Goal: Task Accomplishment & Management: Manage account settings

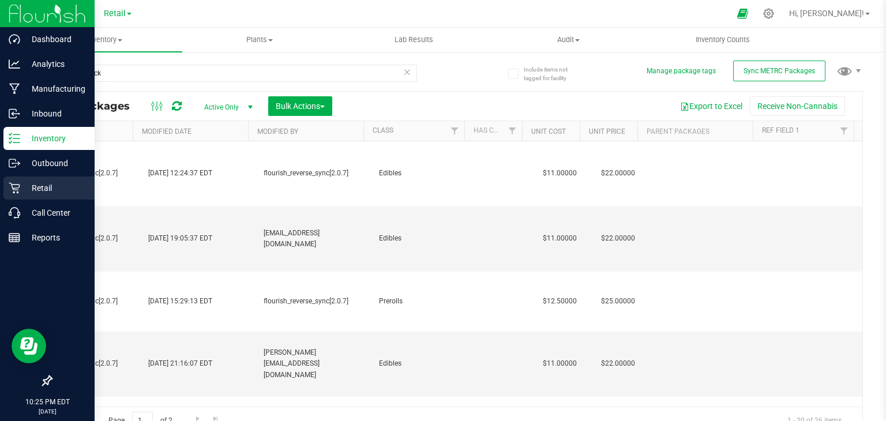
click at [20, 189] on p "Retail" at bounding box center [54, 188] width 69 height 14
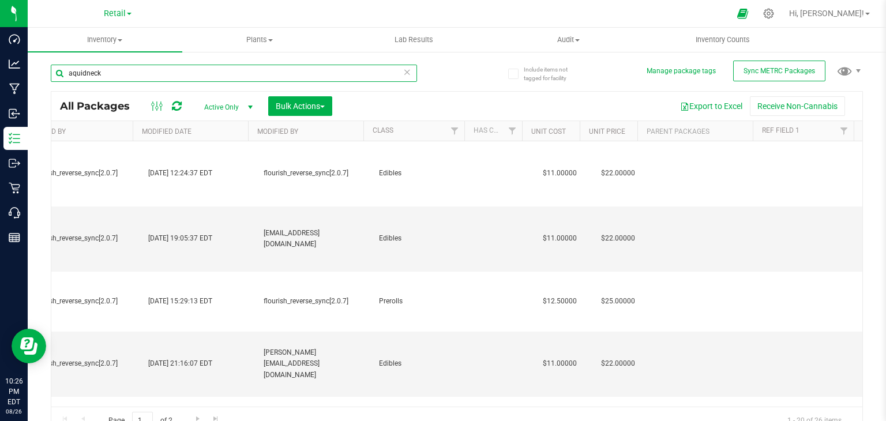
click at [153, 72] on input "aquidneck" at bounding box center [234, 73] width 366 height 17
type input "mac n jack"
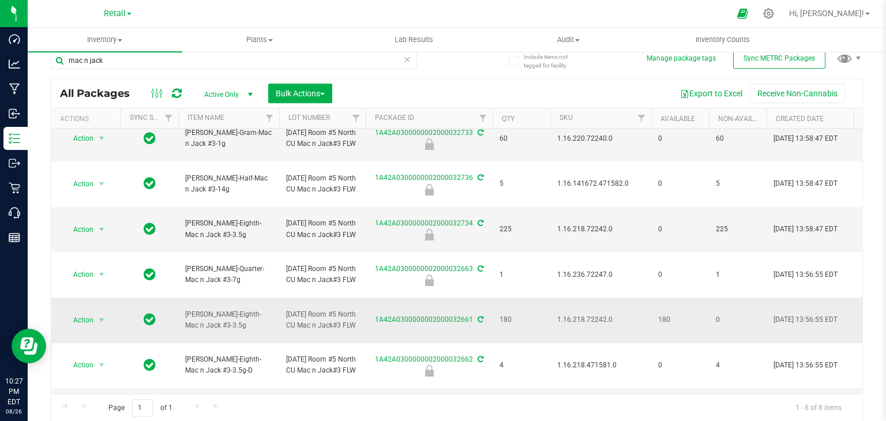
click at [602, 315] on span "1.16.218.72242.0" at bounding box center [600, 320] width 87 height 11
copy span "1.16.218.72242.0"
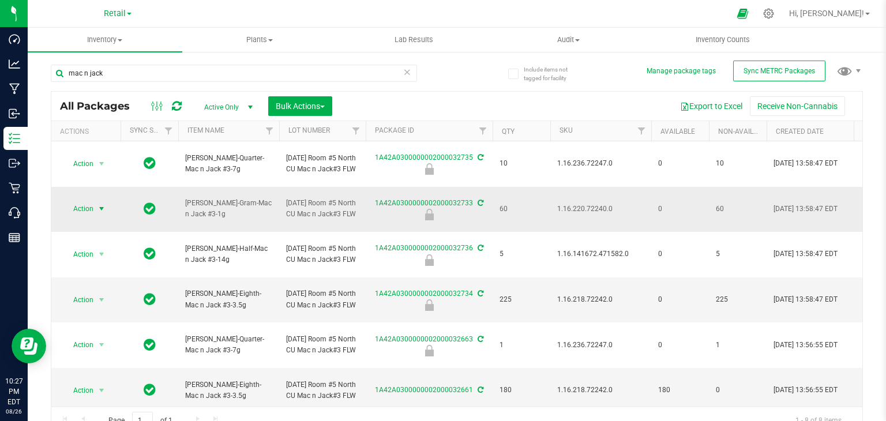
click at [90, 201] on span "Action" at bounding box center [78, 209] width 31 height 16
click at [111, 351] on li "Unlock package" at bounding box center [99, 359] width 72 height 17
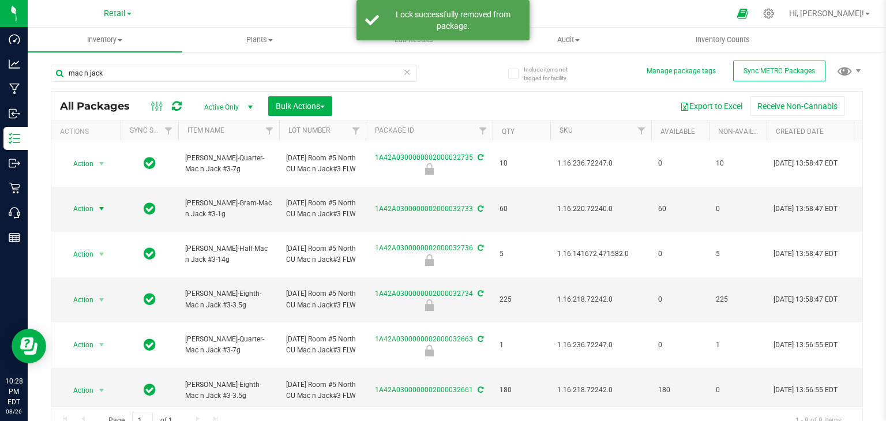
click at [88, 206] on span "Action" at bounding box center [78, 209] width 31 height 16
click at [106, 294] on li "Locate package" at bounding box center [99, 293] width 72 height 17
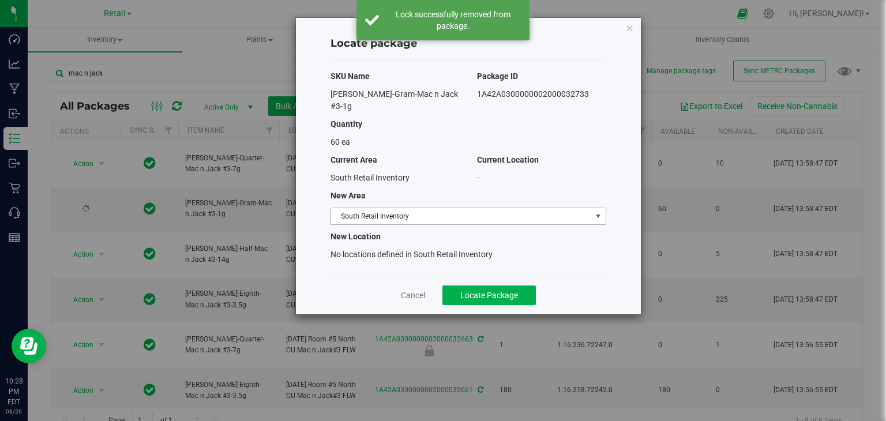
click at [418, 208] on span "South Retail Inventory" at bounding box center [461, 216] width 260 height 16
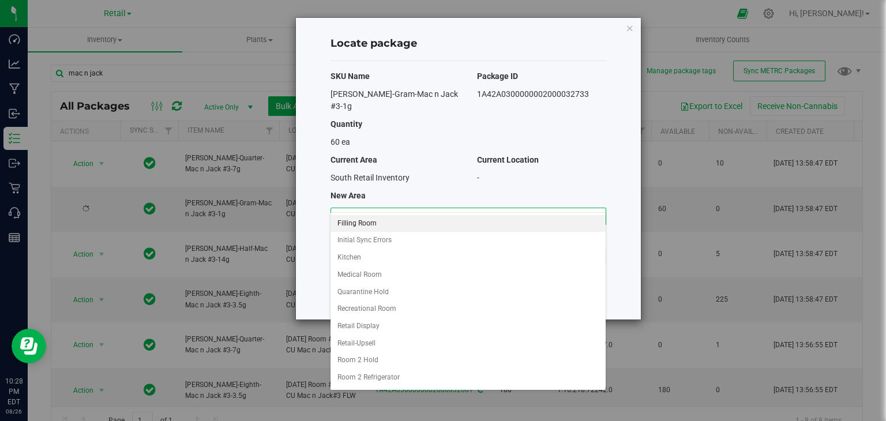
click at [394, 222] on li "Filling Room" at bounding box center [468, 223] width 275 height 17
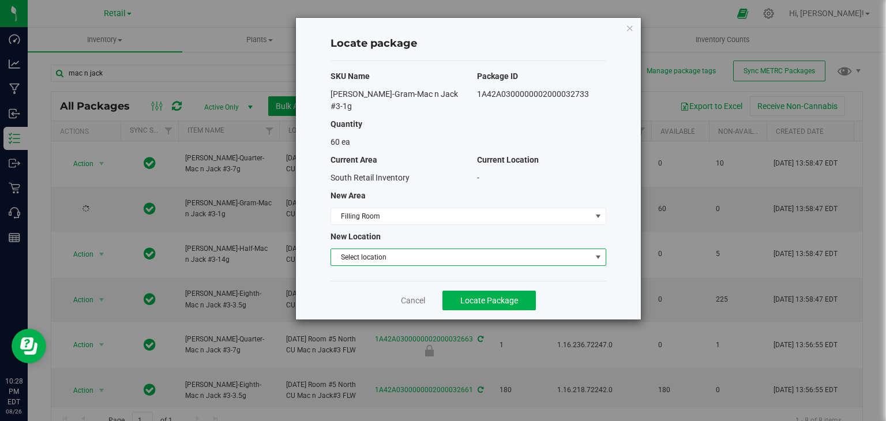
click at [381, 249] on span "Select location" at bounding box center [461, 257] width 260 height 16
click at [379, 259] on li "Filling room" at bounding box center [468, 264] width 275 height 17
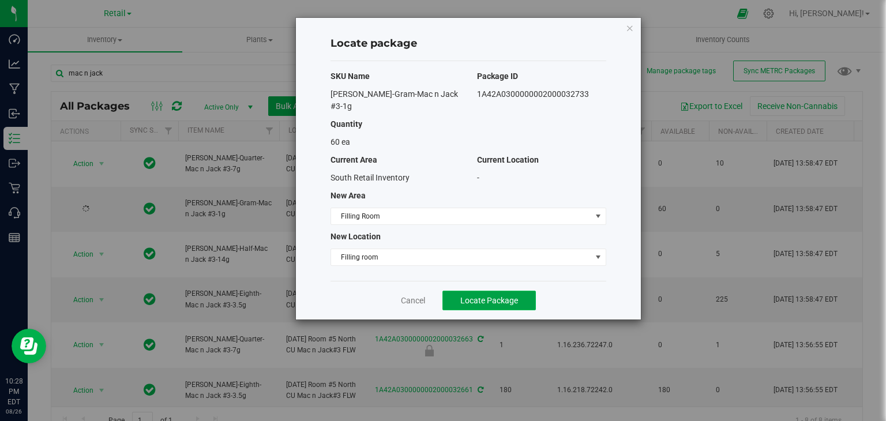
drag, startPoint x: 464, startPoint y: 284, endPoint x: 456, endPoint y: 282, distance: 7.8
click at [464, 296] on span "Locate Package" at bounding box center [490, 300] width 58 height 9
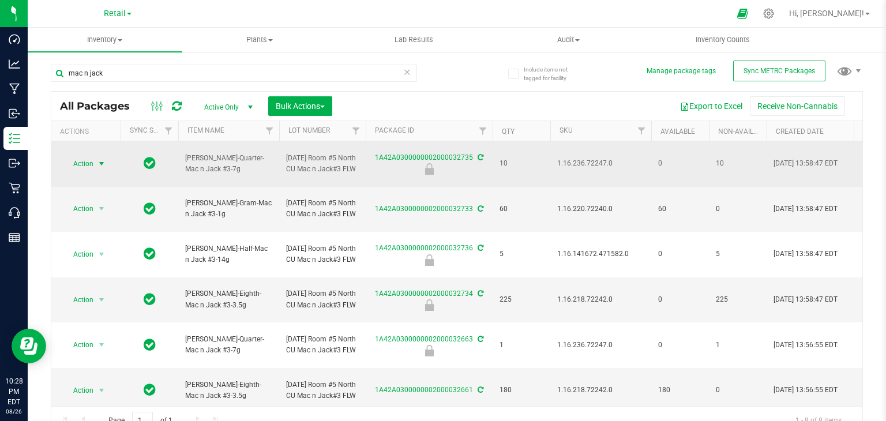
click at [97, 163] on span "select" at bounding box center [101, 163] width 9 height 9
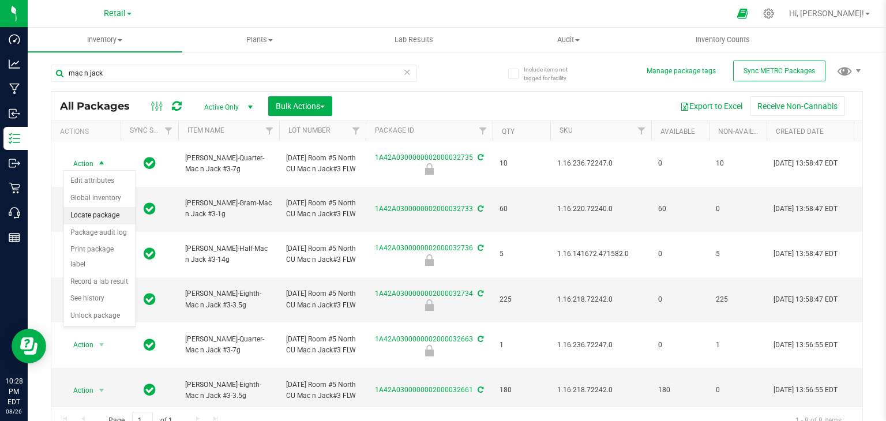
click at [116, 211] on li "Locate package" at bounding box center [99, 215] width 72 height 17
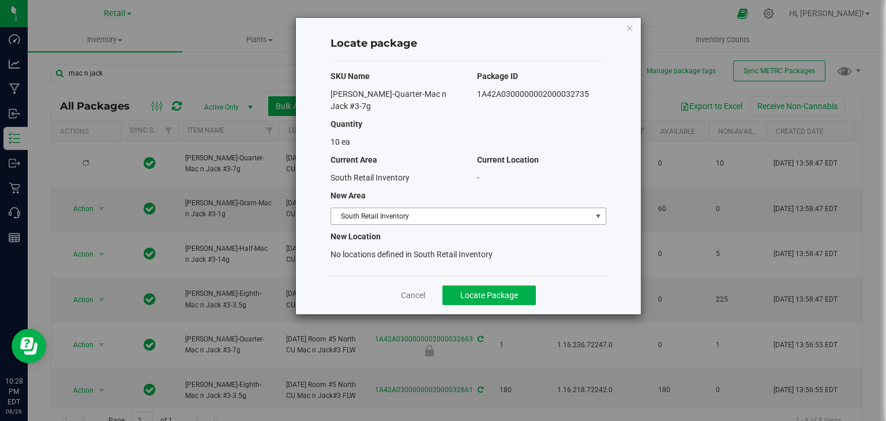
click at [408, 208] on span "South Retail Inventory" at bounding box center [461, 216] width 260 height 16
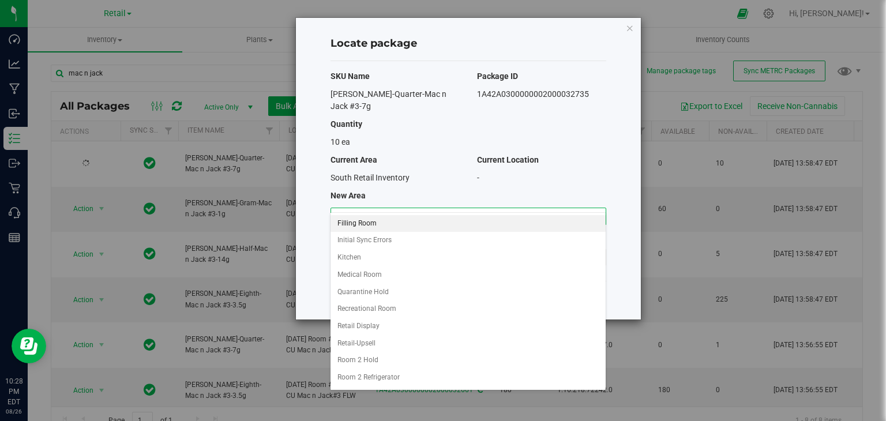
click at [386, 220] on li "Filling Room" at bounding box center [468, 223] width 275 height 17
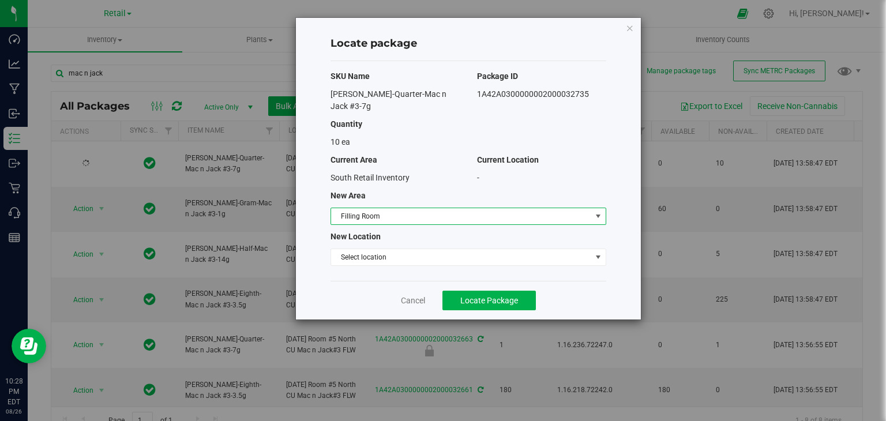
click at [368, 257] on div "SKU Name Package ID [PERSON_NAME]-Quarter-Mac n Jack #3-7g 1A42A030000000200003…" at bounding box center [469, 171] width 276 height 220
click at [368, 249] on span "Select location" at bounding box center [461, 257] width 260 height 16
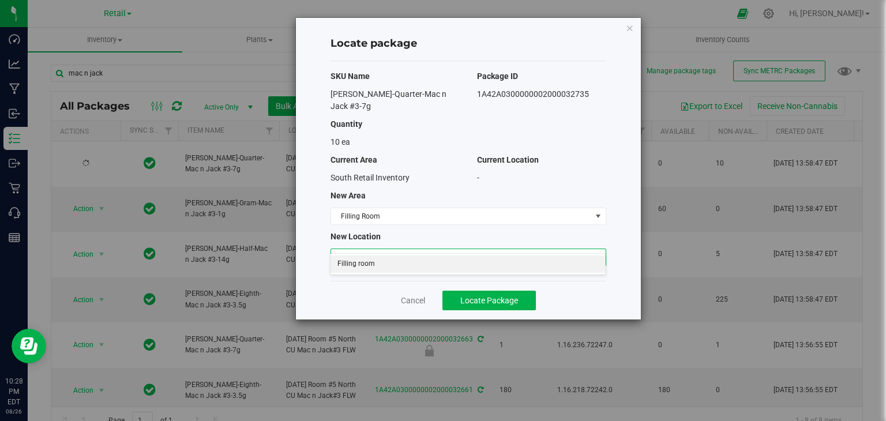
click at [368, 263] on li "Filling room" at bounding box center [468, 264] width 275 height 17
click at [476, 296] on span "Locate Package" at bounding box center [490, 300] width 58 height 9
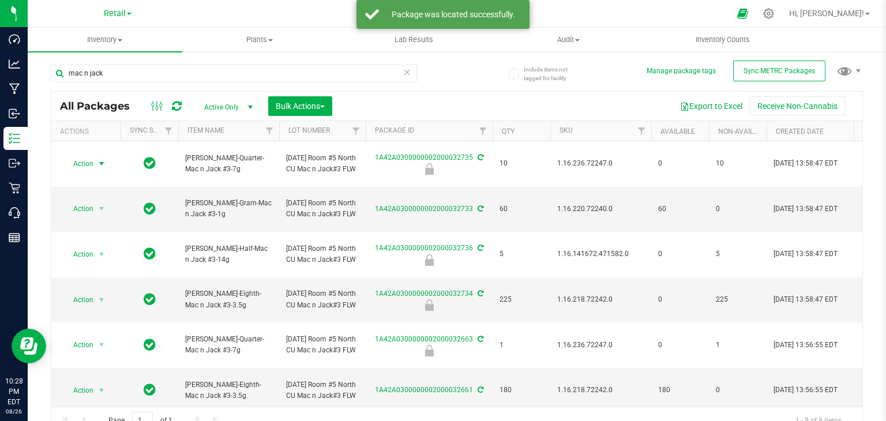
click at [95, 164] on span "select" at bounding box center [102, 164] width 14 height 16
click at [119, 308] on li "Unlock package" at bounding box center [99, 316] width 72 height 17
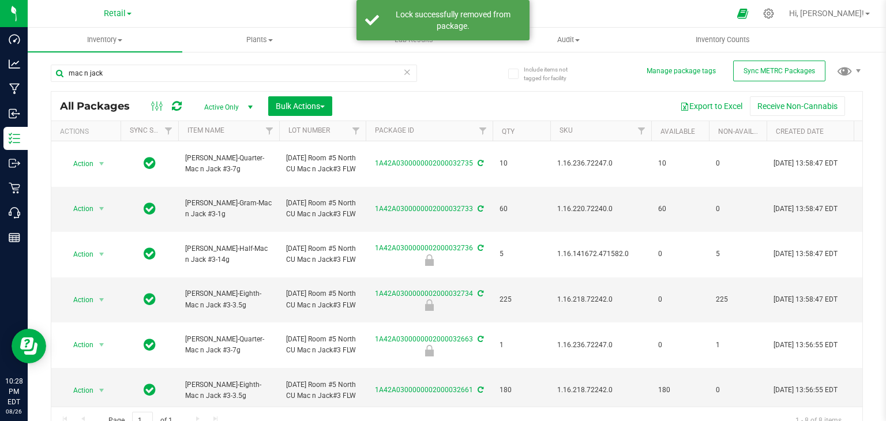
scroll to position [58, 0]
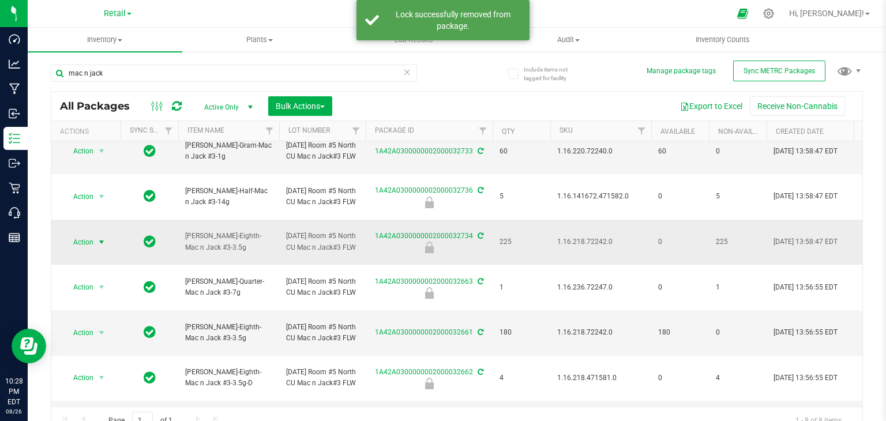
click at [88, 237] on span "Action" at bounding box center [78, 242] width 31 height 16
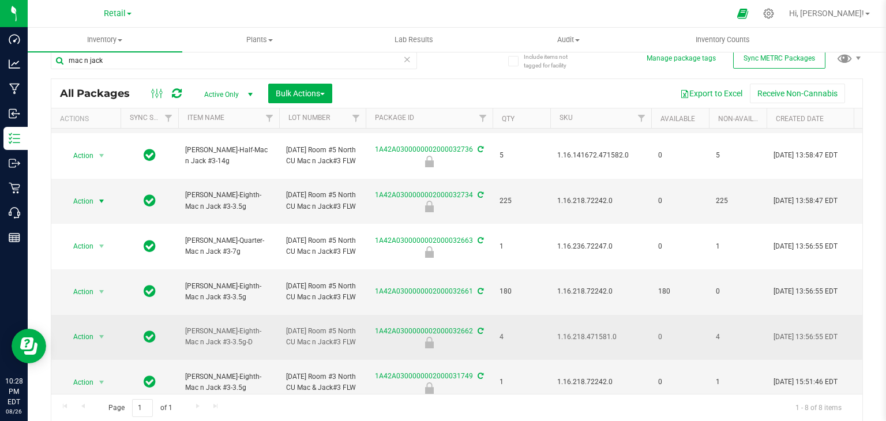
scroll to position [0, 0]
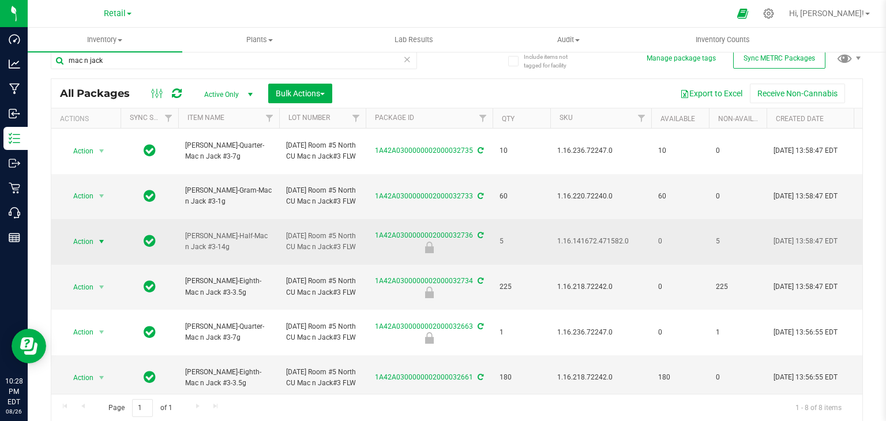
click at [99, 238] on span "select" at bounding box center [101, 241] width 9 height 9
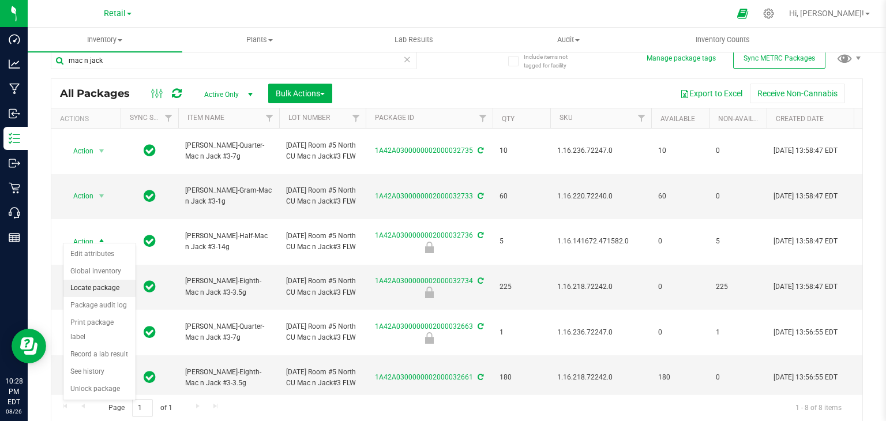
click at [102, 291] on li "Locate package" at bounding box center [99, 288] width 72 height 17
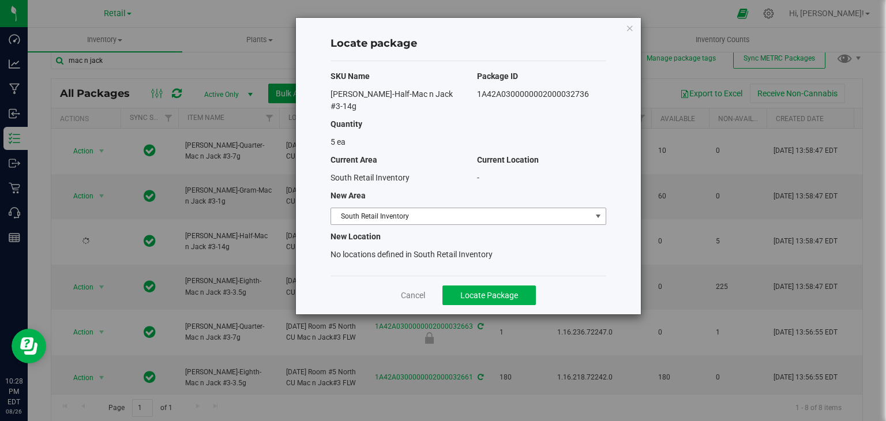
click at [439, 208] on span "South Retail Inventory" at bounding box center [461, 216] width 260 height 16
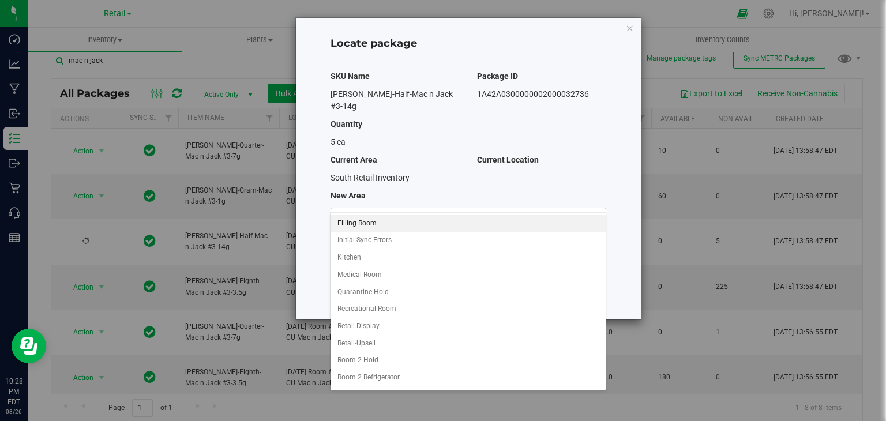
click at [424, 222] on li "Filling Room" at bounding box center [468, 223] width 275 height 17
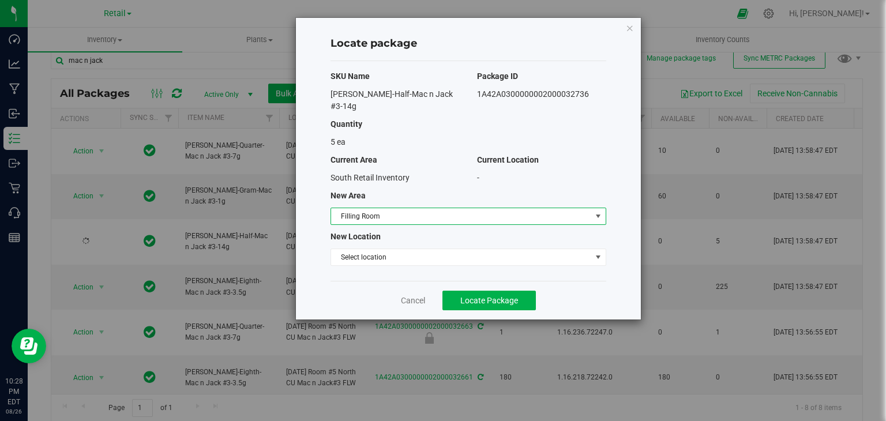
click at [413, 254] on div "SKU Name Package ID [PERSON_NAME]-Half-Mac n Jack #3-14g 1A42A03000000020000327…" at bounding box center [469, 171] width 276 height 220
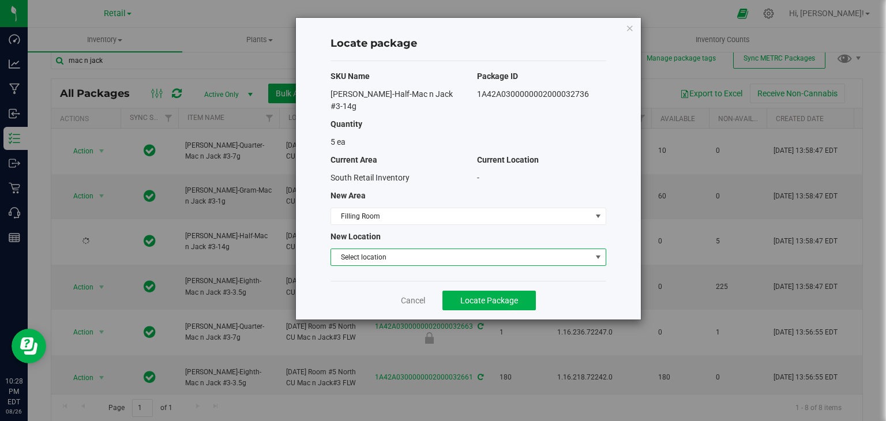
click at [411, 249] on span "Select location" at bounding box center [461, 257] width 260 height 16
click at [404, 263] on li "Filling room" at bounding box center [468, 264] width 275 height 17
click at [470, 296] on span "Locate Package" at bounding box center [490, 300] width 58 height 9
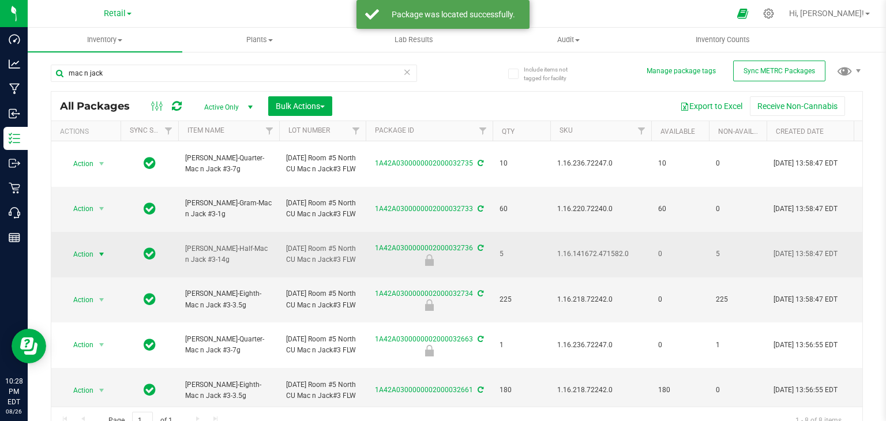
click at [90, 246] on span "Action" at bounding box center [78, 254] width 31 height 16
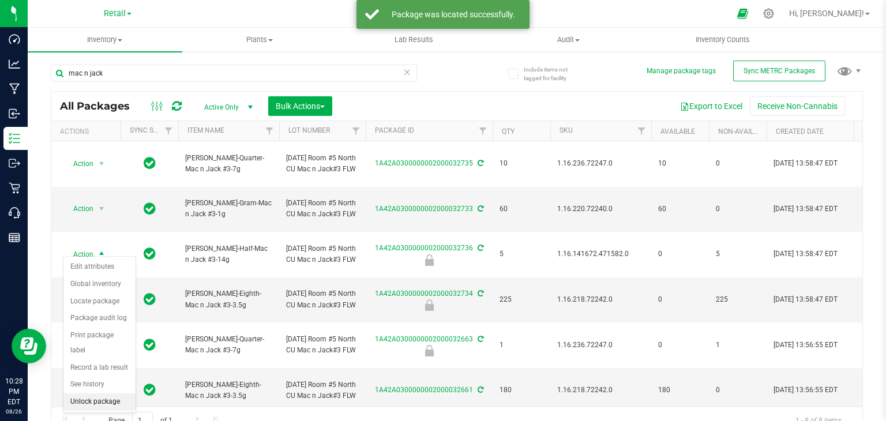
click at [108, 394] on li "Unlock package" at bounding box center [99, 402] width 72 height 17
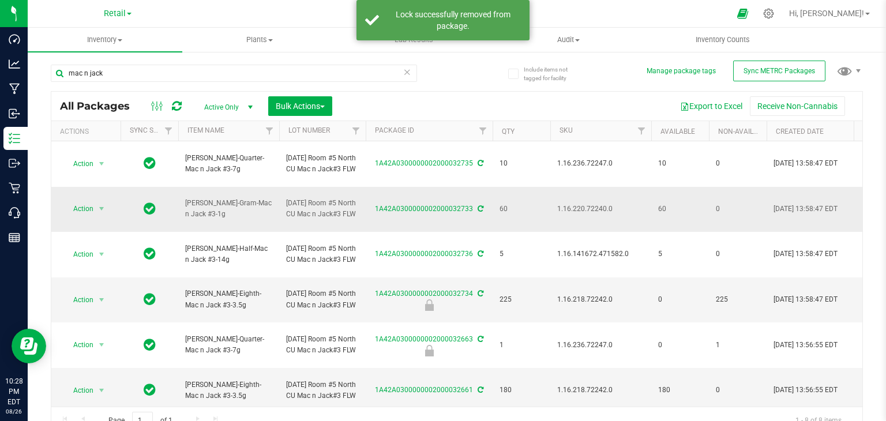
click at [577, 204] on span "1.16.220.72240.0" at bounding box center [600, 209] width 87 height 11
copy span "1.16.220.72240.0"
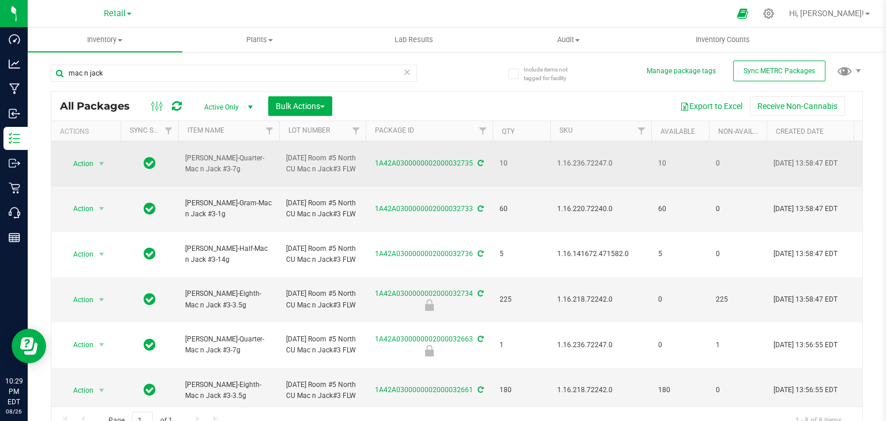
click at [610, 153] on td "1.16.236.72247.0" at bounding box center [601, 164] width 101 height 46
click at [599, 160] on span "1.16.236.72247.0" at bounding box center [600, 163] width 87 height 11
copy span "1.16.236.72247.0"
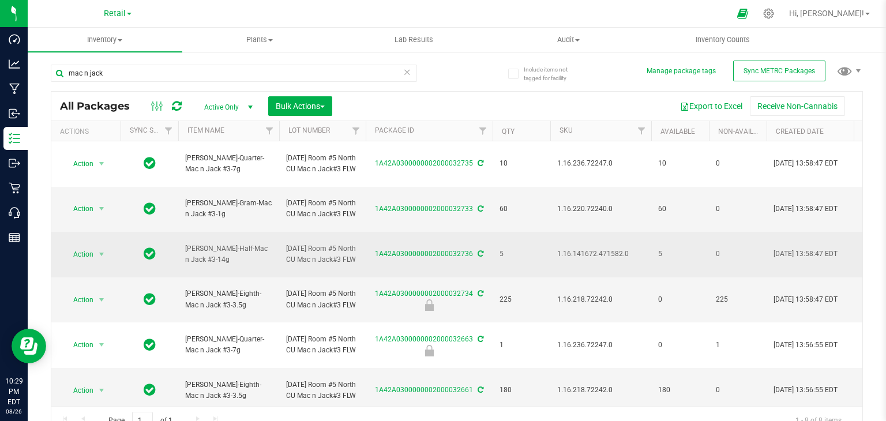
click at [616, 259] on td "1.16.141672.471582.0" at bounding box center [601, 255] width 101 height 46
click at [611, 249] on span "1.16.141672.471582.0" at bounding box center [600, 254] width 87 height 11
click at [612, 241] on td "1.16.141672.471582.0" at bounding box center [601, 255] width 101 height 46
copy span "1.16.141672.471582.0"
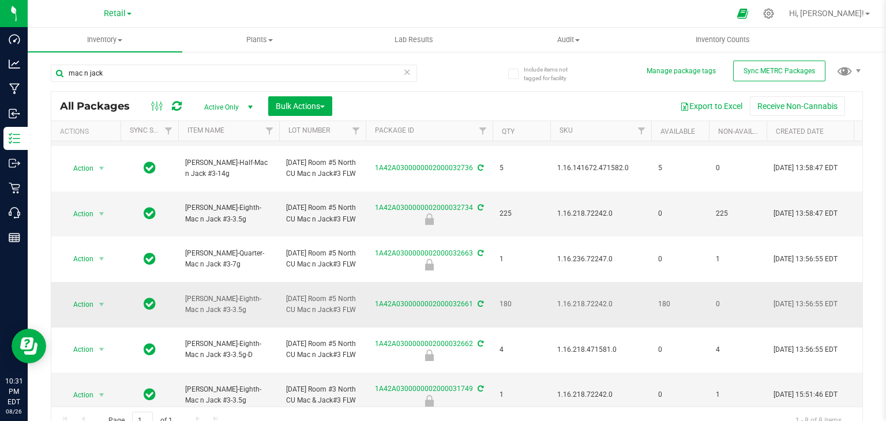
scroll to position [13, 0]
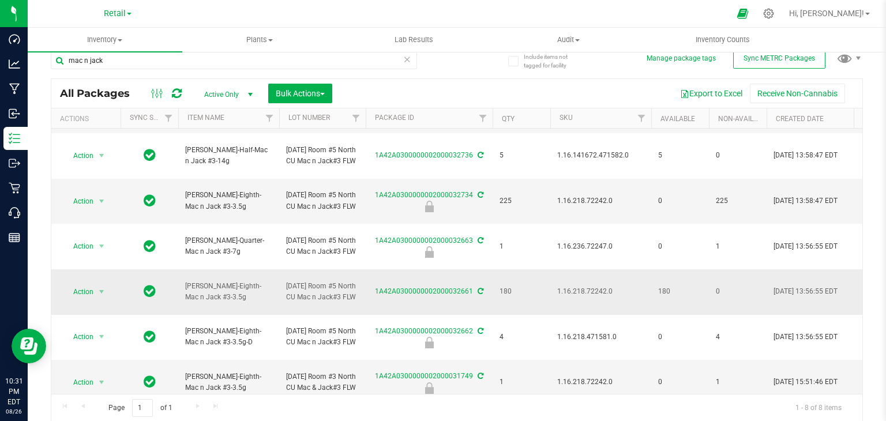
click at [571, 286] on span "1.16.218.72242.0" at bounding box center [600, 291] width 87 height 11
copy span "1.16.218.72242.0"
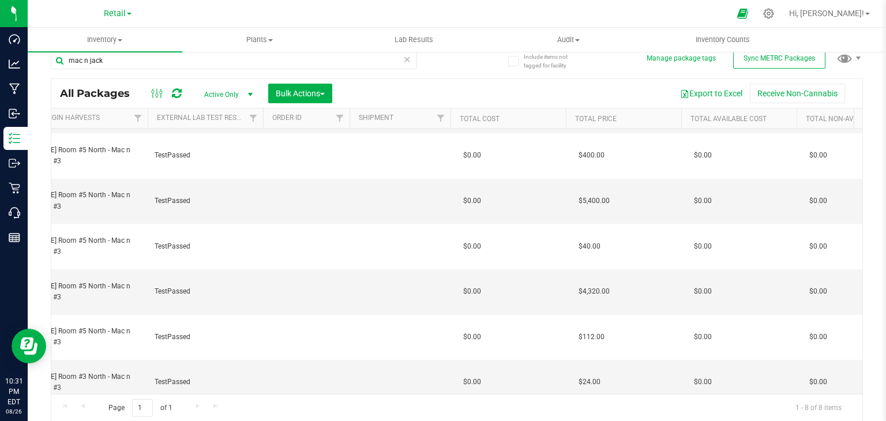
scroll to position [0, 1270]
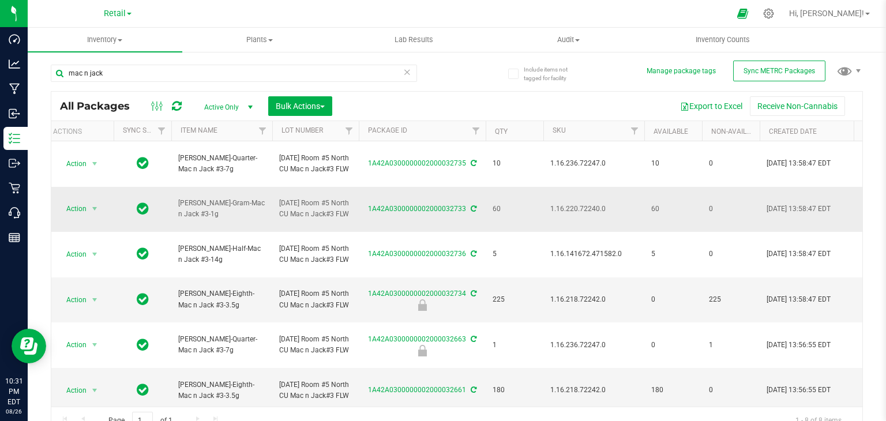
click at [582, 198] on td "1.16.220.72240.0" at bounding box center [594, 210] width 101 height 46
drag, startPoint x: 582, startPoint y: 198, endPoint x: 564, endPoint y: 205, distance: 18.9
click at [564, 205] on span "1.16.220.72240.0" at bounding box center [594, 209] width 87 height 11
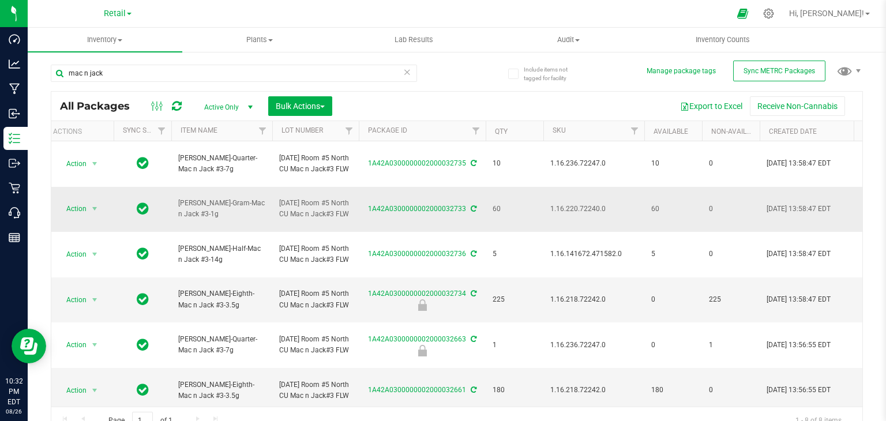
copy span "1.16.220.72240.0"
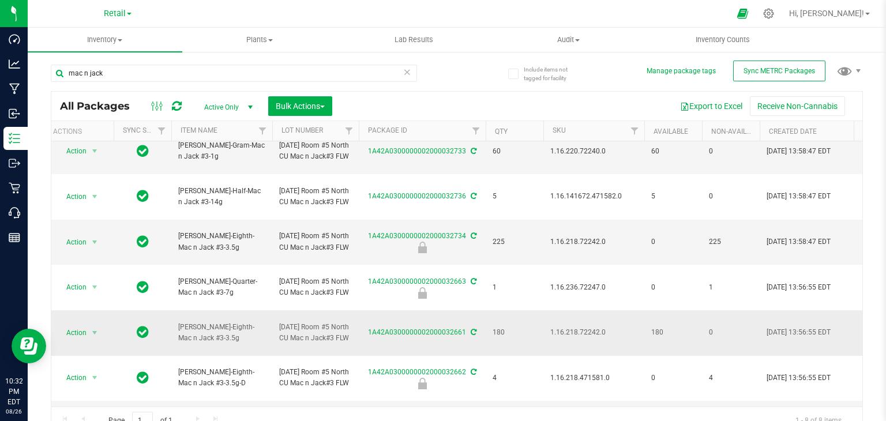
click at [586, 327] on span "1.16.218.72242.0" at bounding box center [594, 332] width 87 height 11
copy span "1.16.218.72242.0"
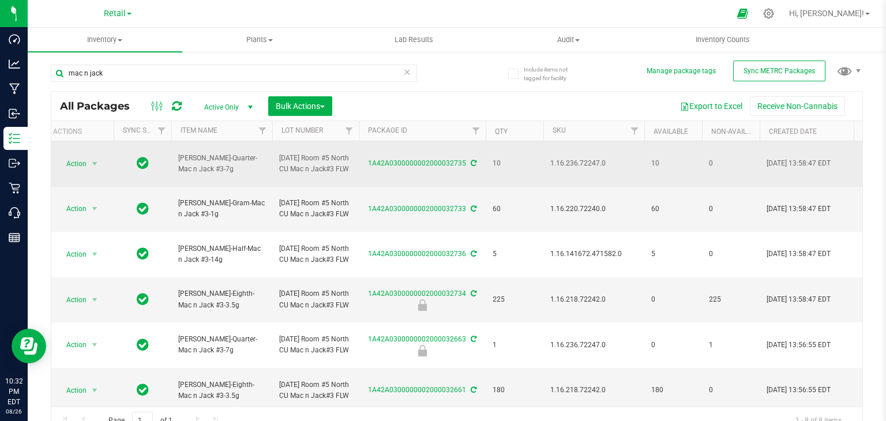
click at [563, 160] on span "1.16.236.72247.0" at bounding box center [594, 163] width 87 height 11
copy span "1.16.236.72247.0"
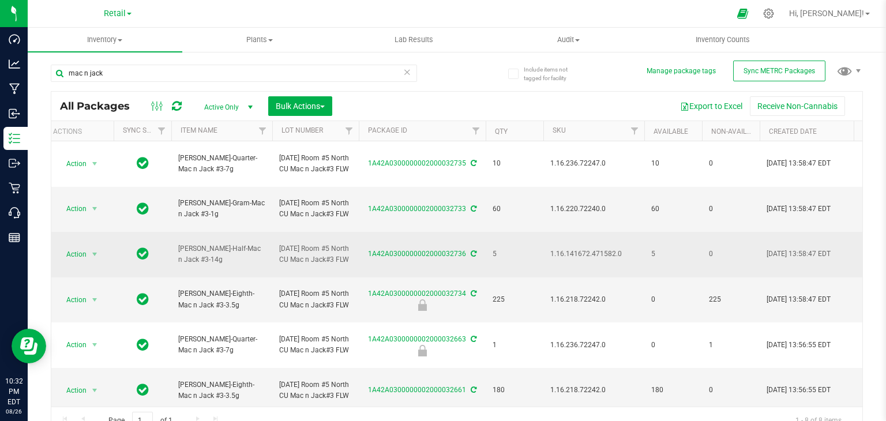
click at [592, 249] on span "1.16.141672.471582.0" at bounding box center [594, 254] width 87 height 11
copy span "1.16.141672.471582.0"
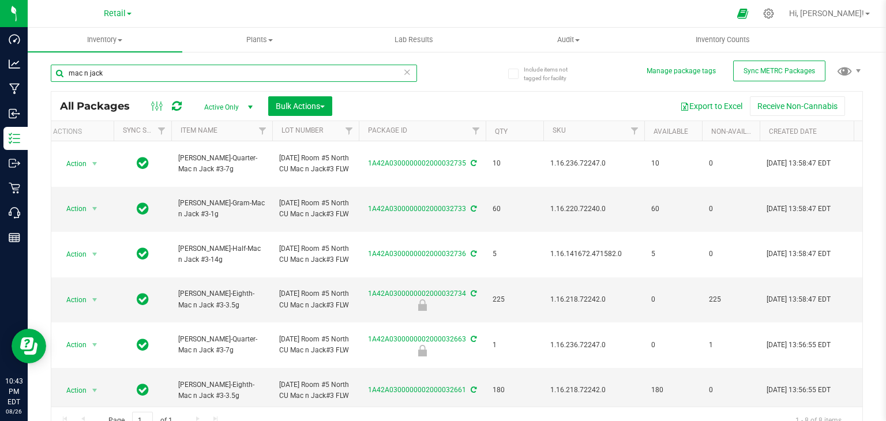
click at [189, 76] on input "mac n jack" at bounding box center [234, 73] width 366 height 17
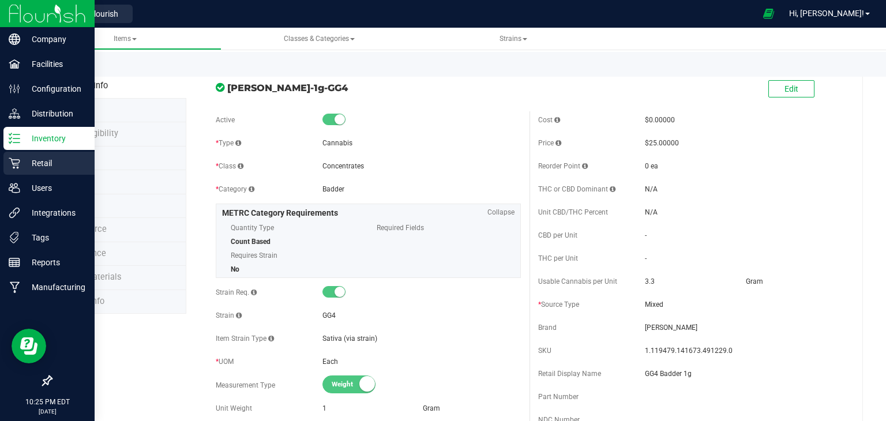
click at [24, 166] on p "Retail" at bounding box center [54, 163] width 69 height 14
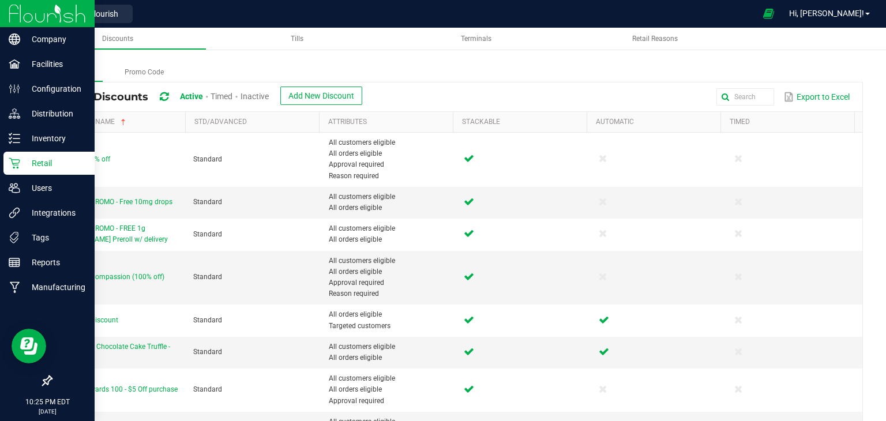
click at [264, 96] on span "Inactive" at bounding box center [255, 96] width 28 height 9
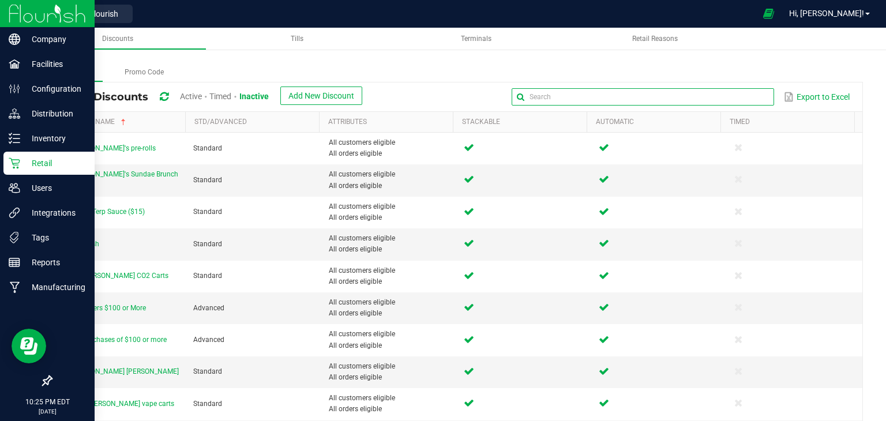
click at [748, 95] on input "text" at bounding box center [643, 96] width 263 height 17
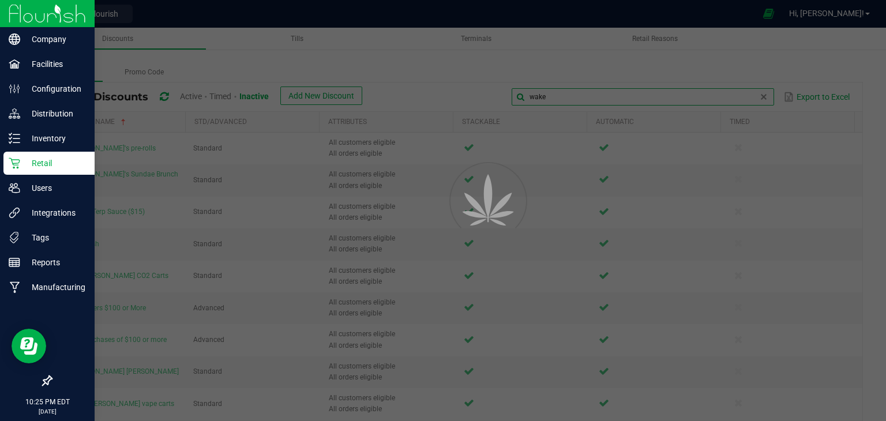
type input "wake"
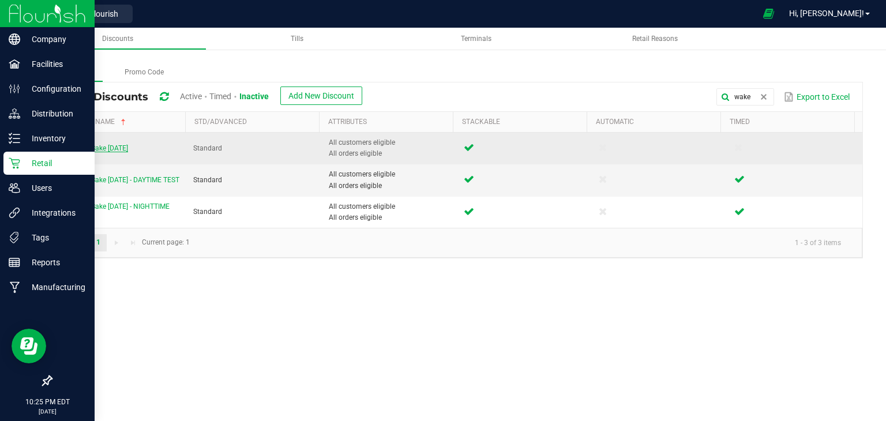
click at [128, 145] on span "Wake and Bake Wednesday" at bounding box center [93, 148] width 70 height 8
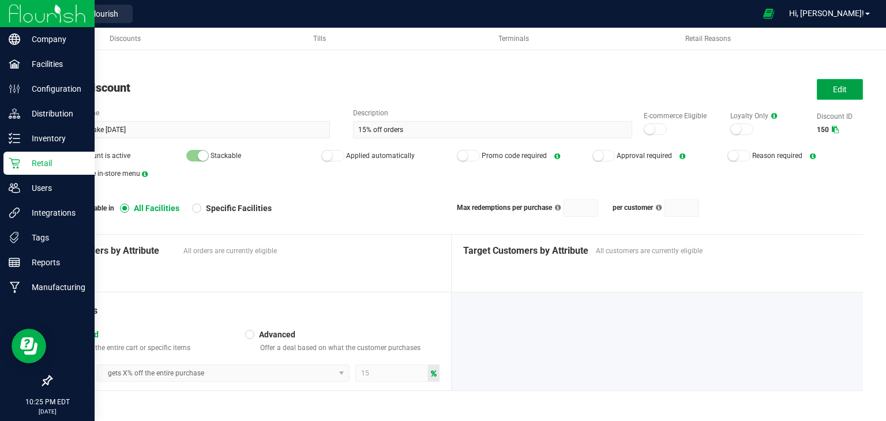
click at [847, 81] on button "Edit" at bounding box center [840, 89] width 46 height 21
click at [661, 128] on div at bounding box center [655, 129] width 23 height 12
click at [330, 158] on small at bounding box center [327, 156] width 10 height 10
click at [53, 156] on small at bounding box center [56, 156] width 10 height 10
click at [836, 90] on span "Save" at bounding box center [840, 89] width 17 height 9
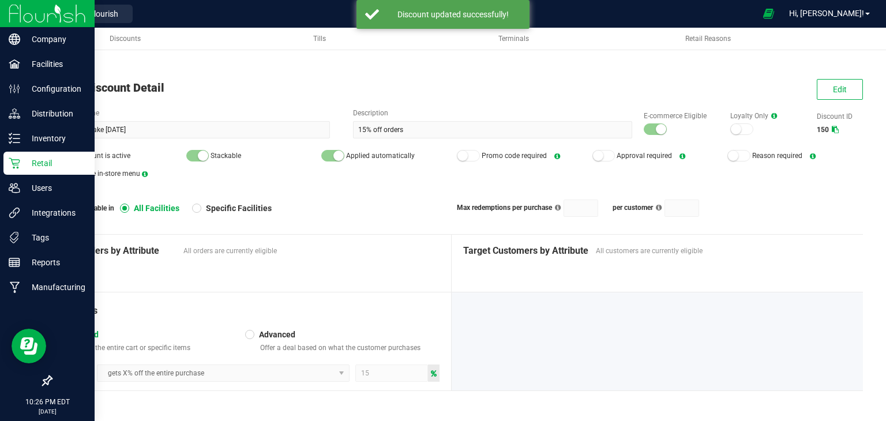
click at [75, 65] on span "Back to List" at bounding box center [70, 68] width 38 height 8
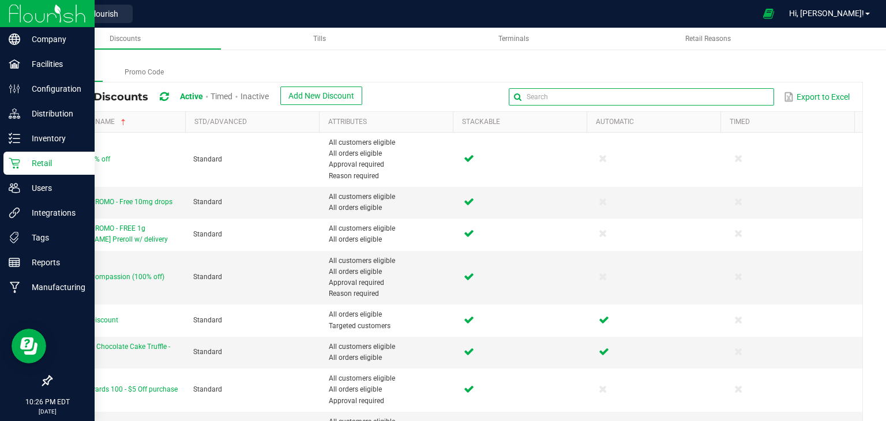
click at [745, 96] on input "text" at bounding box center [641, 96] width 265 height 17
click at [264, 96] on span "Inactive" at bounding box center [255, 96] width 28 height 9
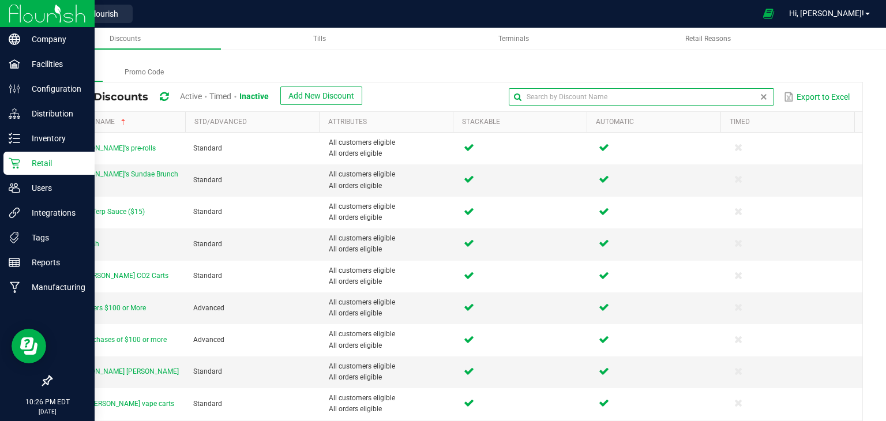
click at [725, 96] on input "text" at bounding box center [641, 96] width 265 height 17
type input "DAily"
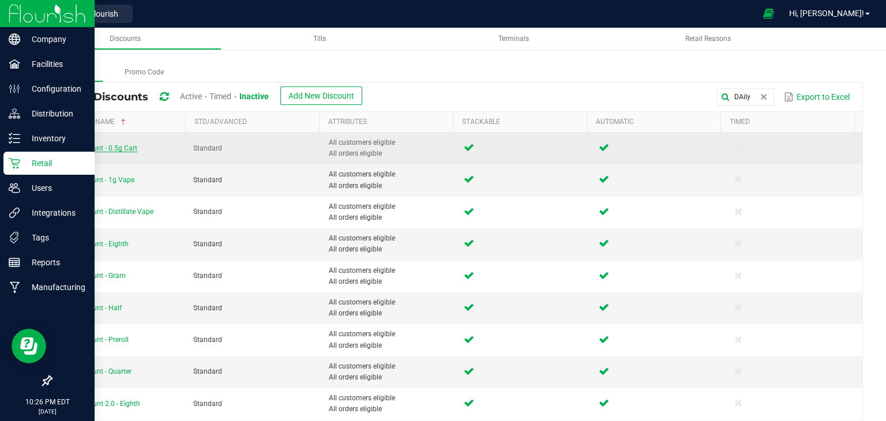
click at [117, 148] on span "Daily Discount - 0.5g Cart" at bounding box center [97, 148] width 79 height 8
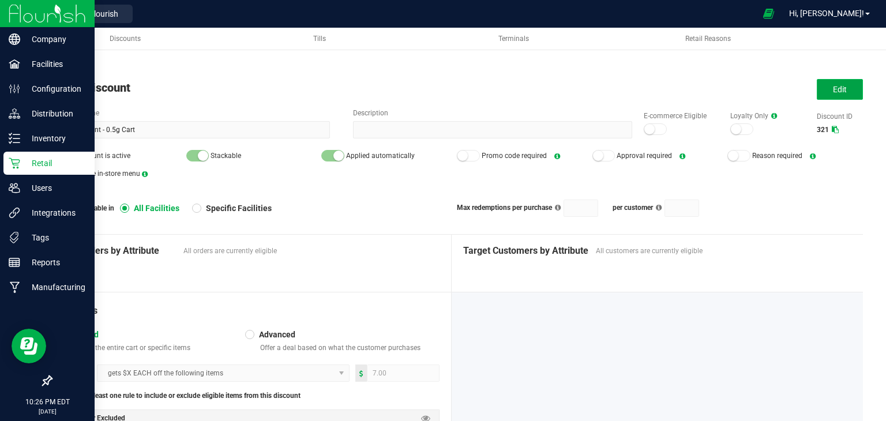
click at [833, 85] on span "Edit" at bounding box center [840, 89] width 14 height 9
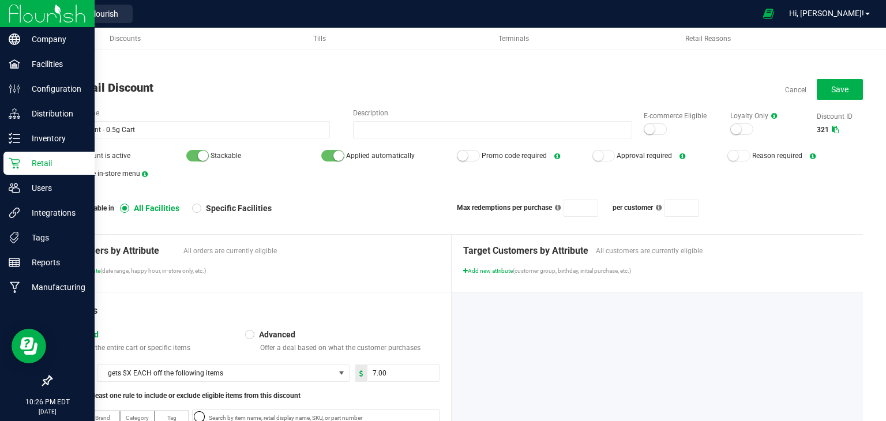
click at [645, 131] on small at bounding box center [650, 129] width 10 height 10
click at [68, 150] on div at bounding box center [62, 156] width 23 height 12
click at [847, 85] on button "Save" at bounding box center [840, 89] width 46 height 21
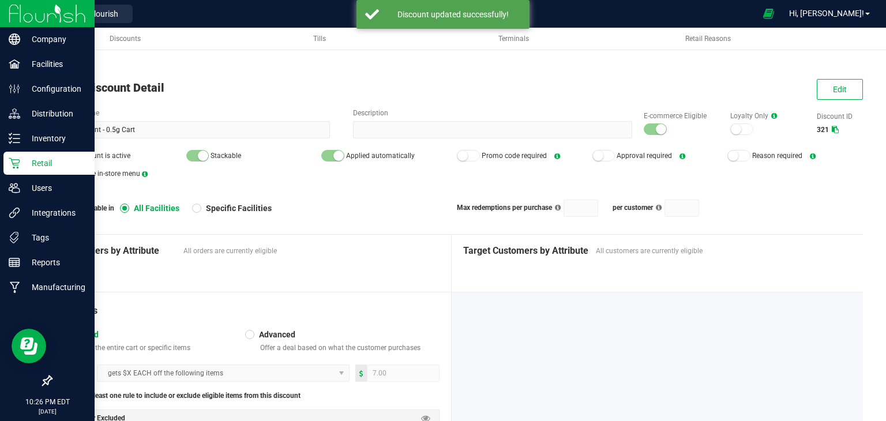
click at [84, 69] on span "Back to List" at bounding box center [70, 68] width 38 height 8
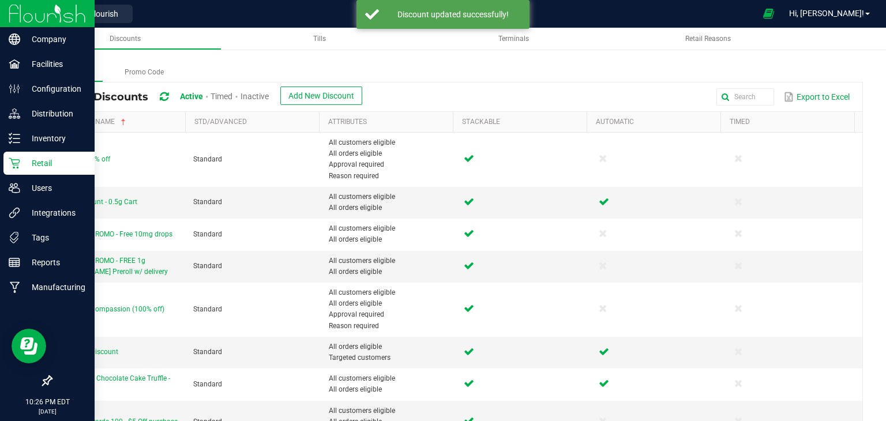
click at [265, 99] on span "Inactive" at bounding box center [255, 96] width 28 height 9
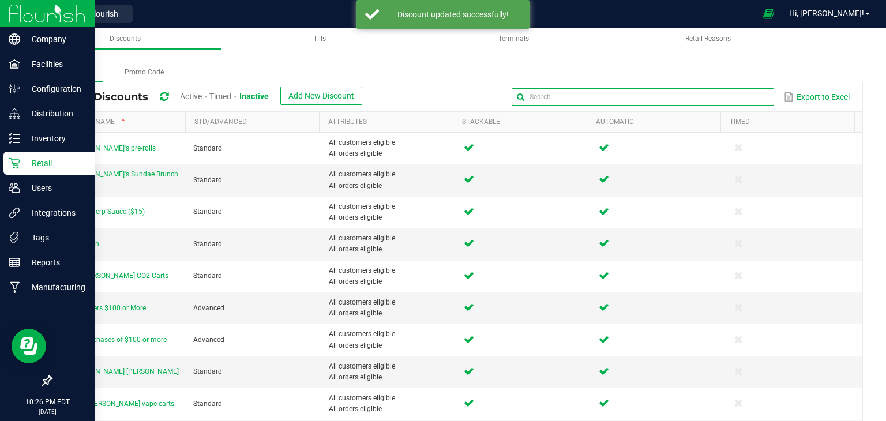
click at [732, 93] on input "text" at bounding box center [643, 96] width 263 height 17
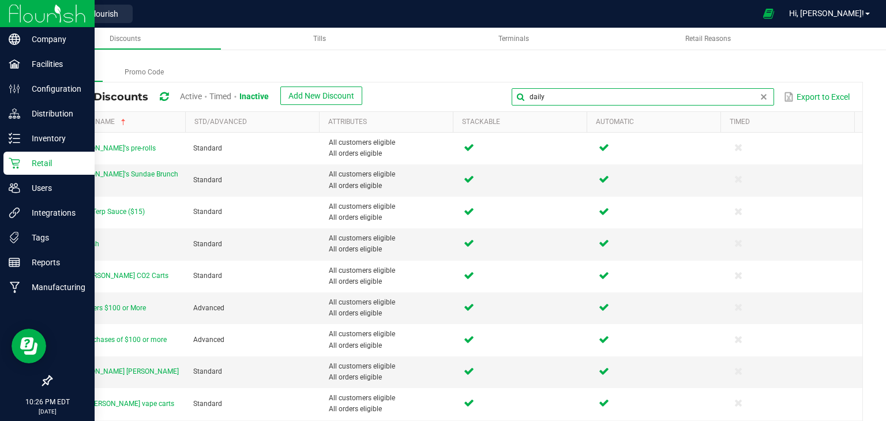
type input "daily"
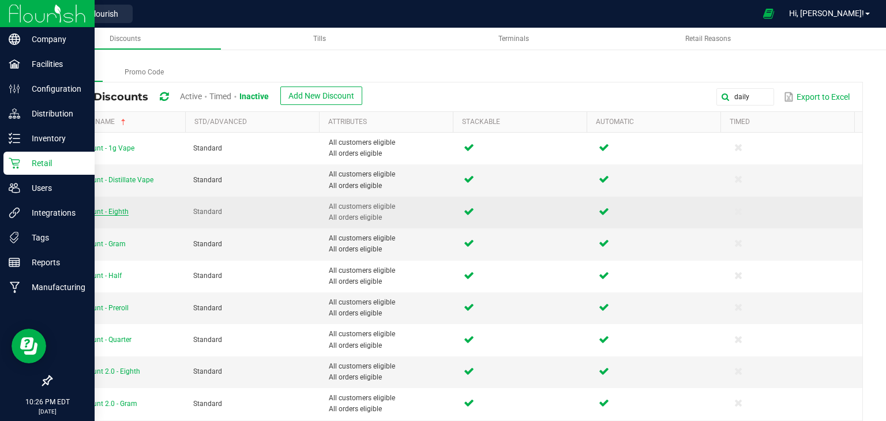
click at [111, 209] on span "Daily Discount - Eighth" at bounding box center [93, 212] width 70 height 8
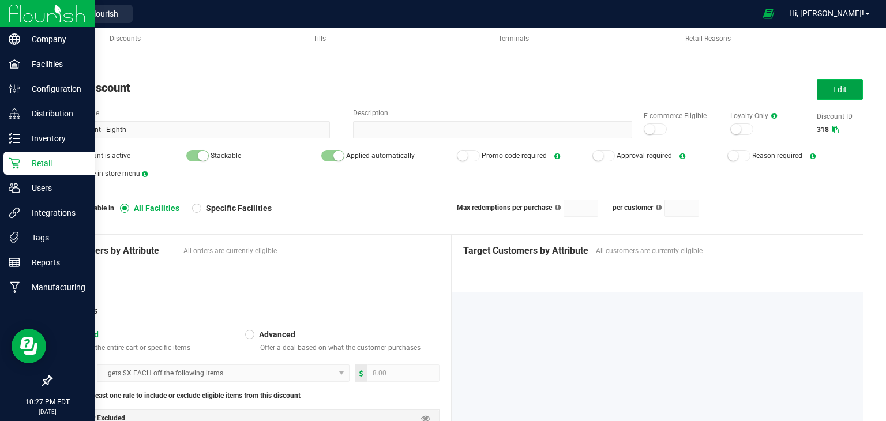
click at [833, 93] on span "Edit" at bounding box center [840, 89] width 14 height 9
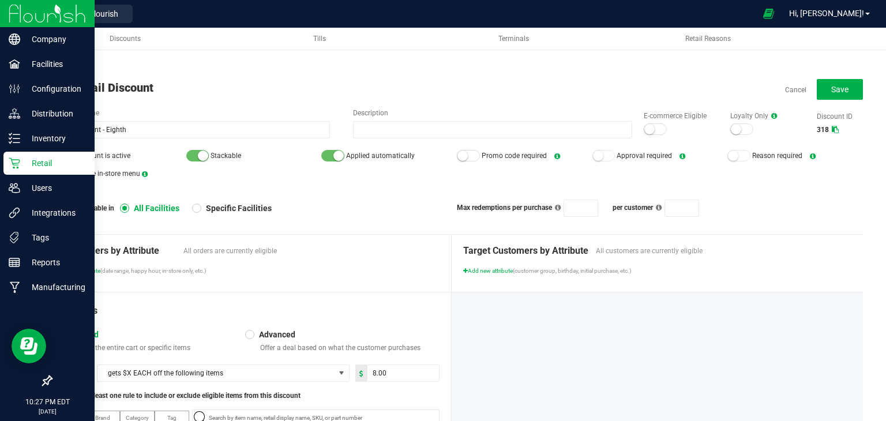
scroll to position [141, 0]
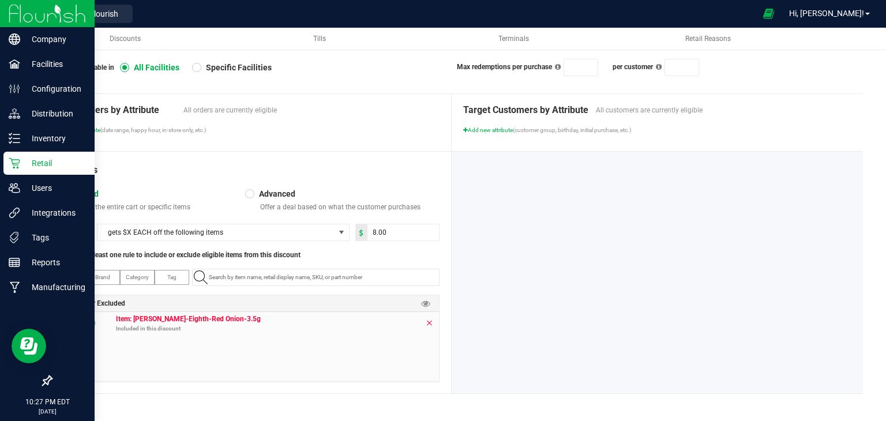
click at [428, 323] on icon at bounding box center [429, 323] width 7 height 9
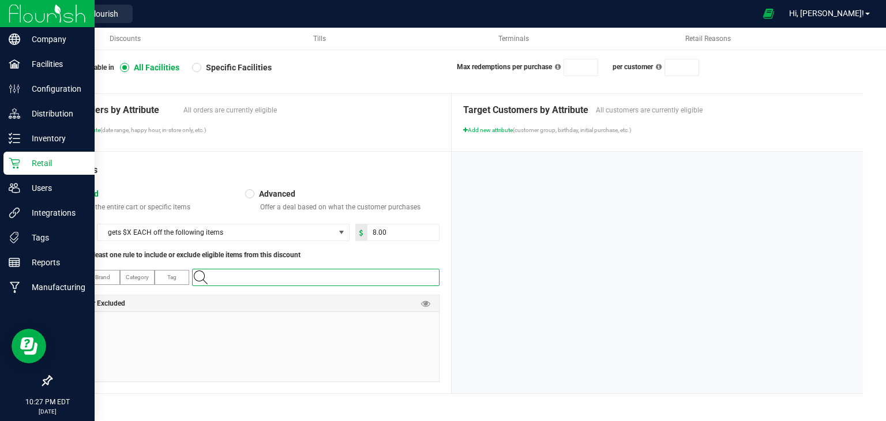
click at [325, 277] on input "NO DATA FOUND" at bounding box center [321, 278] width 235 height 16
paste input "1.16.218.72242.0"
type input "1.16.218.72242.0"
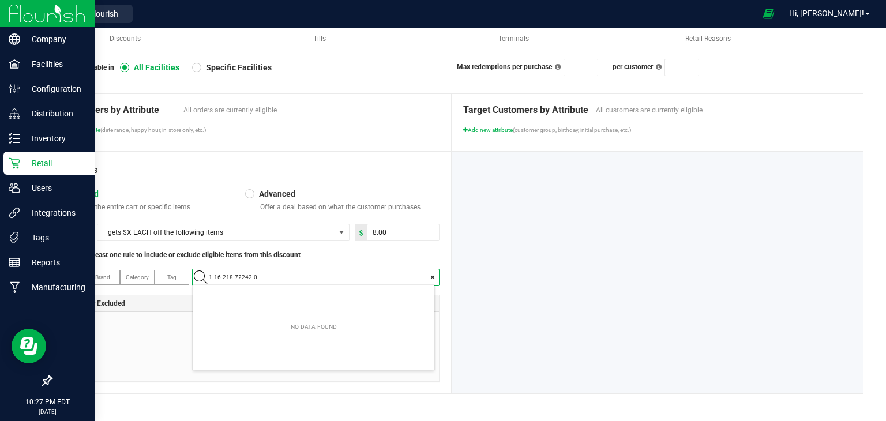
scroll to position [16, 242]
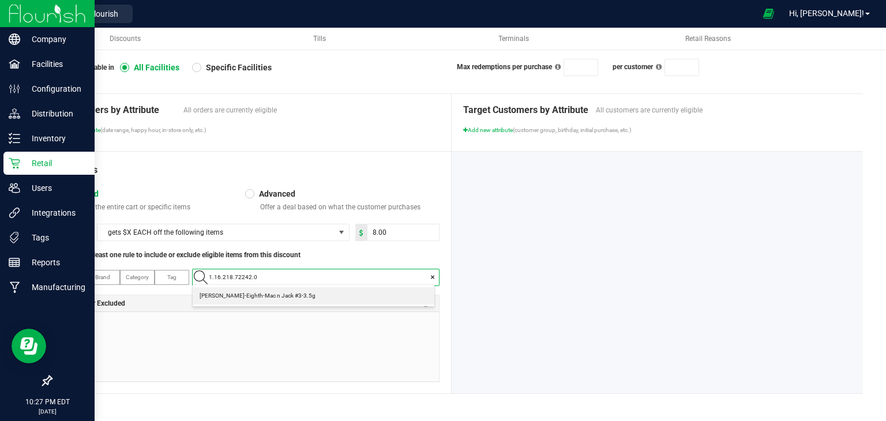
click at [302, 297] on \ "[PERSON_NAME]-Eighth-Mac n Jack #3-3.5g" at bounding box center [314, 295] width 242 height 17
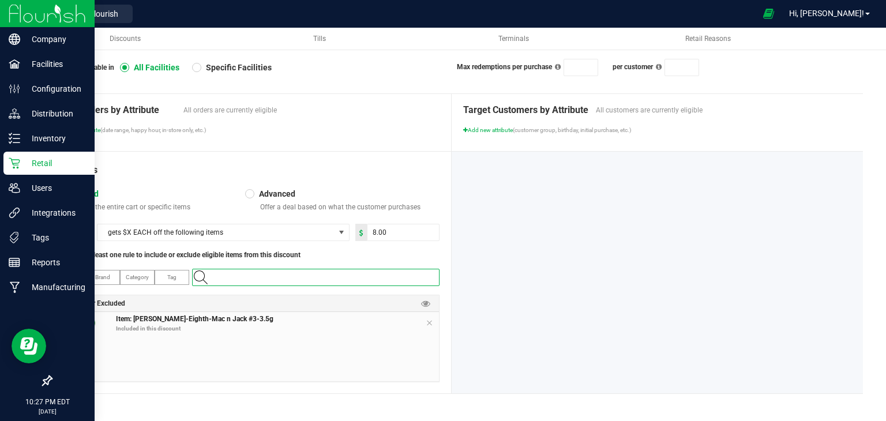
scroll to position [0, 0]
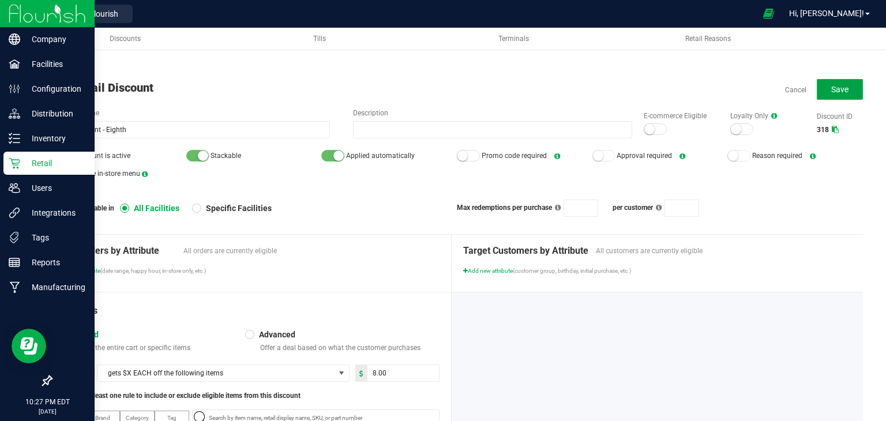
click at [820, 88] on button "Save" at bounding box center [840, 89] width 46 height 21
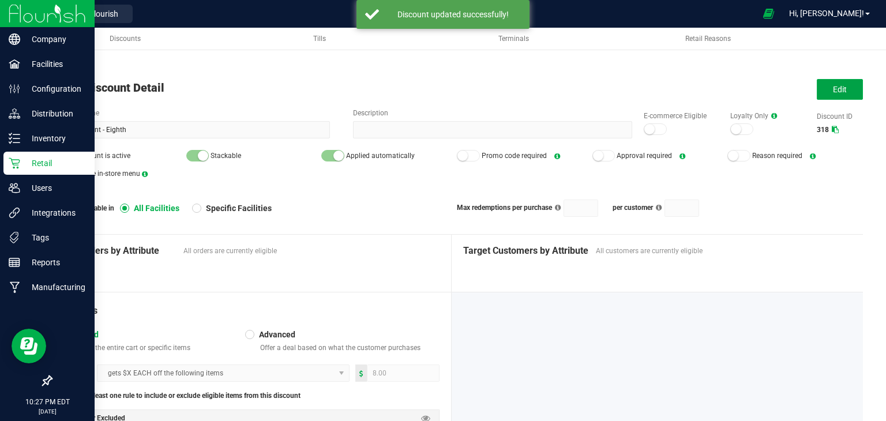
click at [817, 97] on button "Edit" at bounding box center [840, 89] width 46 height 21
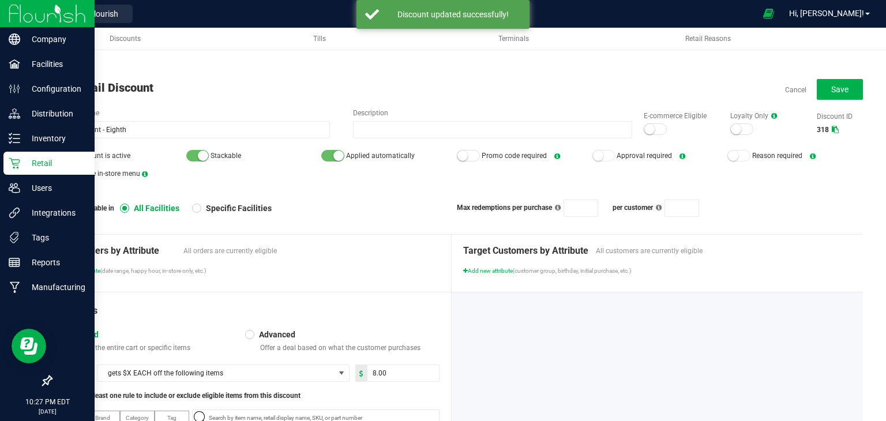
click at [645, 128] on small at bounding box center [650, 129] width 10 height 10
click at [69, 152] on div at bounding box center [62, 156] width 23 height 12
click at [830, 82] on button "Save" at bounding box center [840, 89] width 46 height 21
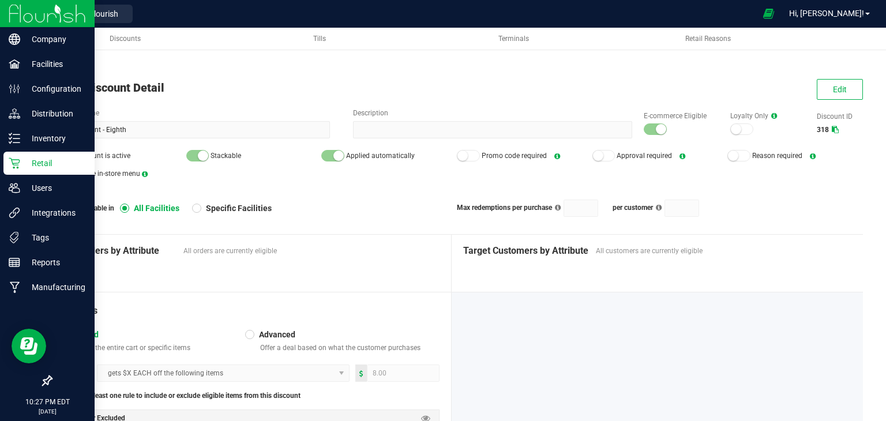
click at [58, 64] on span "Back to List" at bounding box center [70, 68] width 38 height 8
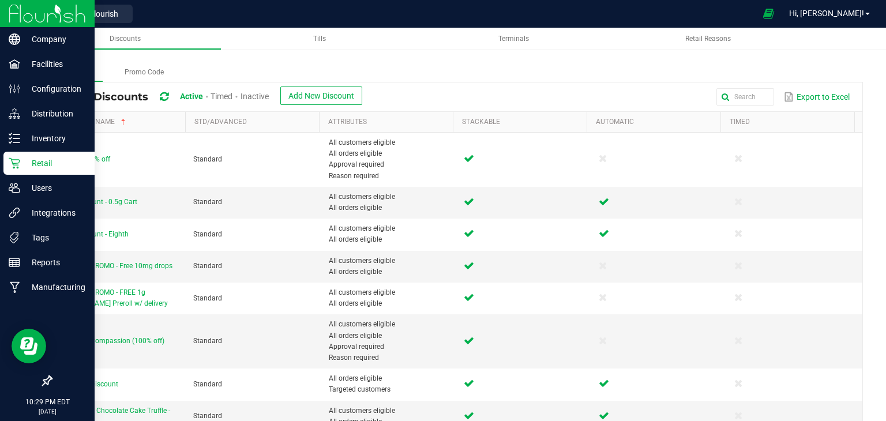
click at [259, 95] on span "Inactive" at bounding box center [255, 96] width 28 height 9
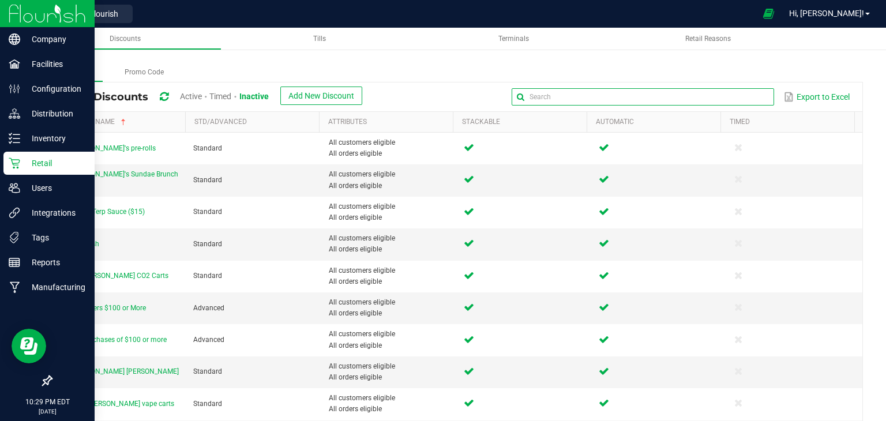
click at [757, 98] on global-search-input-ngx at bounding box center [643, 97] width 263 height 8
type input "Daily"
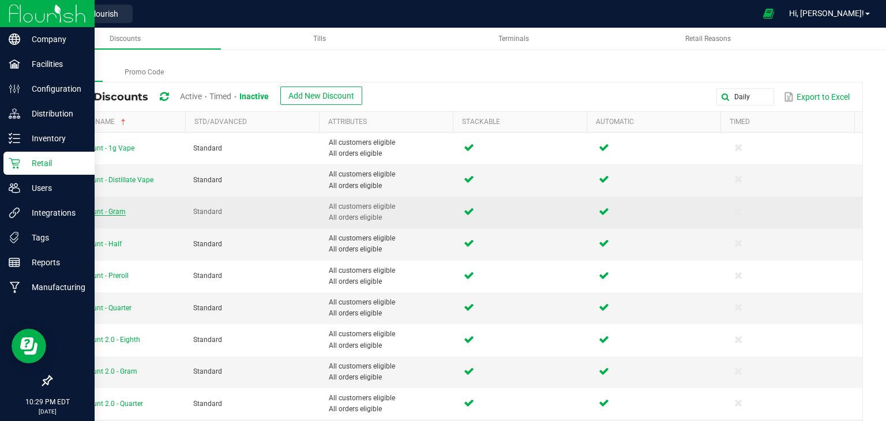
click at [89, 212] on span "Daily Discount - Gram" at bounding box center [92, 212] width 68 height 8
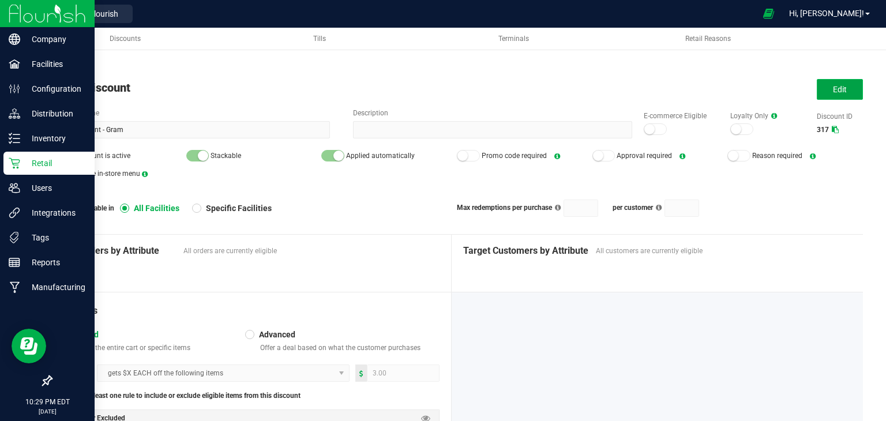
click at [833, 85] on span "Edit" at bounding box center [840, 89] width 14 height 9
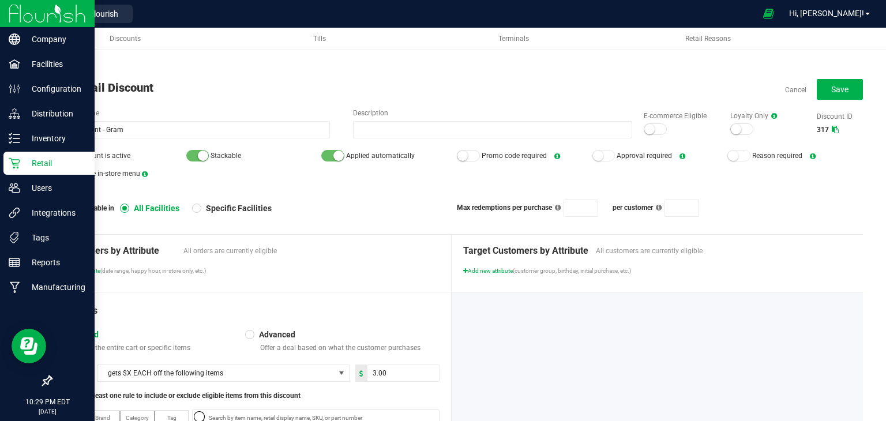
scroll to position [141, 0]
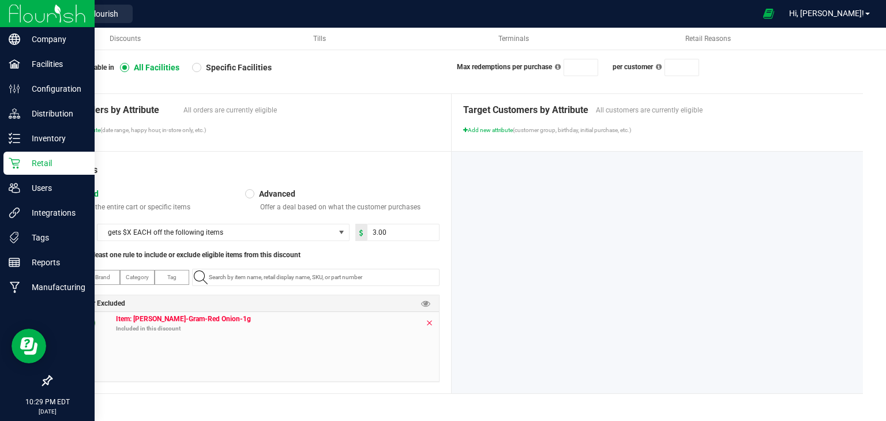
click at [427, 321] on icon at bounding box center [429, 323] width 7 height 9
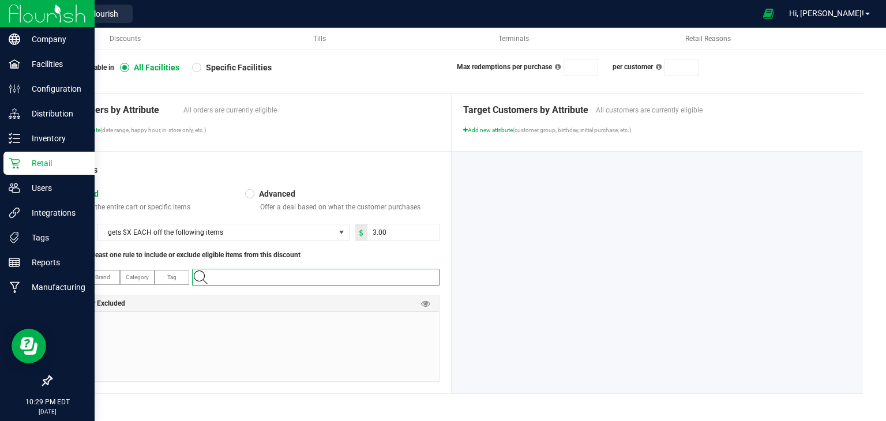
click at [354, 270] on input "NO DATA FOUND" at bounding box center [321, 278] width 235 height 16
paste input "1.16.220.72240.0"
type input "1.16.220.72240.0"
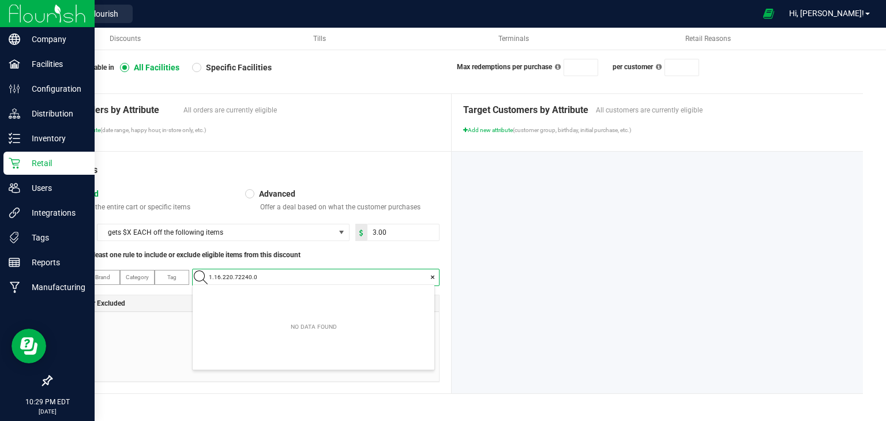
scroll to position [16, 242]
click at [340, 303] on \ "[PERSON_NAME]-Gram-Mac n Jack #3-1g" at bounding box center [314, 295] width 242 height 17
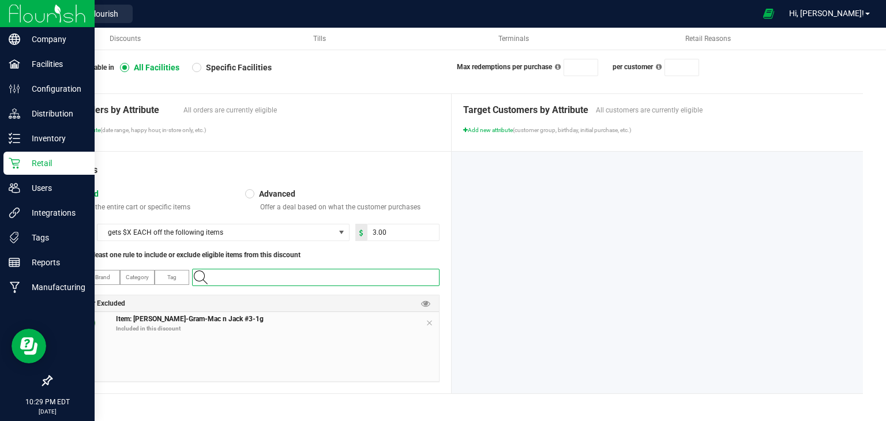
scroll to position [0, 0]
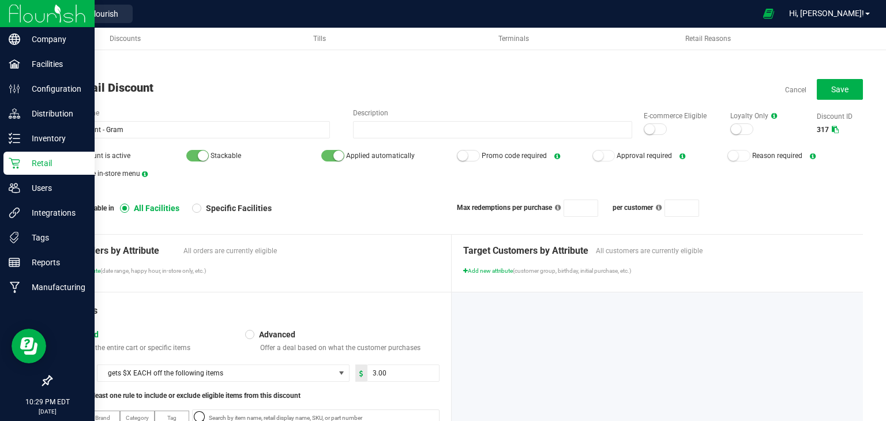
click at [650, 128] on div at bounding box center [655, 129] width 23 height 12
click at [57, 153] on small at bounding box center [56, 156] width 10 height 10
click at [832, 90] on span "Save" at bounding box center [840, 89] width 17 height 9
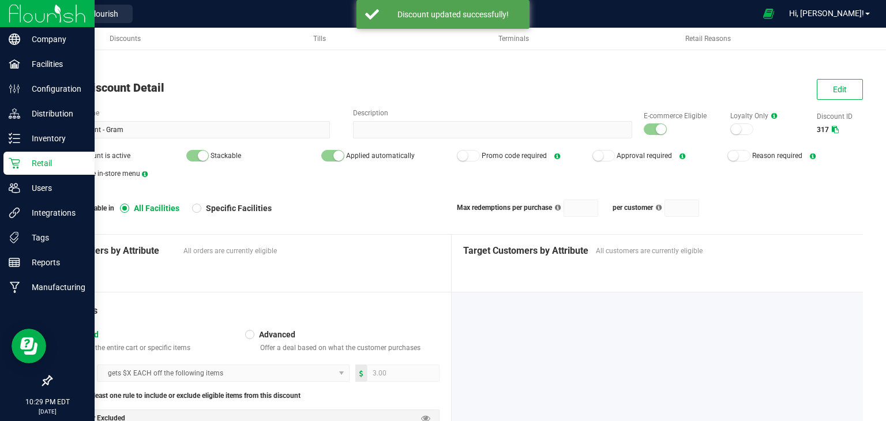
click at [76, 68] on span "Back to List" at bounding box center [70, 68] width 38 height 8
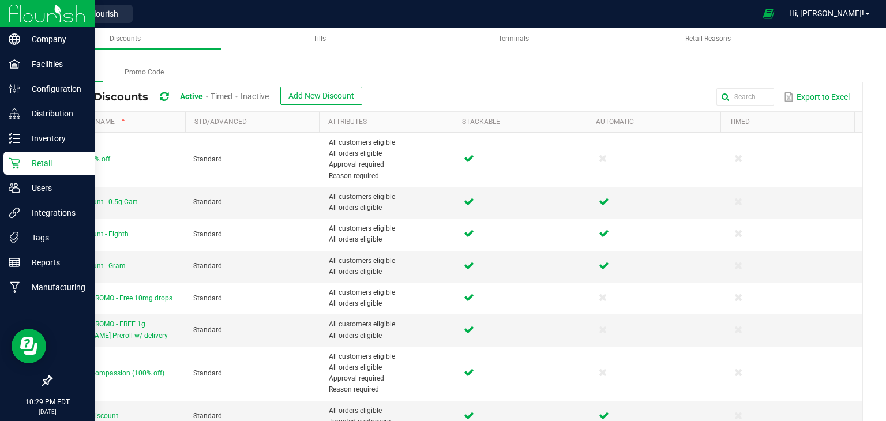
click at [269, 95] on span "Inactive" at bounding box center [255, 96] width 28 height 9
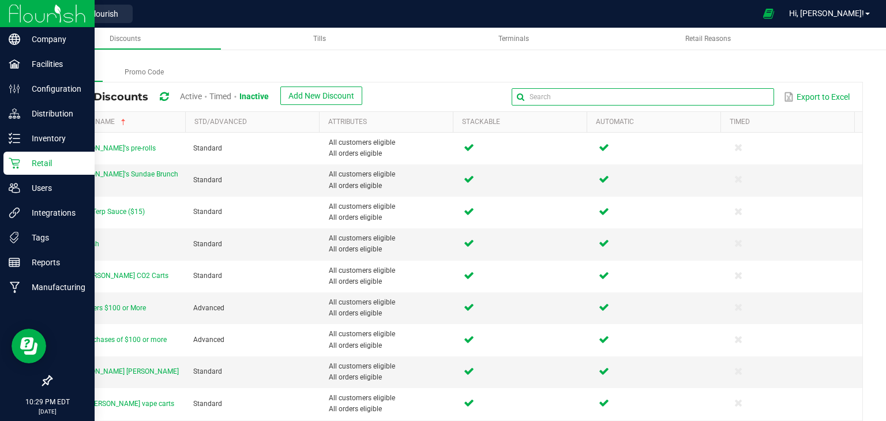
click at [741, 100] on input "text" at bounding box center [643, 96] width 263 height 17
type input "Daily"
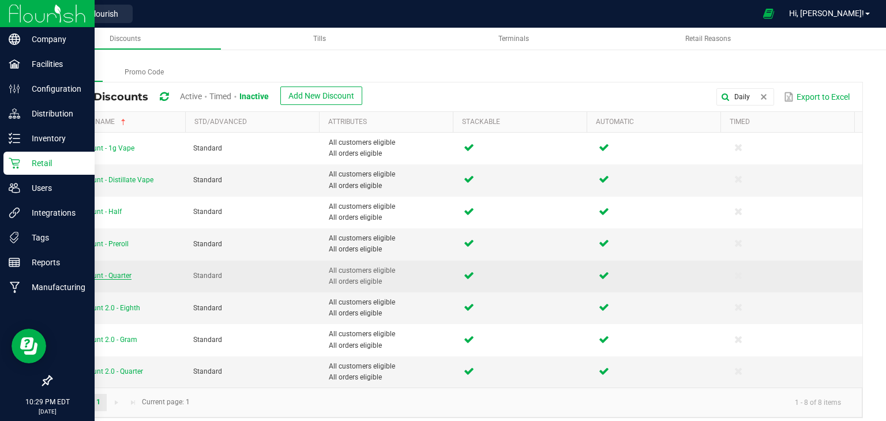
click at [97, 274] on span "Daily Discount - Quarter" at bounding box center [94, 276] width 73 height 8
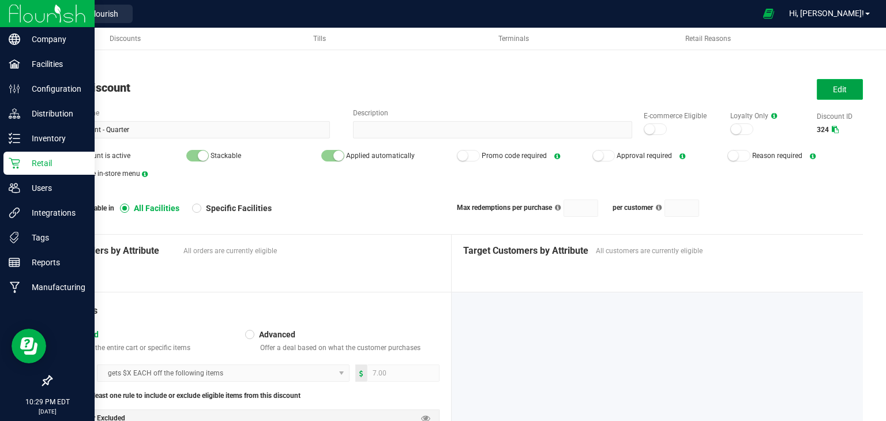
click at [833, 86] on span "Edit" at bounding box center [840, 89] width 14 height 9
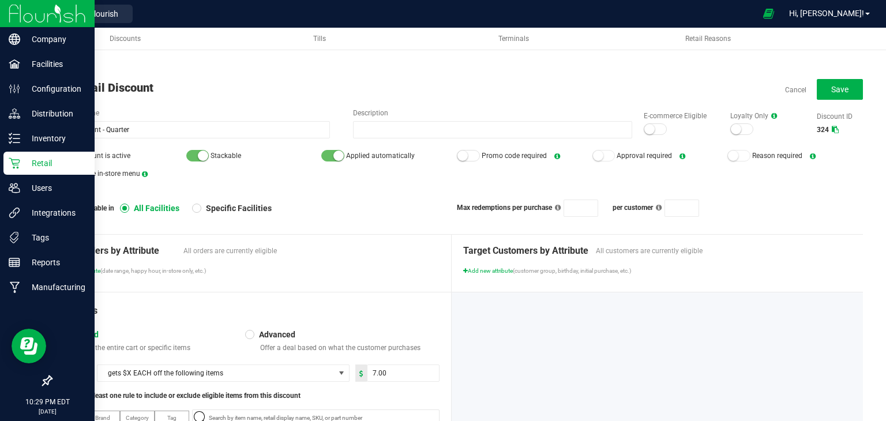
scroll to position [115, 0]
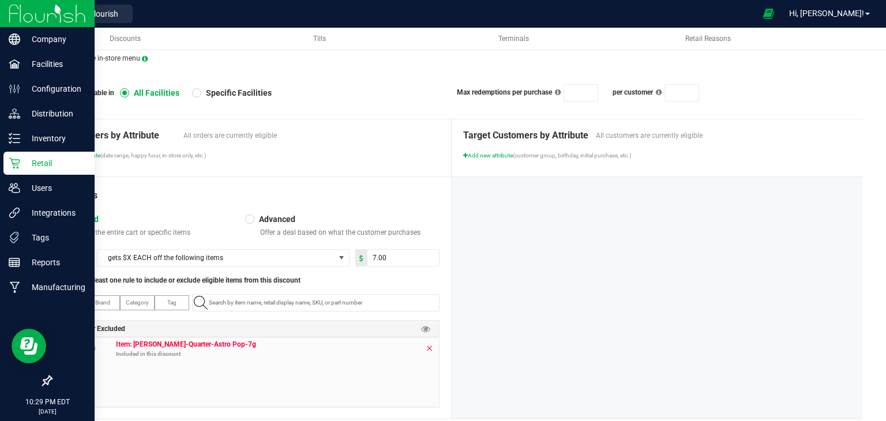
click at [427, 346] on icon at bounding box center [429, 348] width 7 height 9
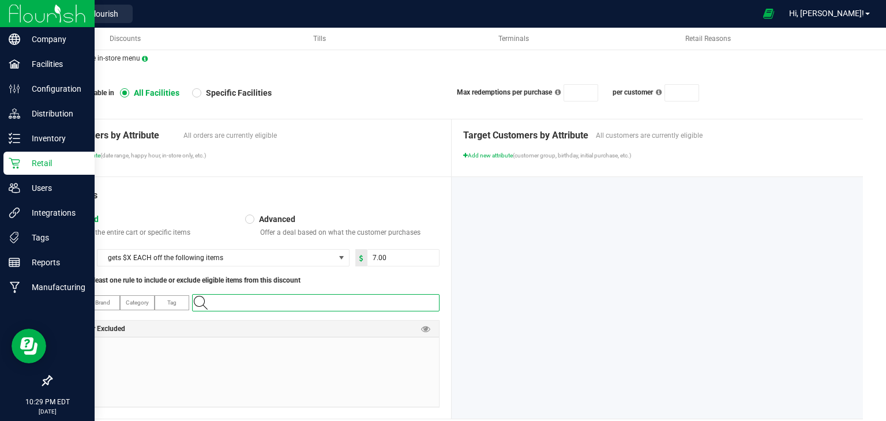
click at [315, 301] on input "NO DATA FOUND" at bounding box center [321, 303] width 235 height 16
paste input "1.16.236.72247.0"
type input "1.16.236.72247.0"
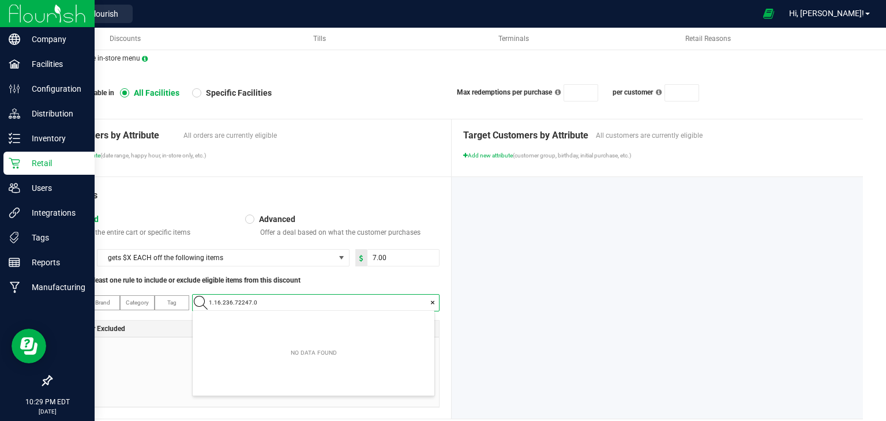
scroll to position [16, 242]
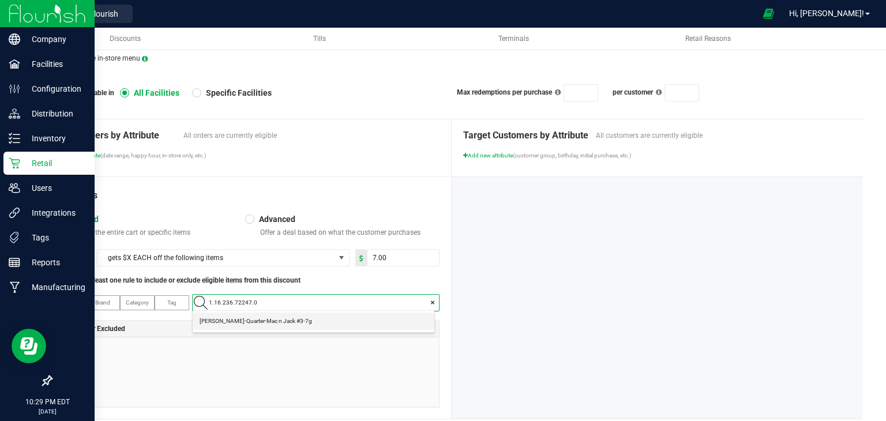
click at [290, 325] on \ "[PERSON_NAME]-Quarter-Mac n Jack #3-7g" at bounding box center [314, 321] width 242 height 17
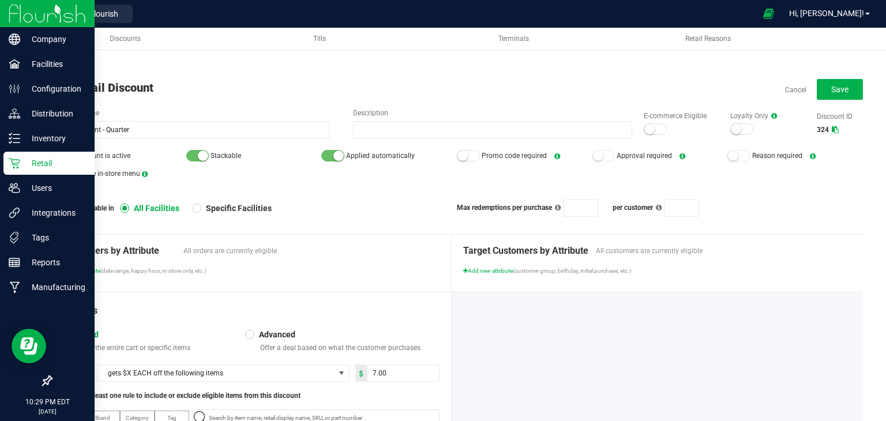
click at [645, 125] on small at bounding box center [650, 129] width 10 height 10
click at [62, 161] on span "Discount is active" at bounding box center [119, 155] width 136 height 17
click at [58, 151] on small at bounding box center [56, 156] width 10 height 10
click at [832, 88] on span "Save" at bounding box center [840, 89] width 17 height 9
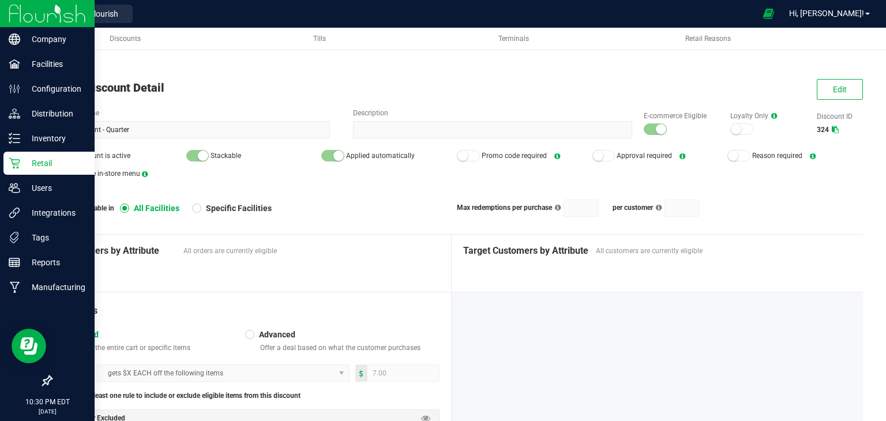
click at [61, 68] on span "Back to List" at bounding box center [70, 68] width 38 height 8
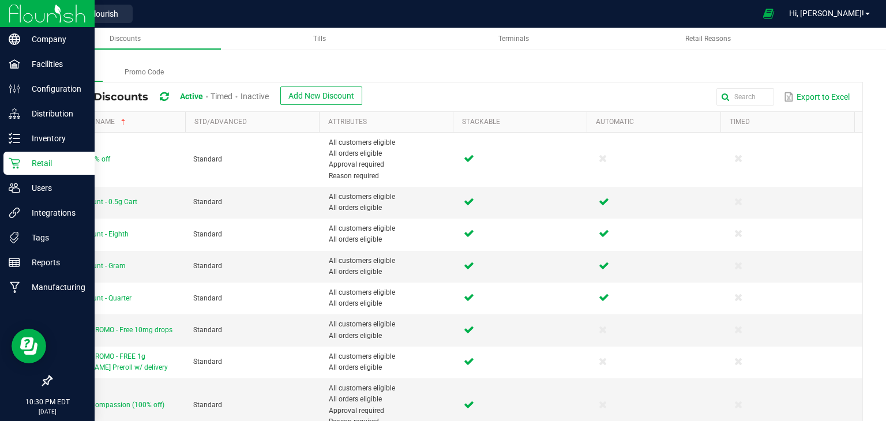
click at [240, 97] on span at bounding box center [237, 96] width 8 height 9
click at [257, 95] on span "Inactive" at bounding box center [255, 96] width 28 height 9
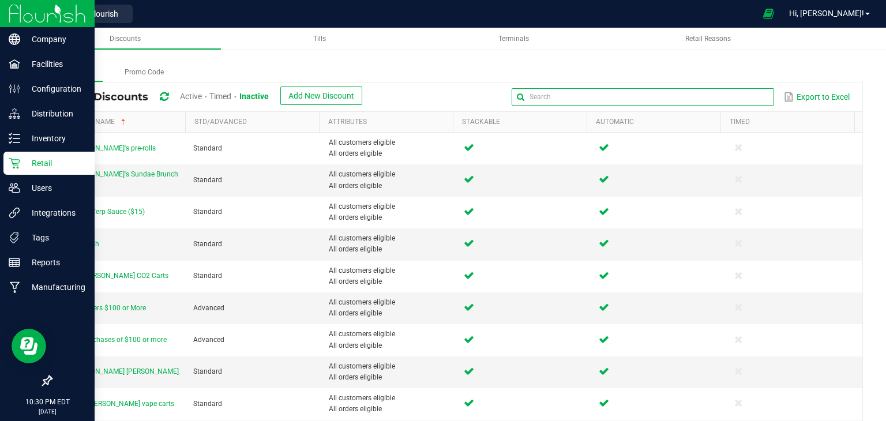
click at [759, 93] on input "text" at bounding box center [643, 96] width 263 height 17
type input "Daily"
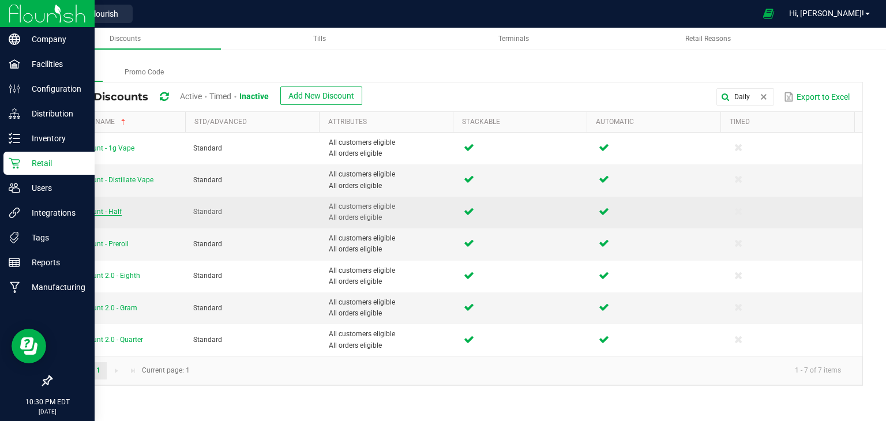
click at [94, 211] on span "Daily Discount - Half" at bounding box center [89, 212] width 63 height 8
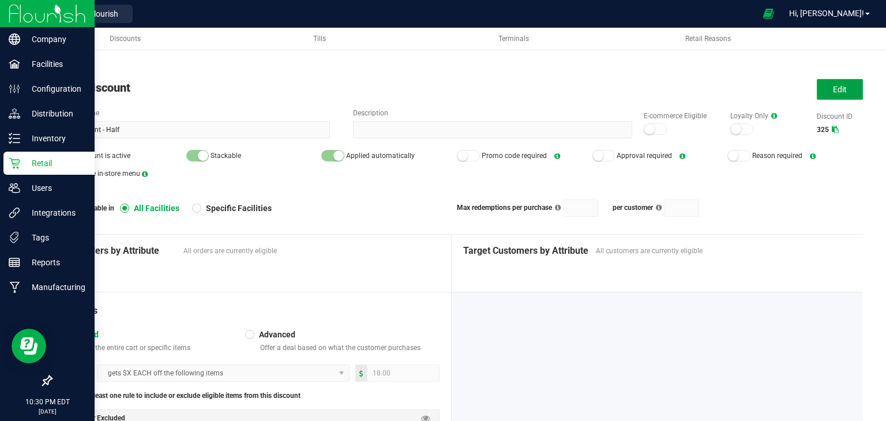
click at [835, 86] on span "Edit" at bounding box center [840, 89] width 14 height 9
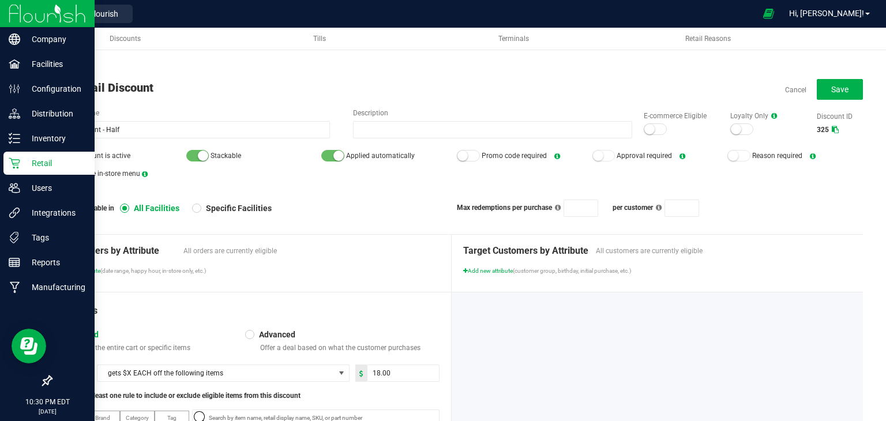
scroll to position [115, 0]
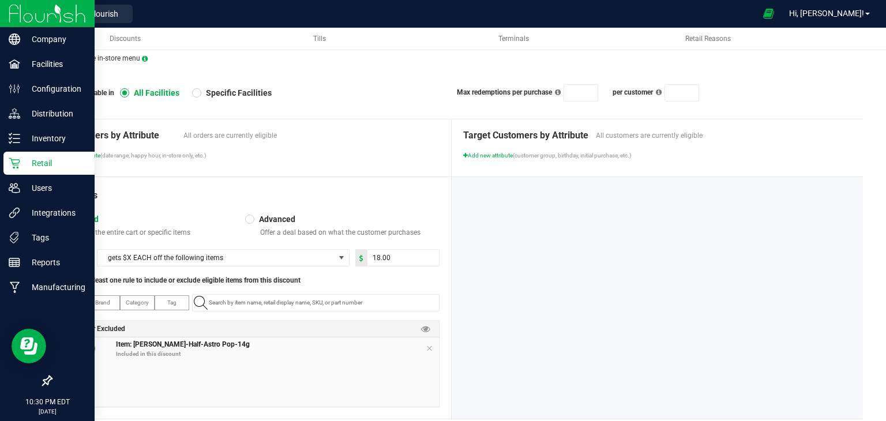
click at [437, 344] on div "The Details Standard Discount the entire cart or specific items Advanced Offer …" at bounding box center [251, 298] width 401 height 242
click at [426, 349] on icon at bounding box center [429, 348] width 7 height 9
click at [362, 298] on input "NO DATA FOUND" at bounding box center [321, 303] width 235 height 16
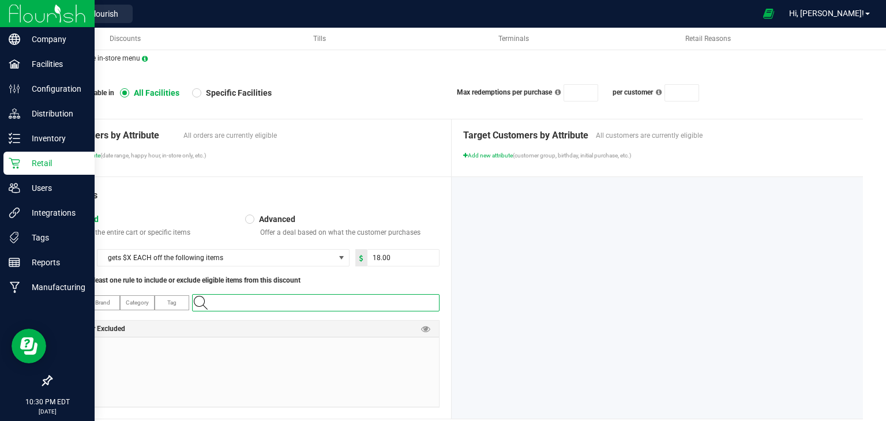
type input "V"
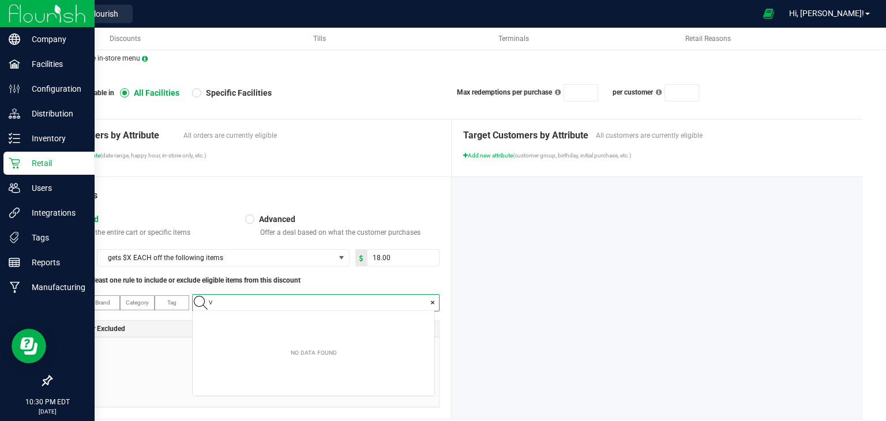
scroll to position [16, 242]
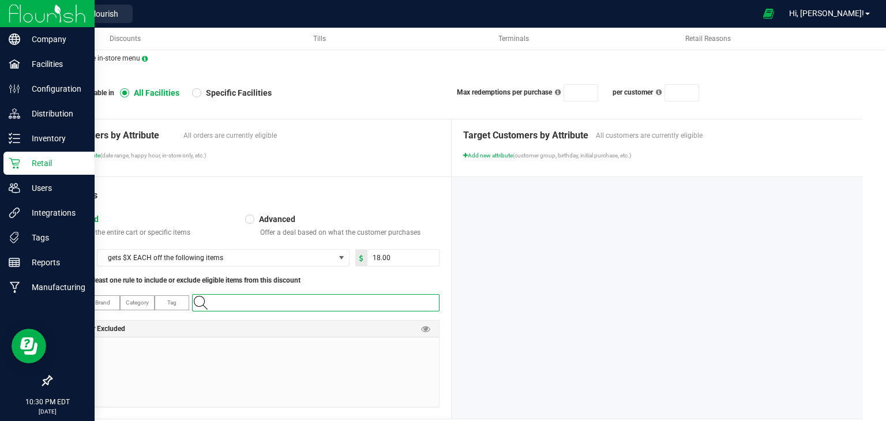
paste input "1.16.141672.471582.0"
type input "1.16.141672.471582.0"
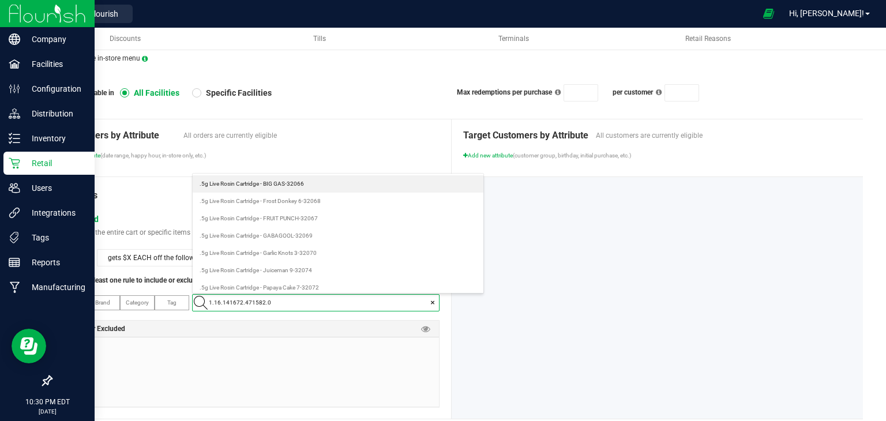
scroll to position [16, 238]
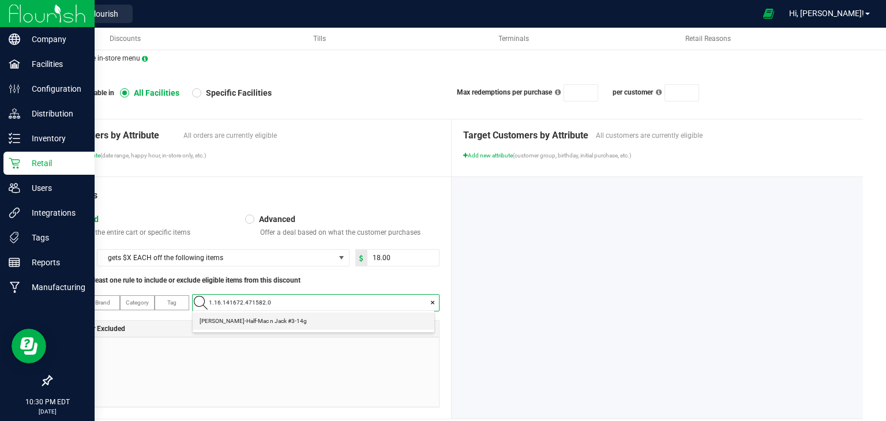
click at [321, 324] on \ "[PERSON_NAME]-Half-Mac n Jack #3-14g" at bounding box center [314, 321] width 242 height 17
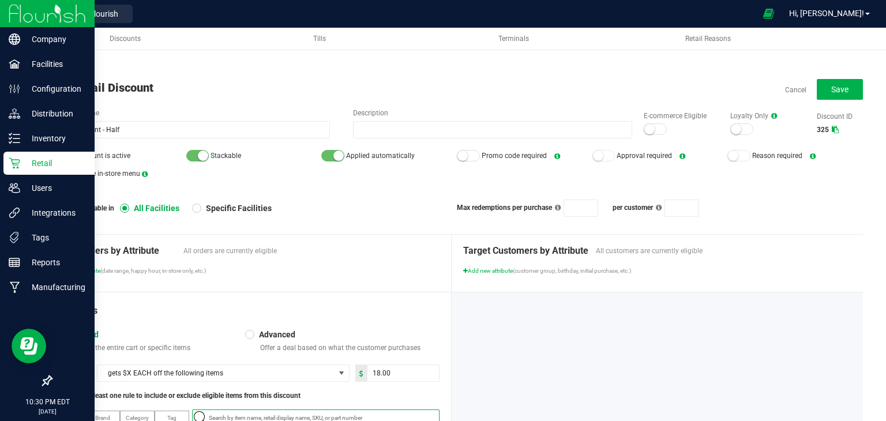
click at [645, 132] on small at bounding box center [650, 129] width 10 height 10
click at [55, 156] on small at bounding box center [56, 156] width 10 height 10
click at [840, 87] on button "Save" at bounding box center [840, 89] width 46 height 21
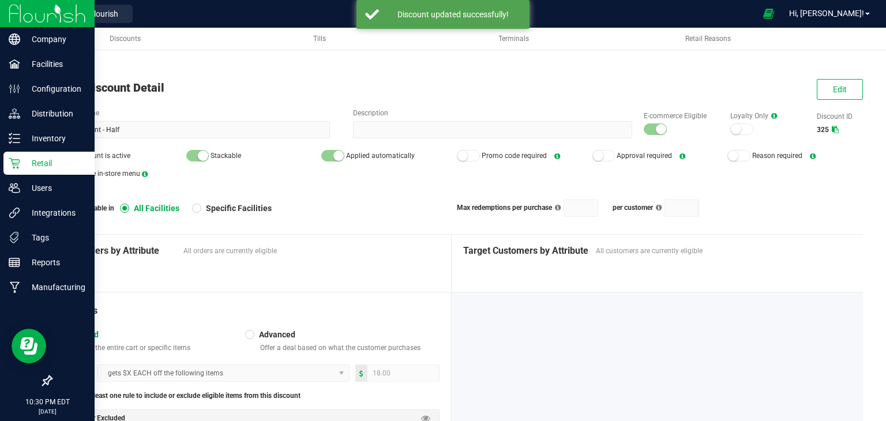
click at [72, 66] on span "Back to List" at bounding box center [70, 68] width 38 height 8
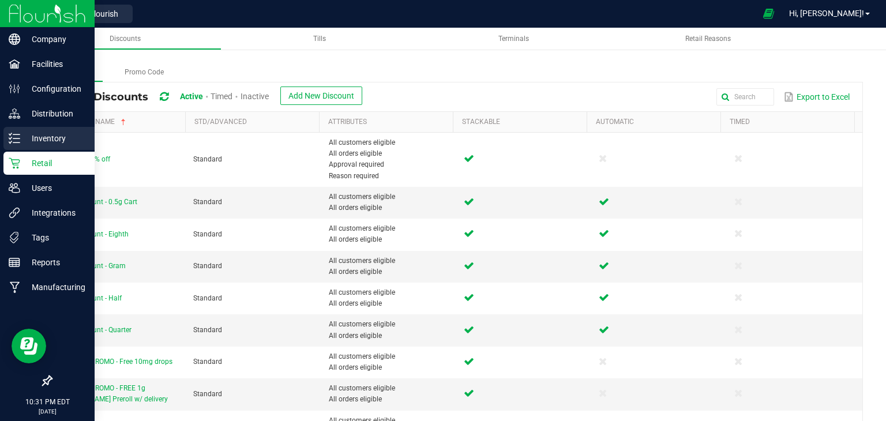
click at [16, 137] on icon at bounding box center [15, 139] width 12 height 12
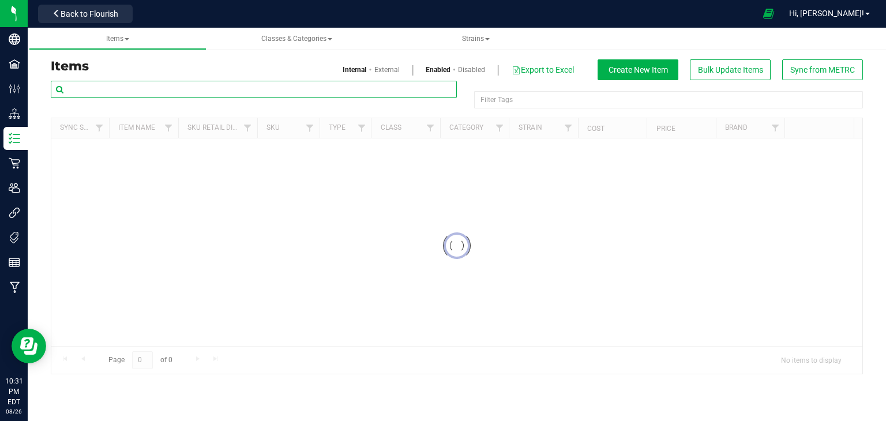
click at [167, 87] on input "text" at bounding box center [254, 89] width 406 height 17
paste input "1.16.218.72242.0"
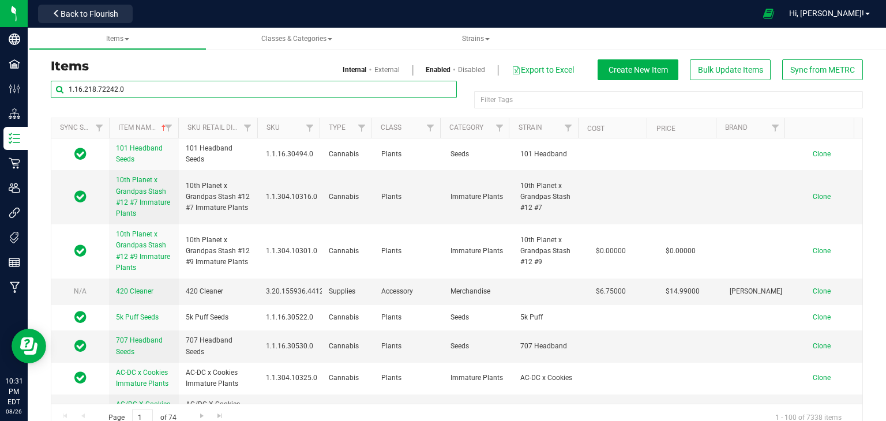
type input "1.16.218.72242.0"
click at [380, 70] on link "External" at bounding box center [387, 70] width 25 height 10
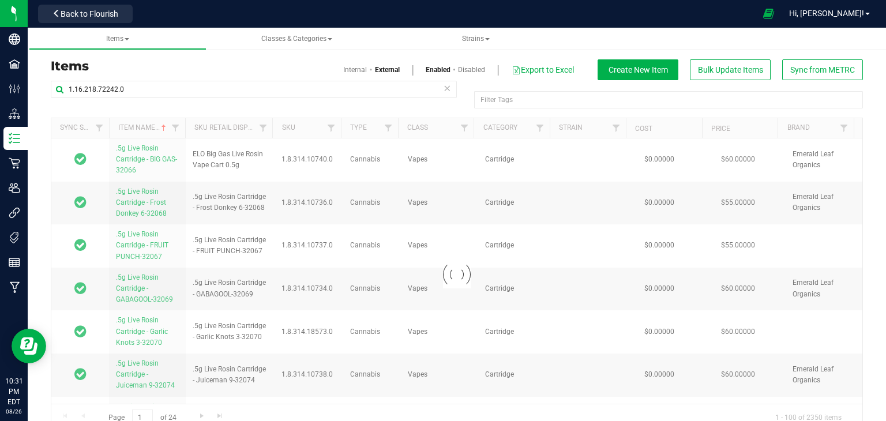
click at [343, 74] on link "Internal" at bounding box center [355, 70] width 24 height 10
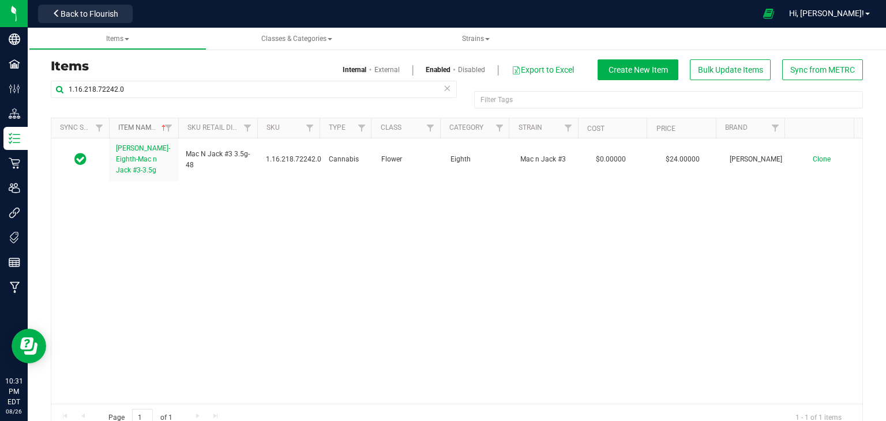
click at [142, 132] on link "Item Name" at bounding box center [143, 127] width 50 height 8
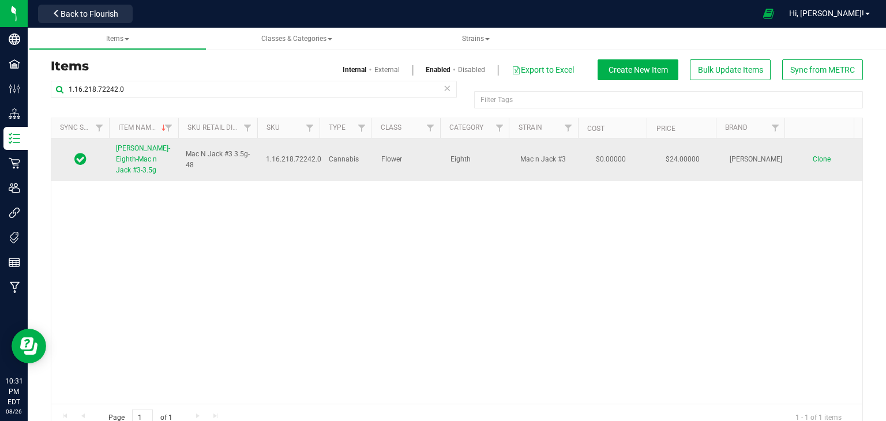
click at [143, 162] on span "[PERSON_NAME]-Eighth-Mac n Jack #3-3.5g" at bounding box center [143, 159] width 54 height 30
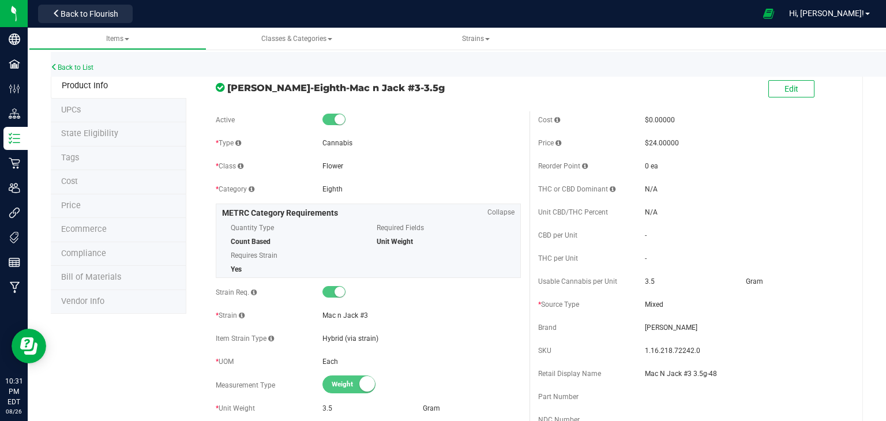
click at [93, 203] on li "Price" at bounding box center [119, 206] width 136 height 24
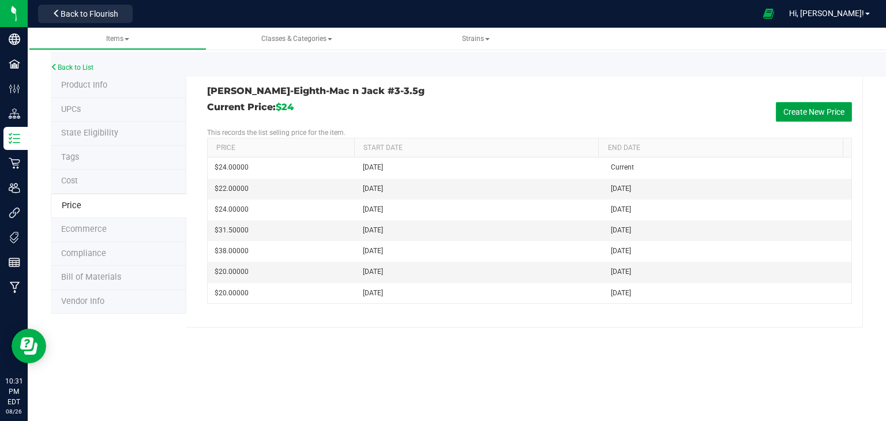
click at [809, 117] on button "Create New Price" at bounding box center [814, 112] width 76 height 20
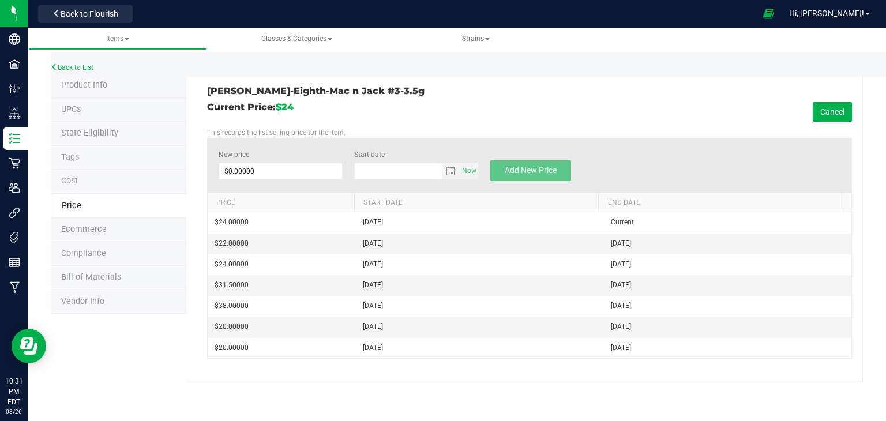
type input "8/26/2025"
click at [284, 171] on span at bounding box center [281, 171] width 125 height 17
type input "22"
click at [567, 175] on button "Add New Price" at bounding box center [531, 170] width 81 height 21
type input "$0.00000"
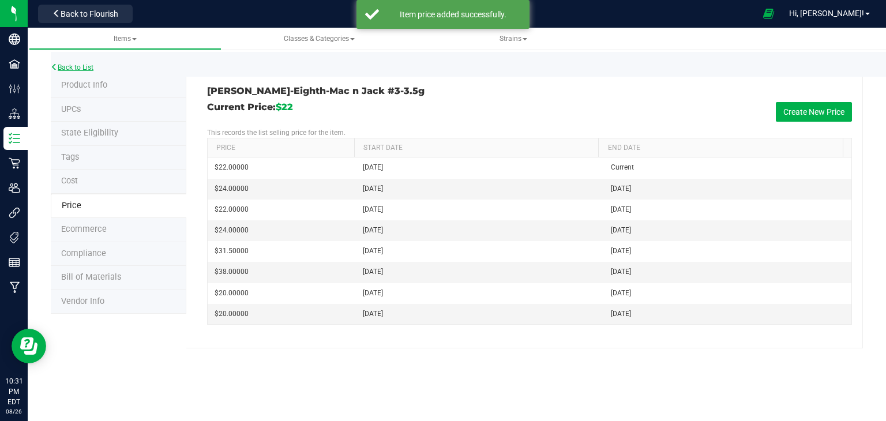
click at [72, 69] on link "Back to List" at bounding box center [72, 67] width 43 height 8
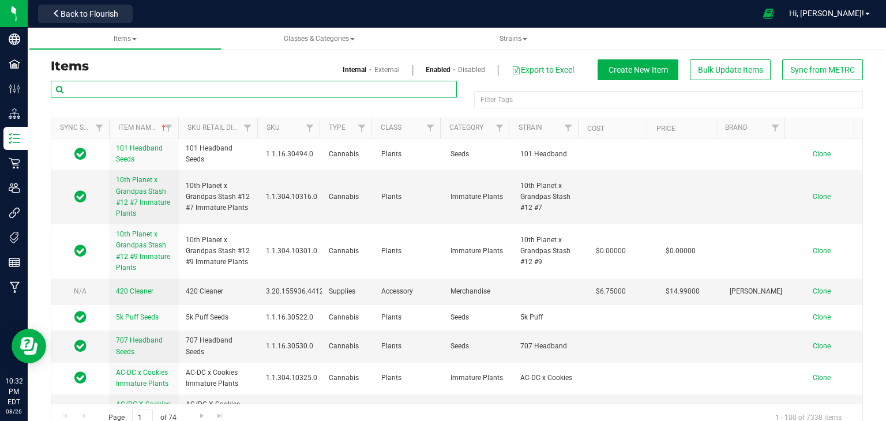
click at [212, 90] on input "text" at bounding box center [254, 89] width 406 height 17
paste input "1.16.220.72240.0"
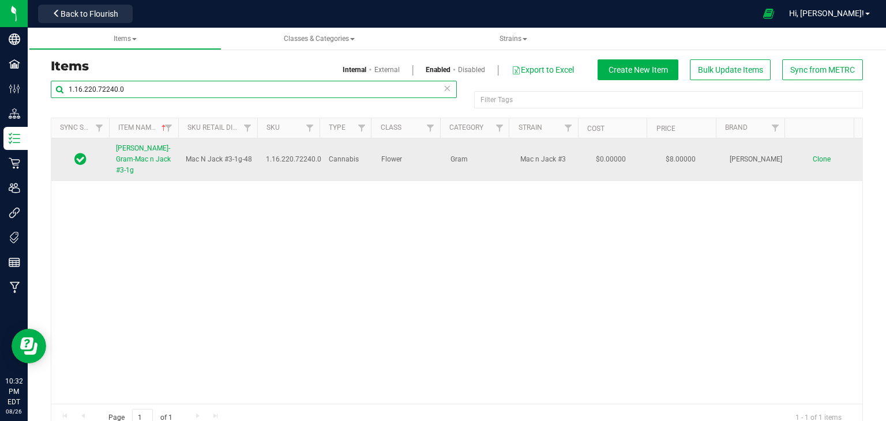
type input "1.16.220.72240.0"
click at [145, 152] on span "[PERSON_NAME]-Gram-Mac n Jack #3-1g" at bounding box center [143, 159] width 55 height 30
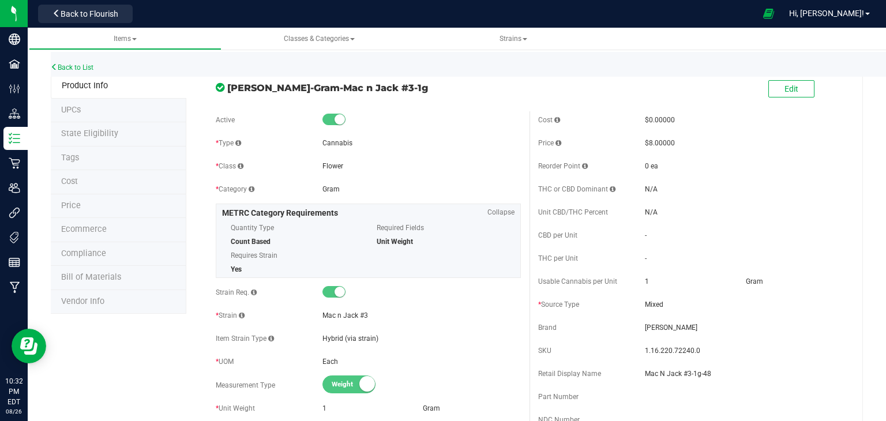
click at [123, 207] on li "Price" at bounding box center [119, 206] width 136 height 24
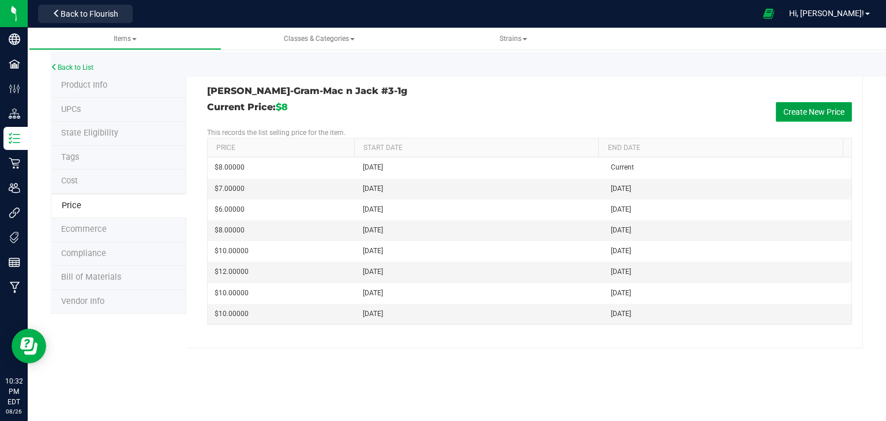
click at [829, 108] on button "Create New Price" at bounding box center [814, 112] width 76 height 20
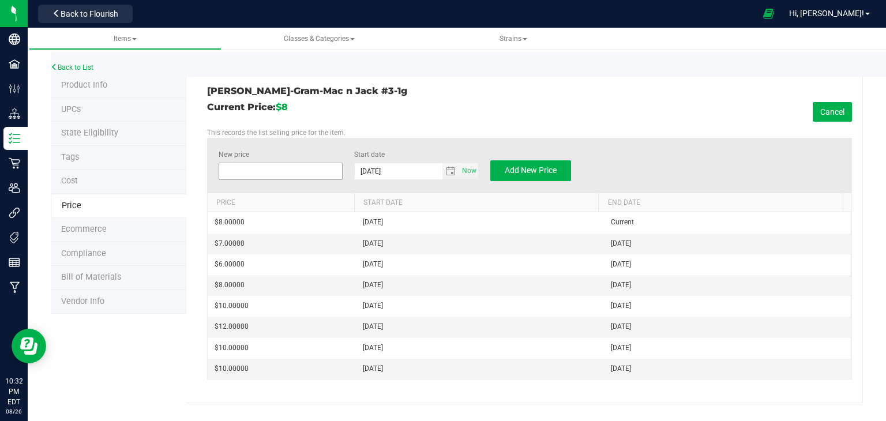
click at [241, 168] on span at bounding box center [281, 171] width 125 height 17
type input "7"
click at [377, 100] on div "Slater-Gram-Mac n Jack #3-1g Current Price: $8 Cancel This records the list sel…" at bounding box center [524, 239] width 677 height 330
click at [519, 166] on span "Add New Price" at bounding box center [531, 170] width 52 height 9
type input "$0.00000"
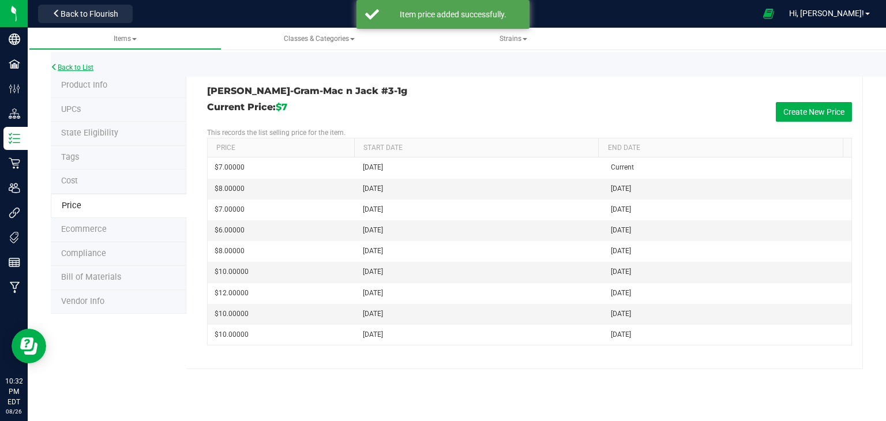
click at [78, 69] on link "Back to List" at bounding box center [72, 67] width 43 height 8
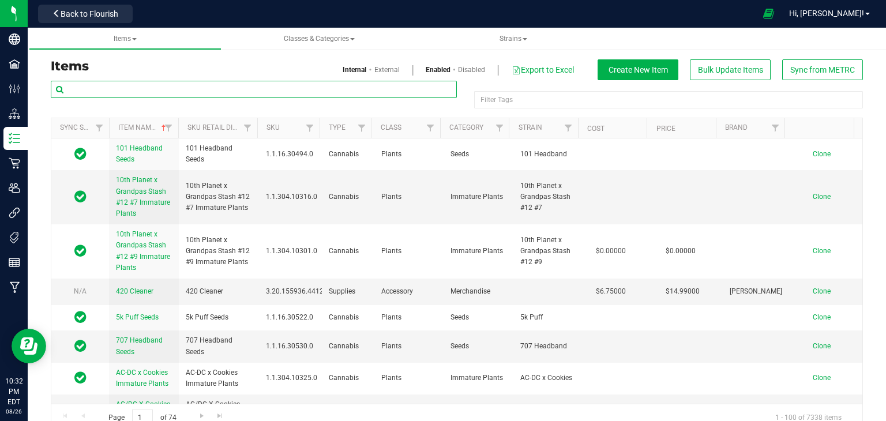
click at [161, 91] on input "text" at bounding box center [254, 89] width 406 height 17
paste input "1.16.218.72242.0"
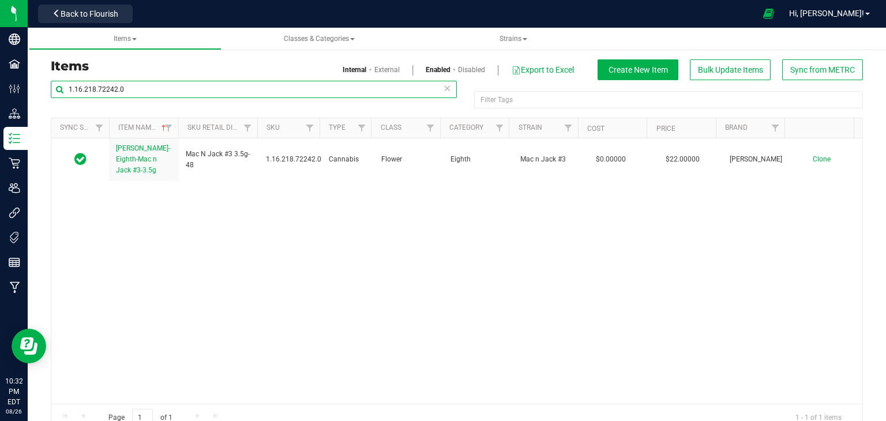
click at [152, 86] on input "1.16.218.72242.0" at bounding box center [254, 89] width 406 height 17
paste input "36.72247"
click at [165, 84] on input "1.16.236.72247.0" at bounding box center [254, 89] width 406 height 17
click at [166, 95] on input "1.16.236.72247.0" at bounding box center [254, 89] width 406 height 17
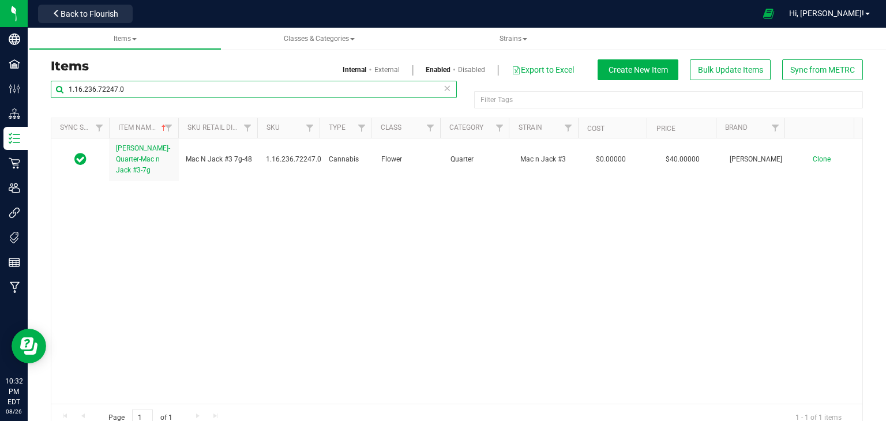
click at [166, 95] on input "1.16.236.72247.0" at bounding box center [254, 89] width 406 height 17
paste input "141672.471582"
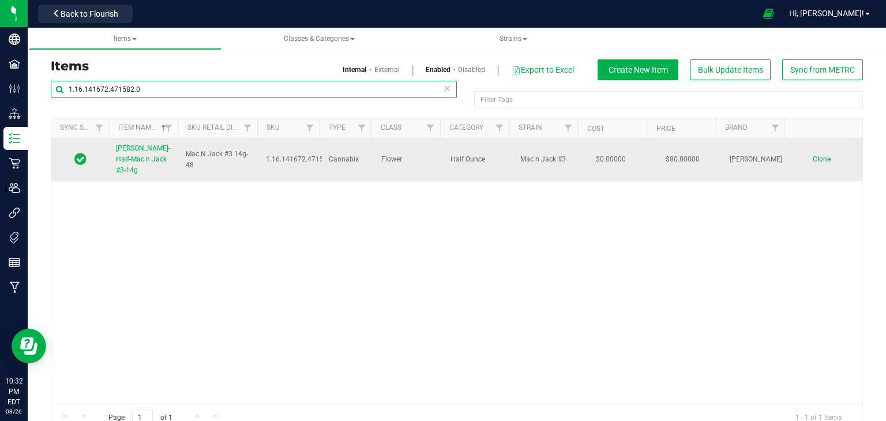
type input "1.16.141672.471582.0"
click at [146, 139] on td "[PERSON_NAME]-Half-Mac n Jack #3-14g" at bounding box center [144, 160] width 70 height 43
click at [150, 159] on span "[PERSON_NAME]-Half-Mac n Jack #3-14g" at bounding box center [143, 159] width 54 height 30
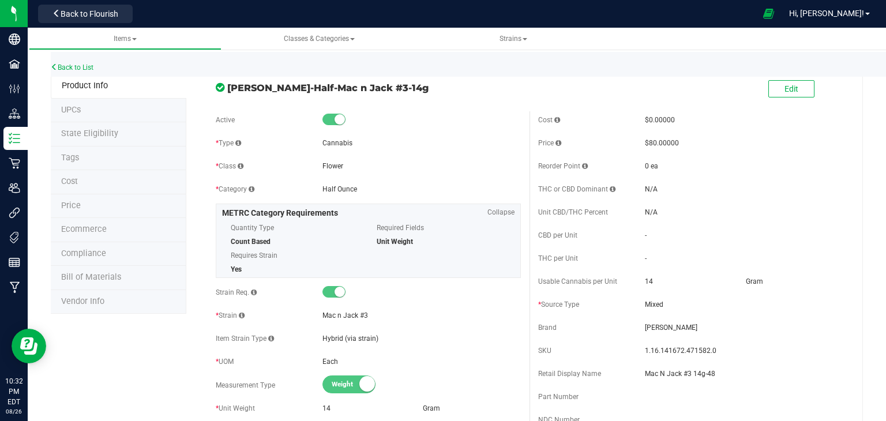
click at [111, 208] on li "Price" at bounding box center [119, 206] width 136 height 24
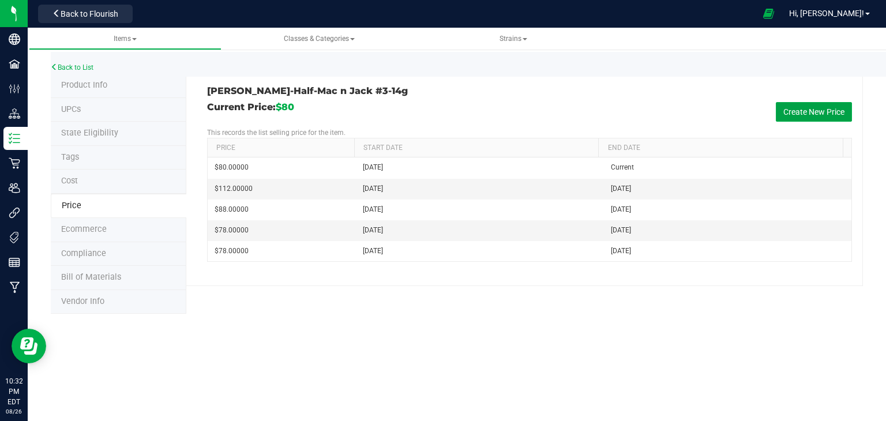
click at [809, 111] on button "Create New Price" at bounding box center [814, 112] width 76 height 20
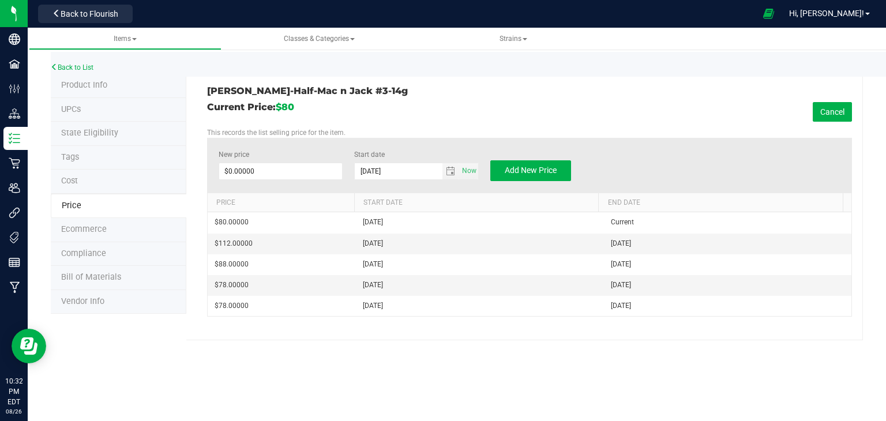
click at [249, 161] on div "New price $0.00000 0" at bounding box center [281, 165] width 125 height 32
click at [253, 171] on span at bounding box center [281, 171] width 125 height 17
type input "76"
click at [562, 174] on button "Add New Price" at bounding box center [531, 170] width 81 height 21
type input "$0.00000"
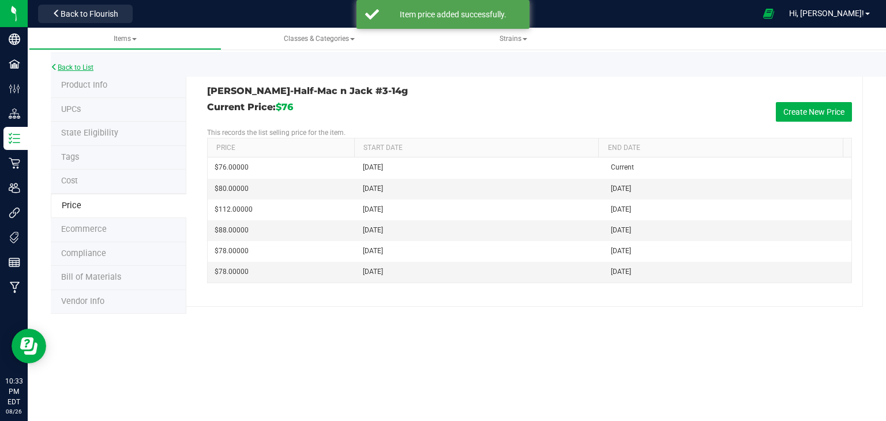
click at [74, 66] on link "Back to List" at bounding box center [72, 67] width 43 height 8
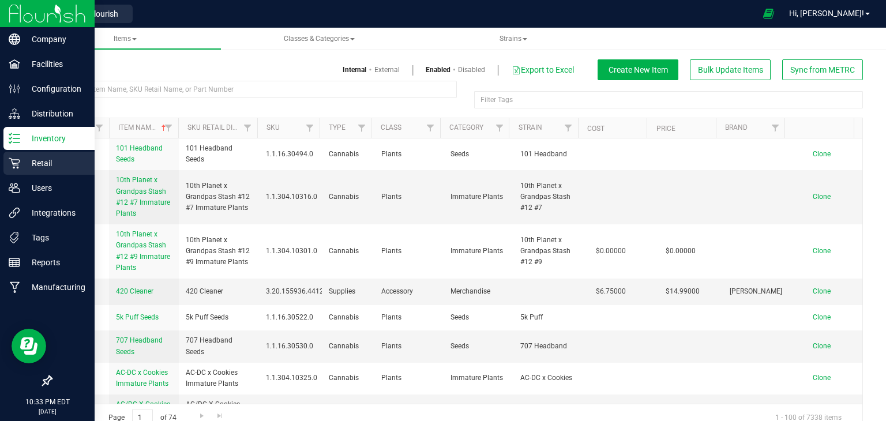
click at [28, 162] on p "Retail" at bounding box center [54, 163] width 69 height 14
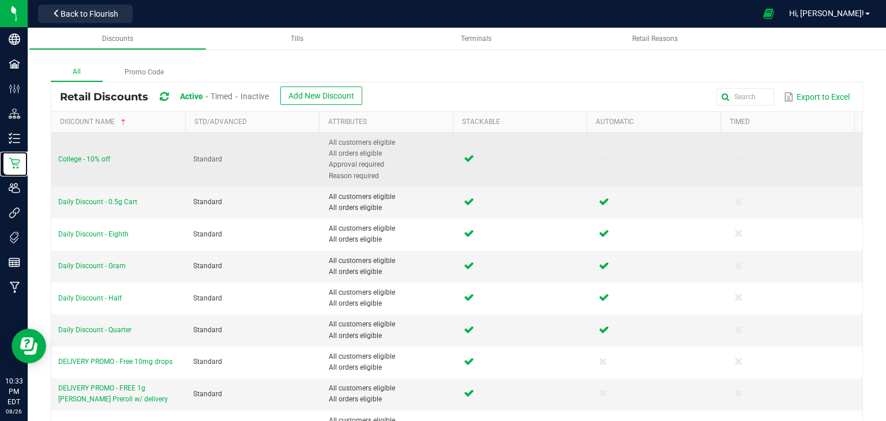
scroll to position [58, 0]
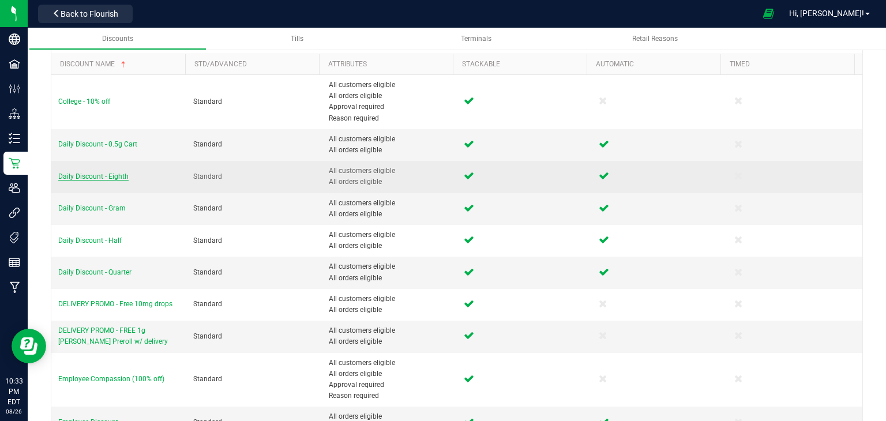
click at [103, 174] on span "Daily Discount - Eighth" at bounding box center [93, 177] width 70 height 8
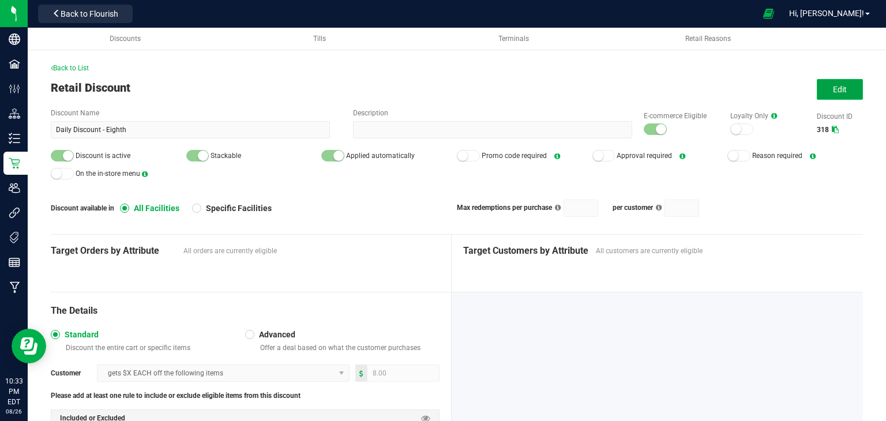
click at [833, 88] on span "Edit" at bounding box center [840, 89] width 14 height 9
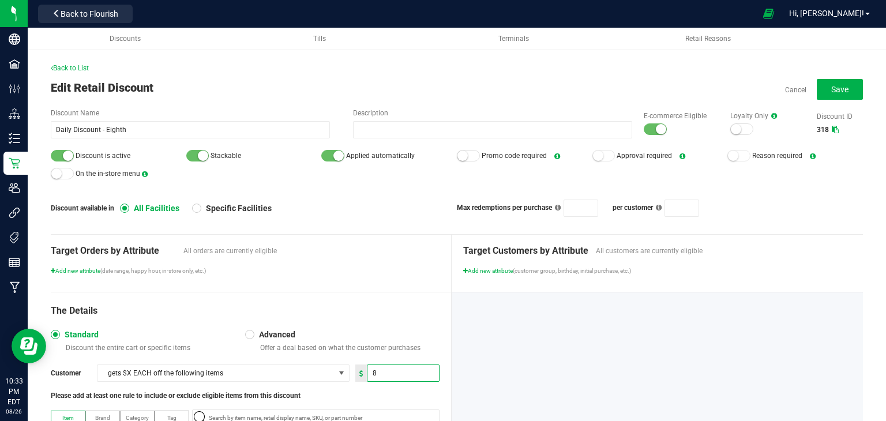
click at [394, 372] on input "8" at bounding box center [404, 373] width 72 height 16
type input "4.00"
click at [843, 79] on button "Save" at bounding box center [840, 89] width 46 height 21
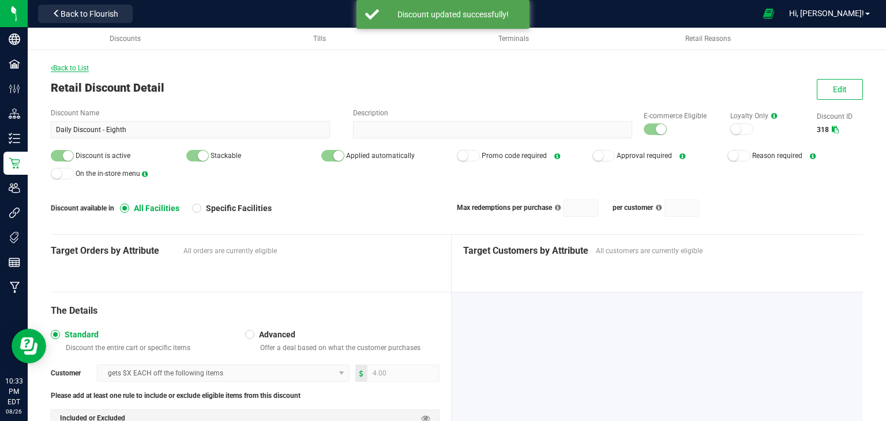
click at [78, 69] on span "Back to List" at bounding box center [70, 68] width 38 height 8
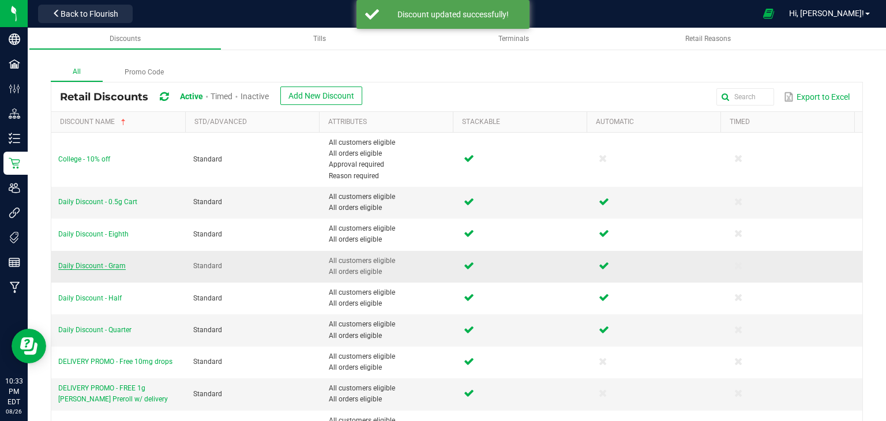
click at [108, 268] on span "Daily Discount - Gram" at bounding box center [92, 266] width 68 height 8
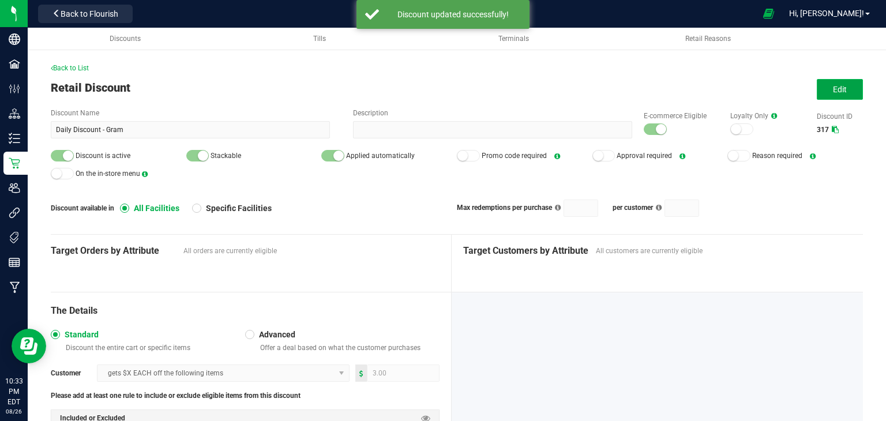
click at [819, 85] on button "Edit" at bounding box center [840, 89] width 46 height 21
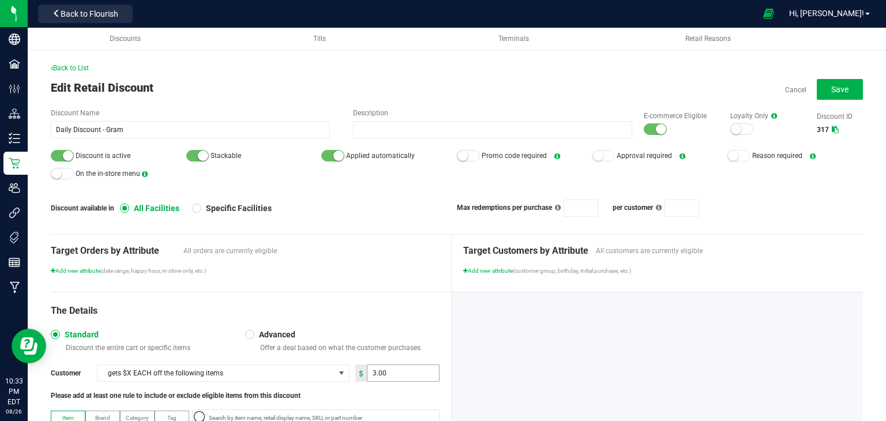
type input "3"
click at [405, 372] on input "3" at bounding box center [404, 373] width 72 height 16
type input "1.00"
click at [554, 331] on div at bounding box center [658, 414] width 412 height 242
click at [838, 88] on span "Save" at bounding box center [840, 89] width 17 height 9
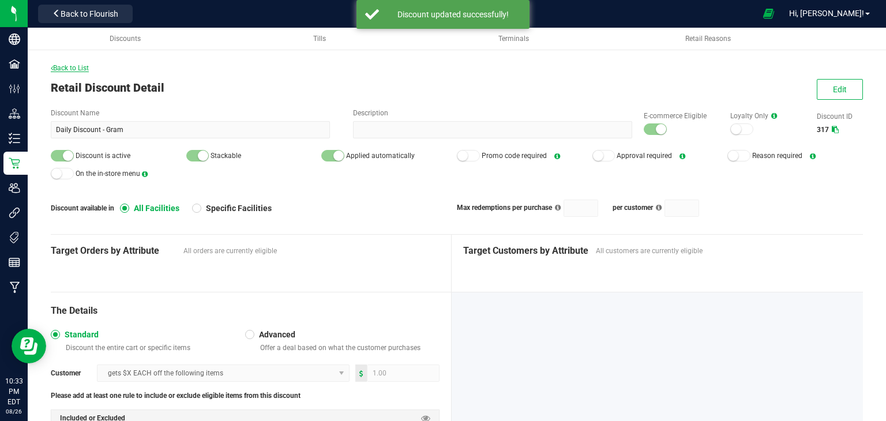
click at [81, 68] on span "Back to List" at bounding box center [70, 68] width 38 height 8
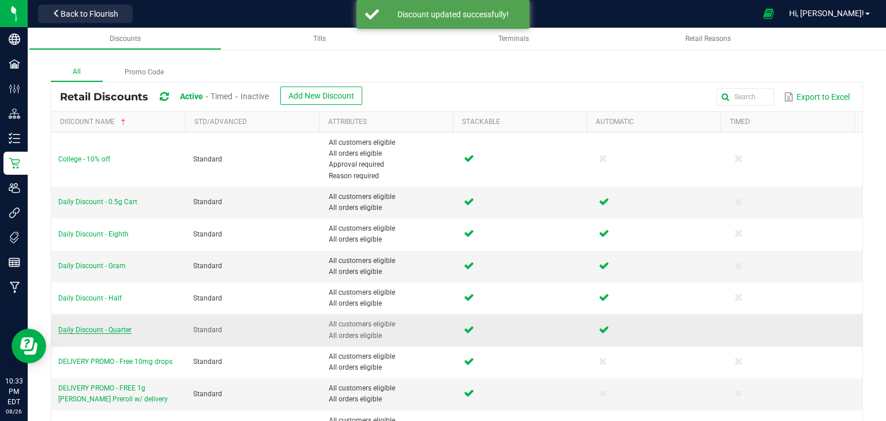
click at [115, 326] on span "Daily Discount - Quarter" at bounding box center [94, 330] width 73 height 8
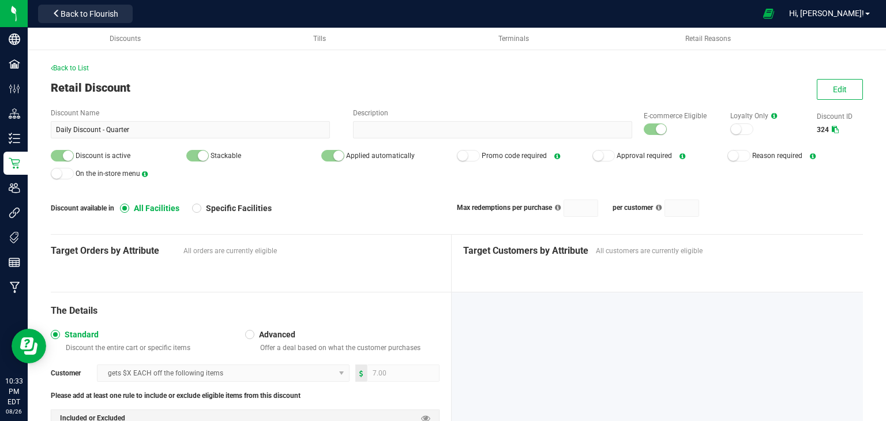
click at [77, 61] on div "Back to List Retail Discount Edit Discount Name Daily Discount - Quarter Descri…" at bounding box center [457, 283] width 859 height 510
click at [78, 68] on span "Back to List" at bounding box center [70, 68] width 38 height 8
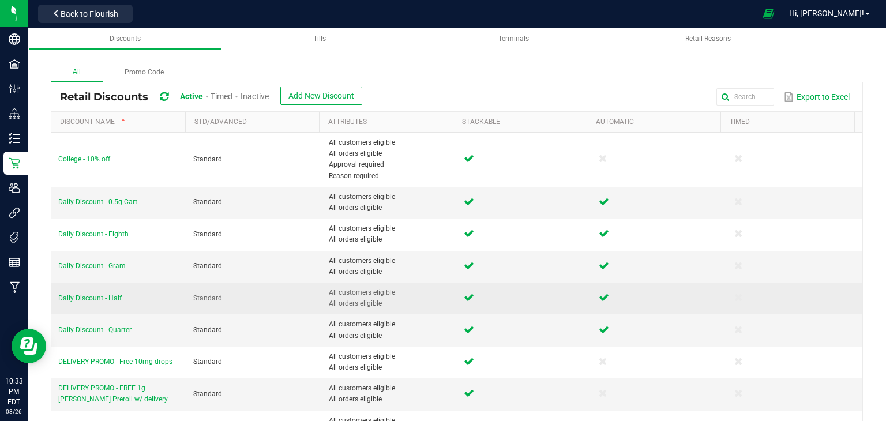
click at [102, 296] on span "Daily Discount - Half" at bounding box center [89, 298] width 63 height 8
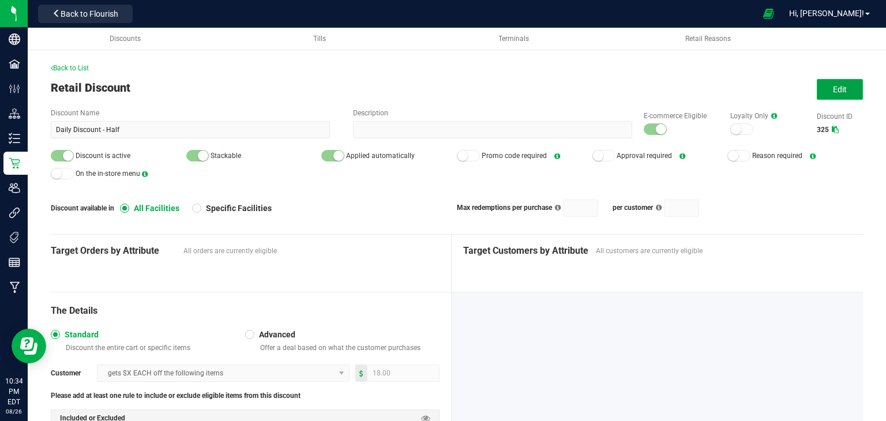
click at [821, 87] on button "Edit" at bounding box center [840, 89] width 46 height 21
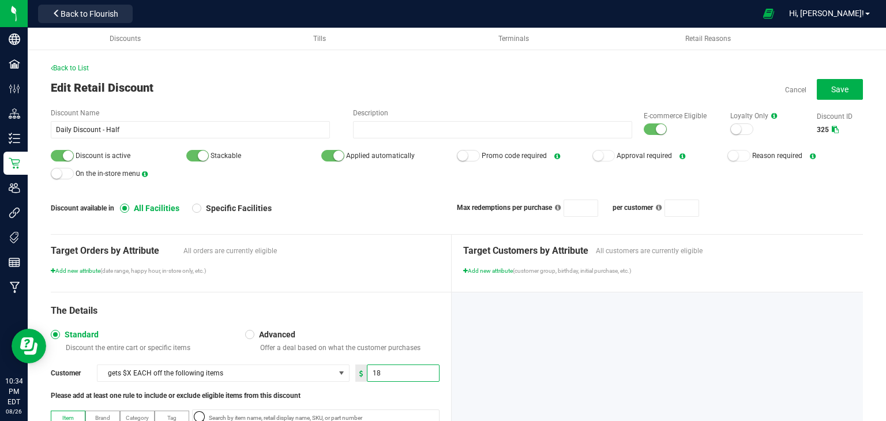
click at [381, 374] on input "18" at bounding box center [404, 373] width 72 height 16
type input "14.00"
click at [819, 92] on button "Save" at bounding box center [840, 89] width 46 height 21
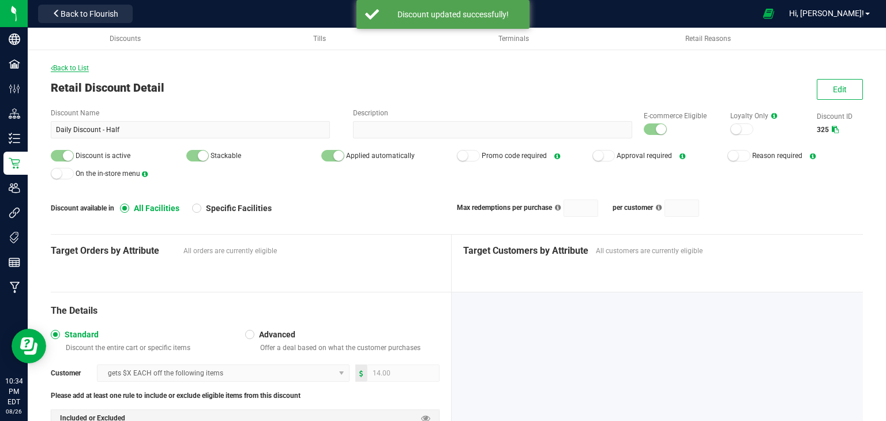
click at [64, 66] on span "Back to List" at bounding box center [70, 68] width 38 height 8
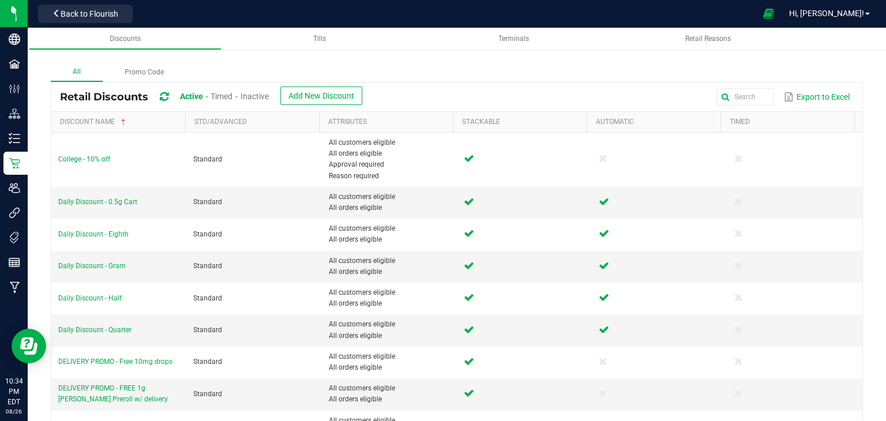
click at [269, 98] on span "Inactive" at bounding box center [255, 96] width 28 height 9
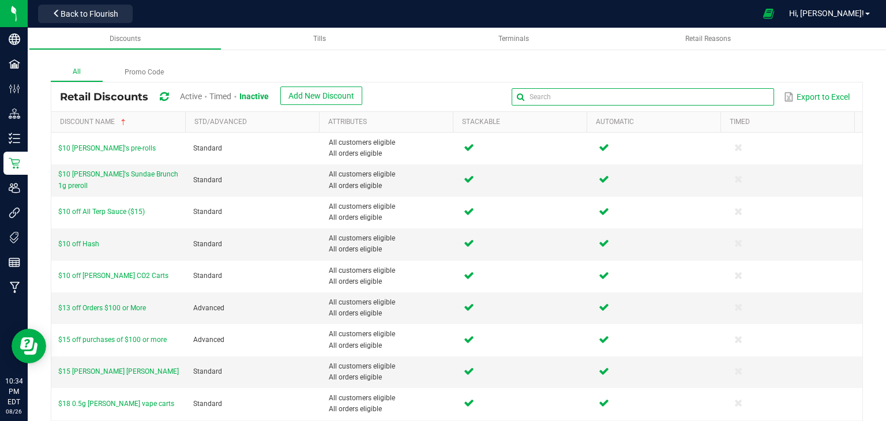
click at [732, 92] on input "text" at bounding box center [643, 96] width 263 height 17
type input "daily"
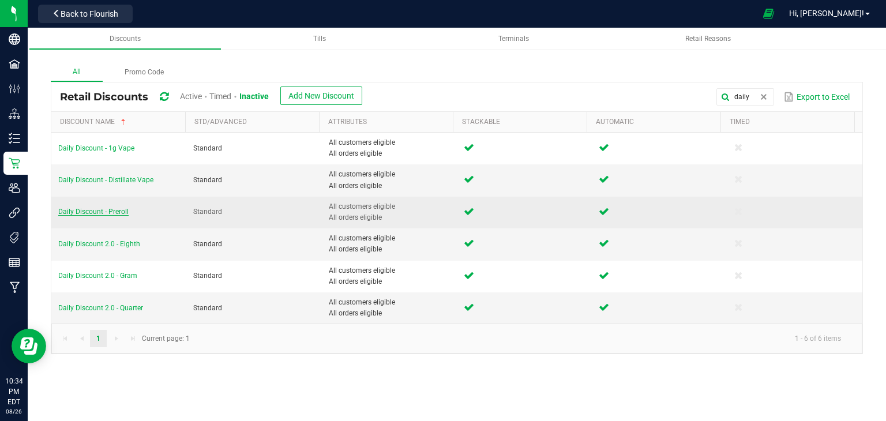
click at [97, 215] on span "Daily Discount - Preroll" at bounding box center [93, 212] width 70 height 8
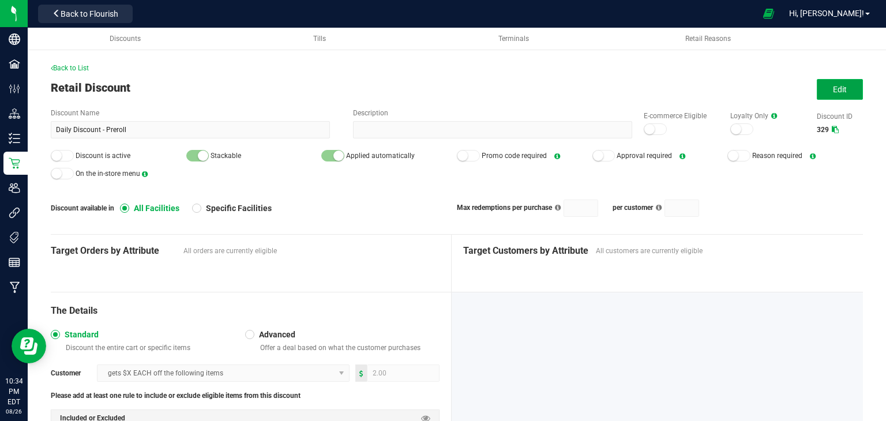
click at [821, 93] on button "Edit" at bounding box center [840, 89] width 46 height 21
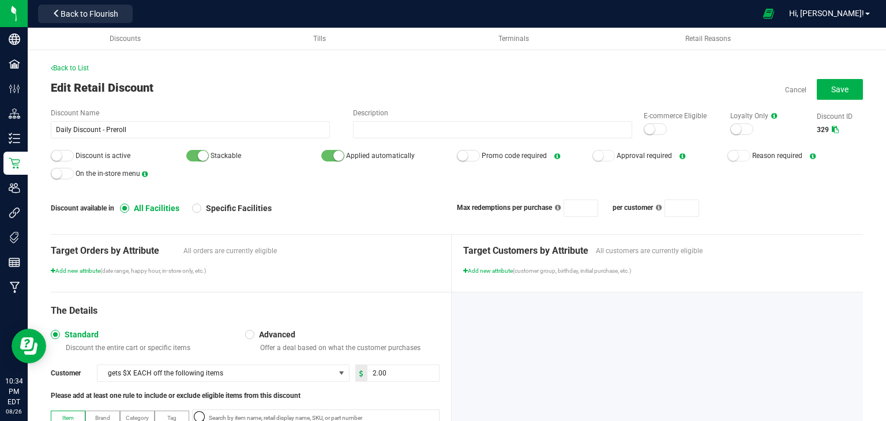
click at [645, 125] on small at bounding box center [650, 129] width 10 height 10
click at [64, 152] on div at bounding box center [62, 156] width 23 height 12
click at [818, 88] on button "Save" at bounding box center [840, 89] width 46 height 21
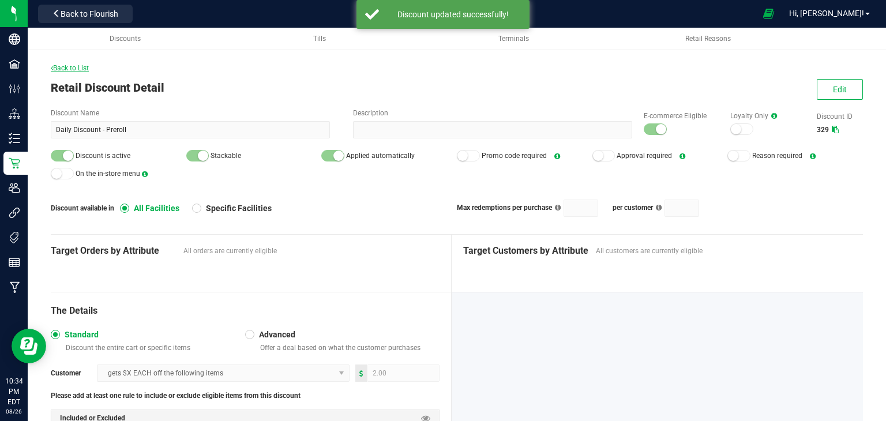
click at [73, 69] on span "Back to List" at bounding box center [70, 68] width 38 height 8
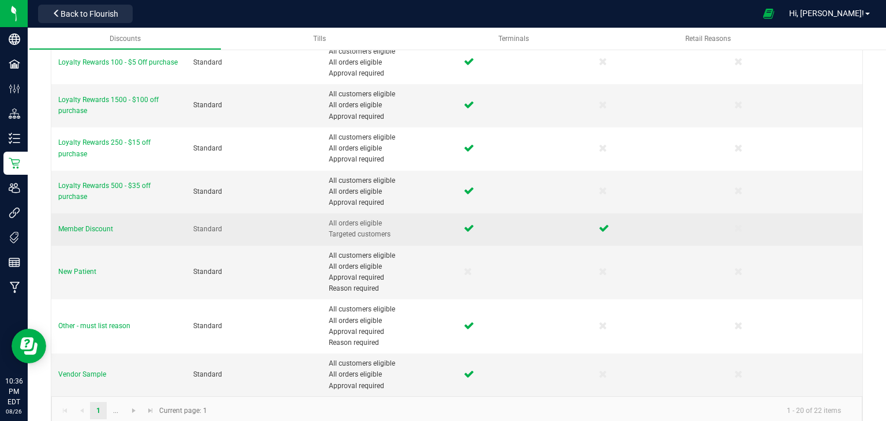
scroll to position [533, 0]
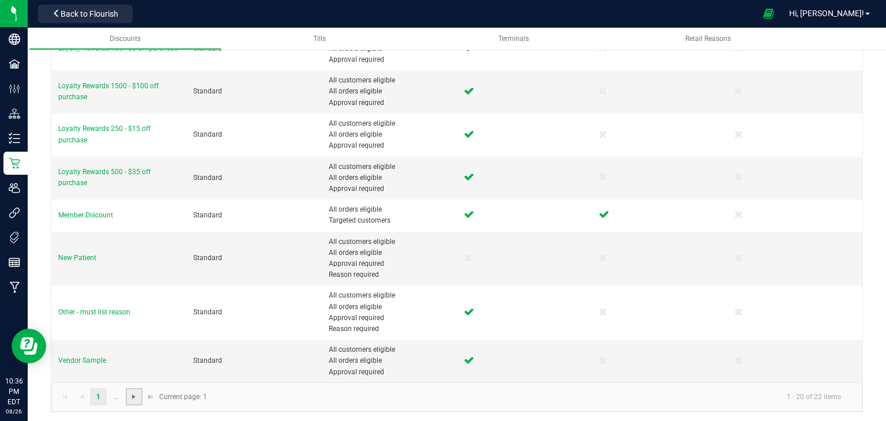
click at [136, 393] on span "Go to the next page" at bounding box center [133, 396] width 9 height 9
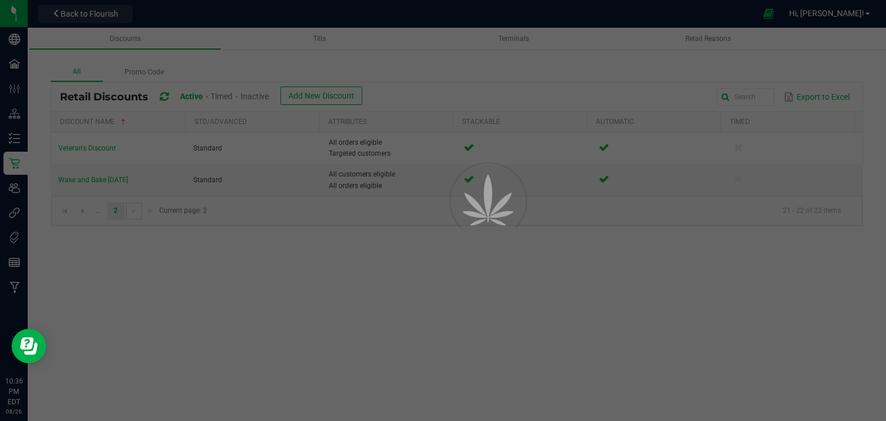
scroll to position [0, 0]
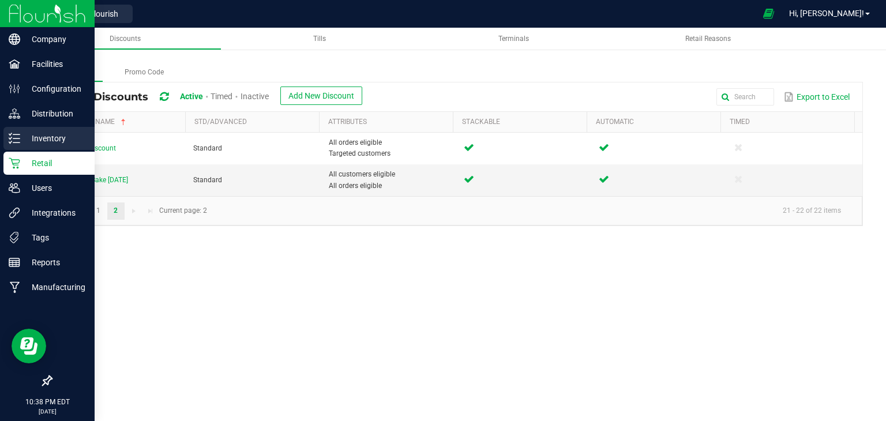
click at [5, 138] on div "Inventory" at bounding box center [48, 138] width 91 height 23
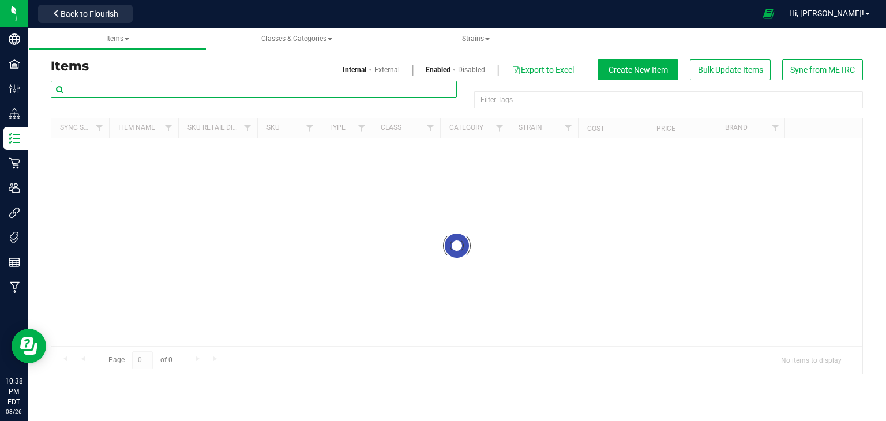
click at [222, 85] on input "text" at bounding box center [254, 89] width 406 height 17
paste input "1.16.141672.471582.0"
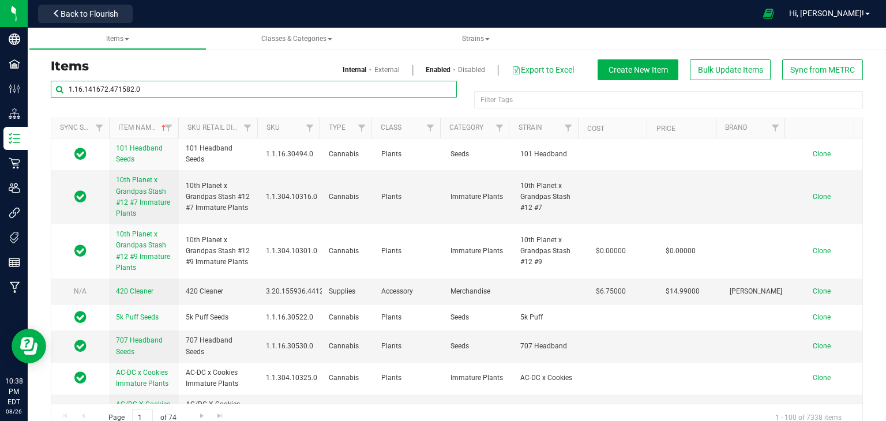
type input "1.16.141672.471582.0"
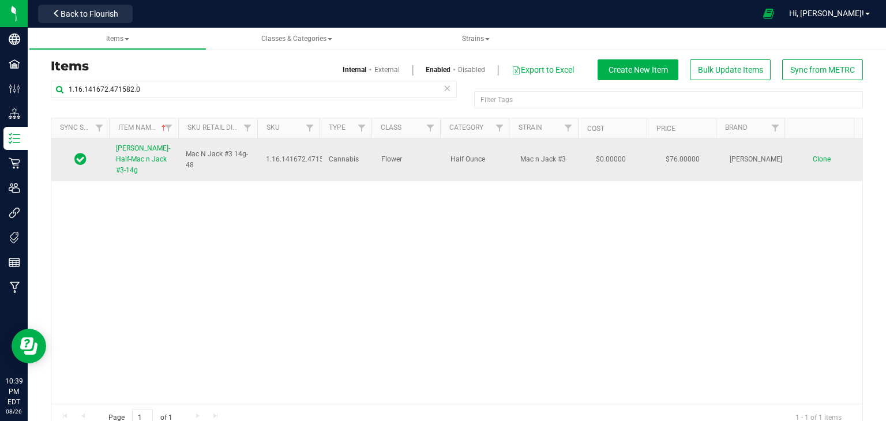
click at [130, 171] on div "Slater-Half-Mac n Jack #3-14g Mac N Jack #3 14g-48 1.16.141672.471582.0 Cannabi…" at bounding box center [456, 271] width 811 height 265
click at [133, 159] on span "[PERSON_NAME]-Half-Mac n Jack #3-14g" at bounding box center [143, 159] width 54 height 30
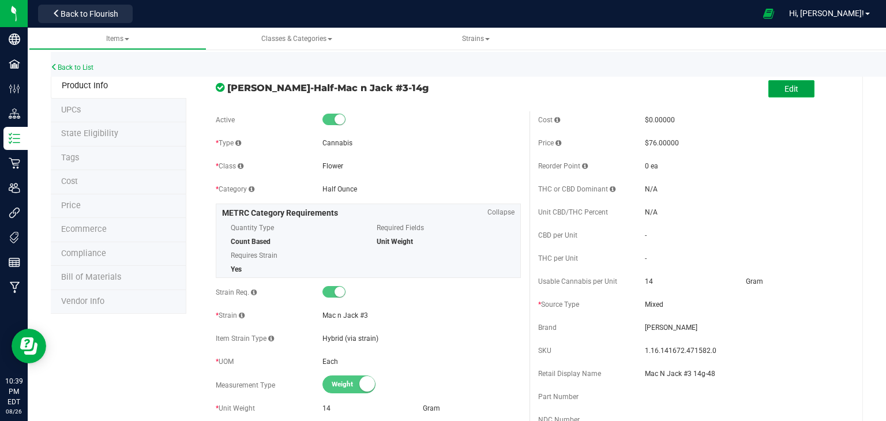
click at [795, 87] on button "Edit" at bounding box center [792, 88] width 46 height 17
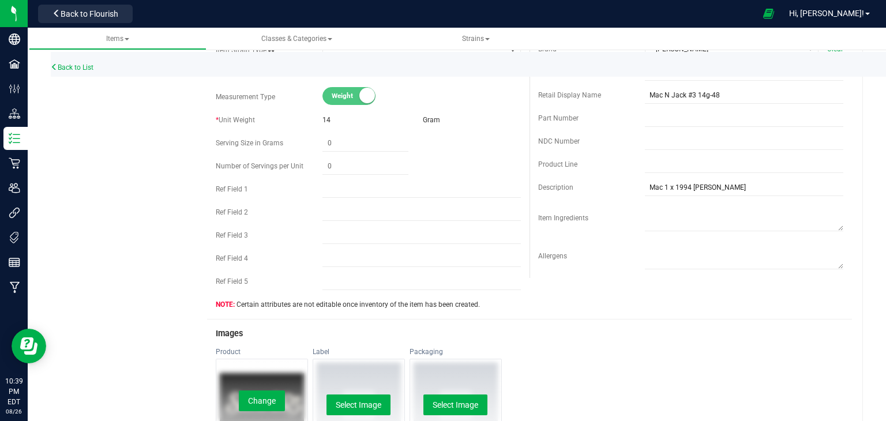
scroll to position [404, 0]
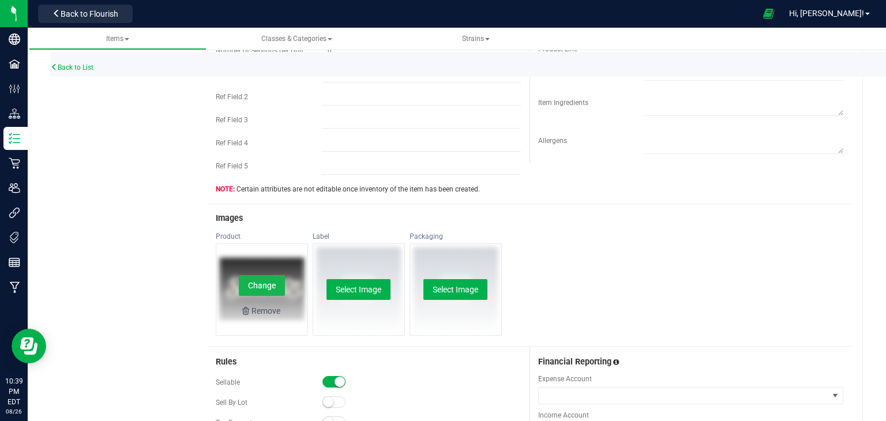
click at [269, 285] on button "Change" at bounding box center [262, 285] width 46 height 21
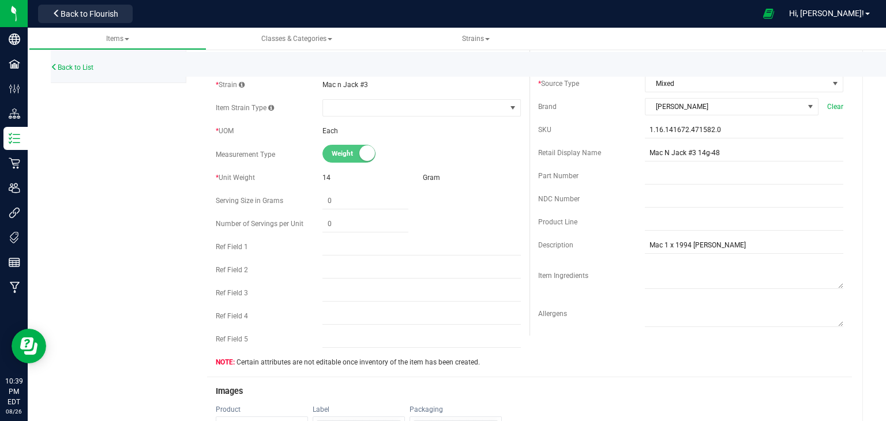
scroll to position [0, 0]
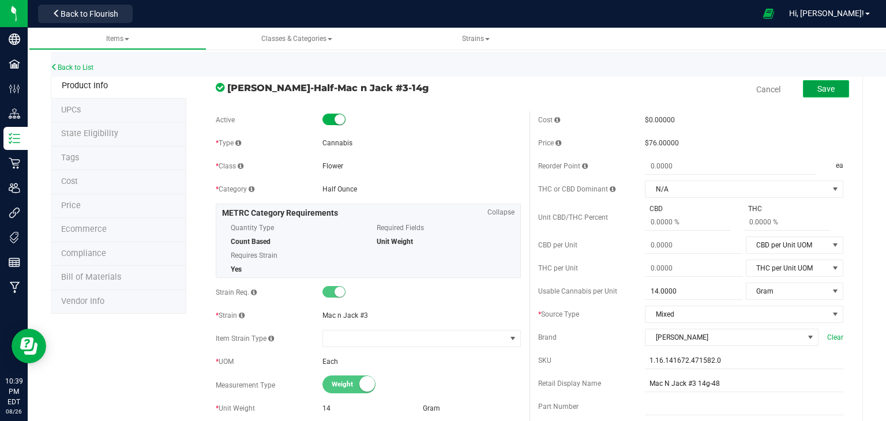
click at [807, 84] on button "Save" at bounding box center [826, 88] width 46 height 17
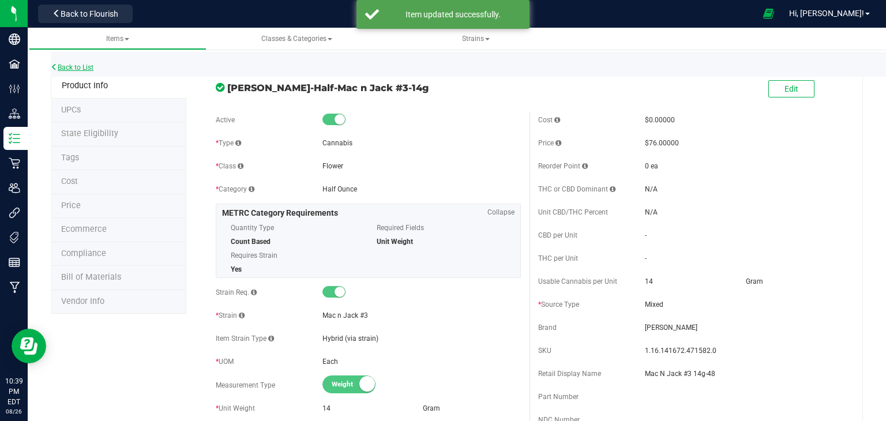
click at [69, 69] on link "Back to List" at bounding box center [72, 67] width 43 height 8
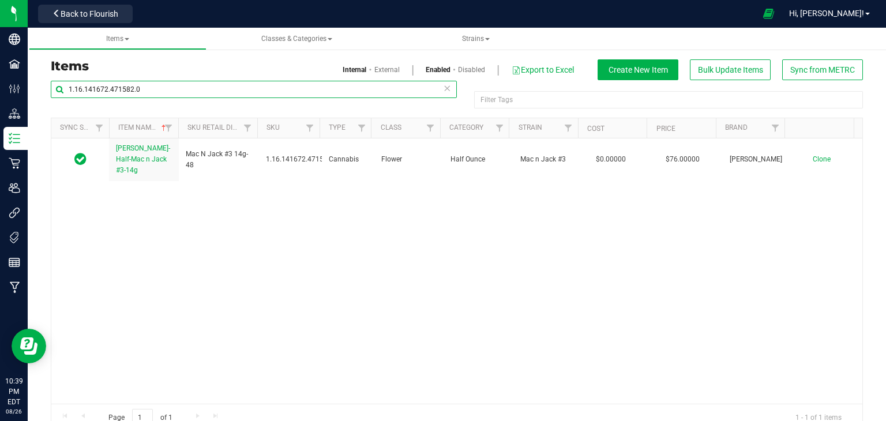
click at [192, 86] on input "1.16.141672.471582.0" at bounding box center [254, 89] width 406 height 17
paste input "236.72247"
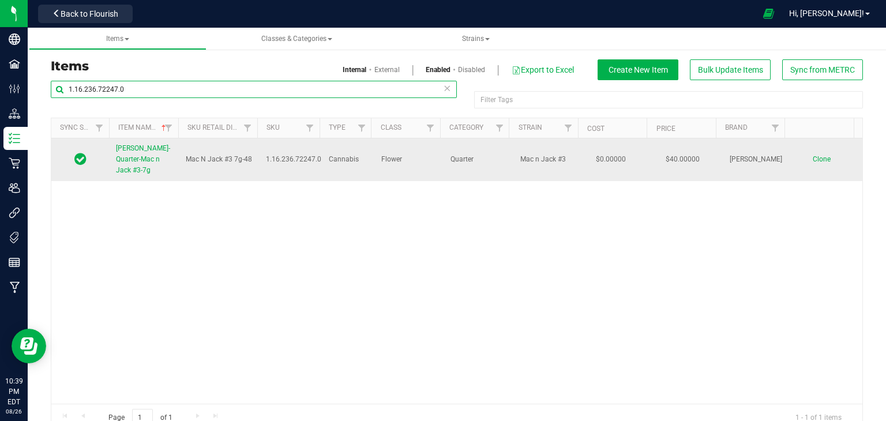
type input "1.16.236.72247.0"
click at [141, 155] on span "[PERSON_NAME]-Quarter-Mac n Jack #3-7g" at bounding box center [143, 159] width 54 height 30
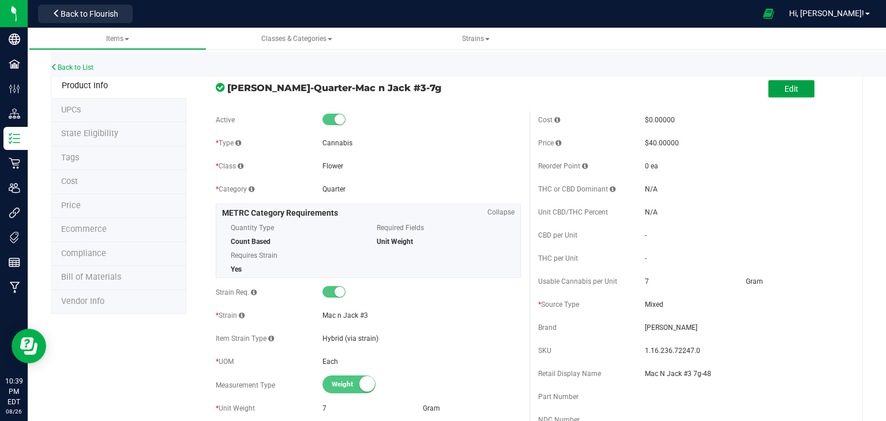
drag, startPoint x: 785, startPoint y: 91, endPoint x: 496, endPoint y: 164, distance: 297.9
click at [785, 91] on span "Edit" at bounding box center [792, 88] width 14 height 9
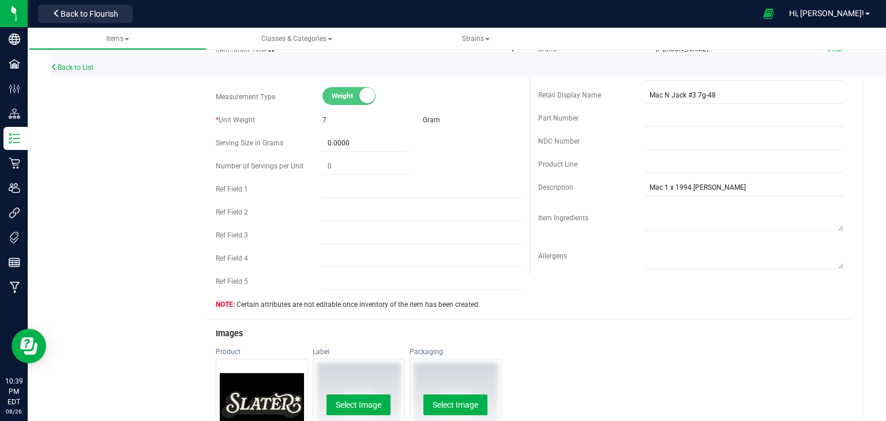
scroll to position [404, 0]
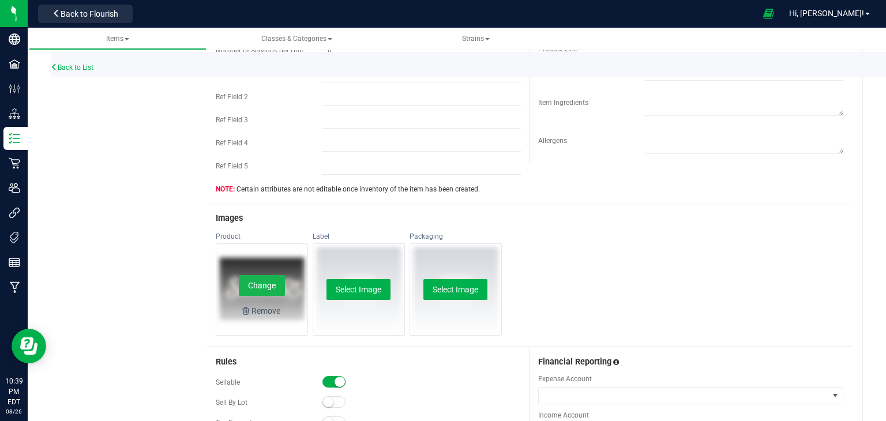
click at [252, 282] on button "Change" at bounding box center [262, 285] width 46 height 21
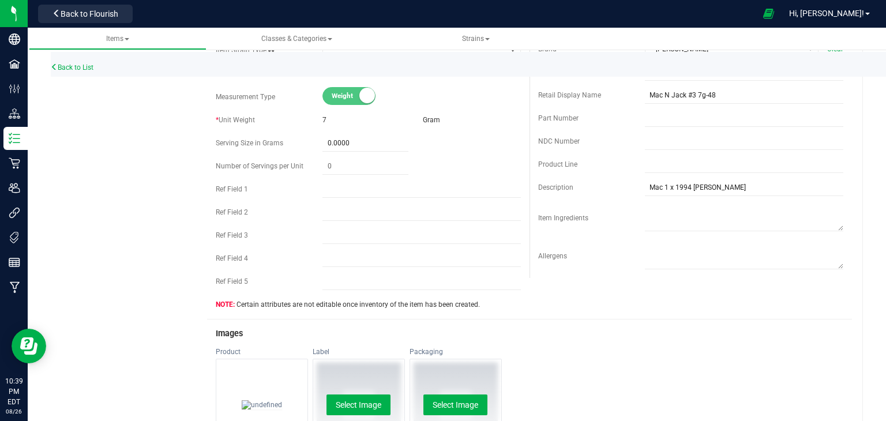
scroll to position [0, 0]
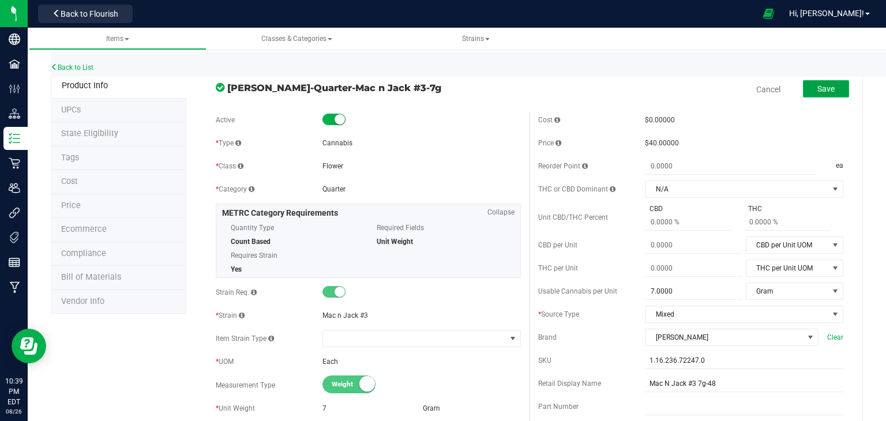
click at [818, 84] on span "Save" at bounding box center [826, 88] width 17 height 9
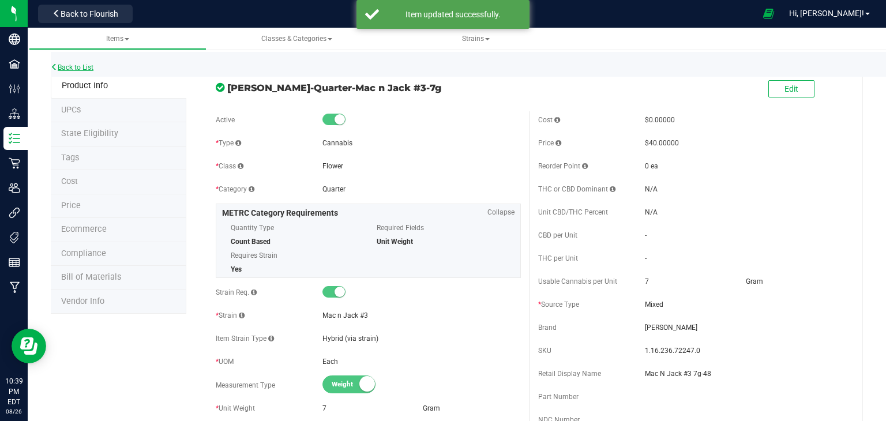
click at [88, 66] on link "Back to List" at bounding box center [72, 67] width 43 height 8
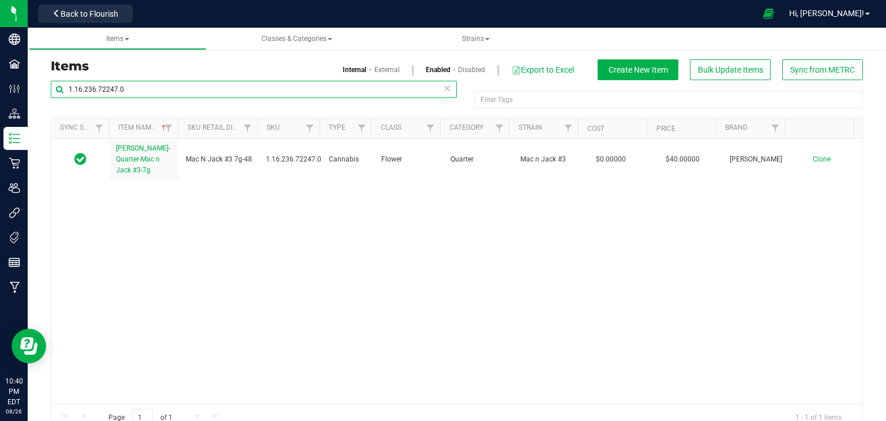
click at [139, 91] on input "1.16.236.72247.0" at bounding box center [254, 89] width 406 height 17
paste input "Black Maple-3.5g-53"
type input "Black Maple-3.5g-53"
click at [382, 67] on link "External" at bounding box center [387, 70] width 25 height 10
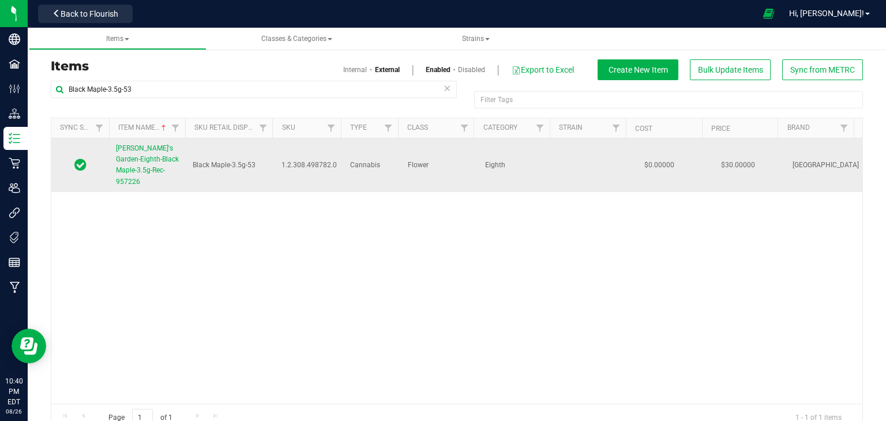
click at [131, 158] on span "Jardin's Garden-Eighth-Black Maple-3.5g-Rec-957226" at bounding box center [147, 165] width 63 height 42
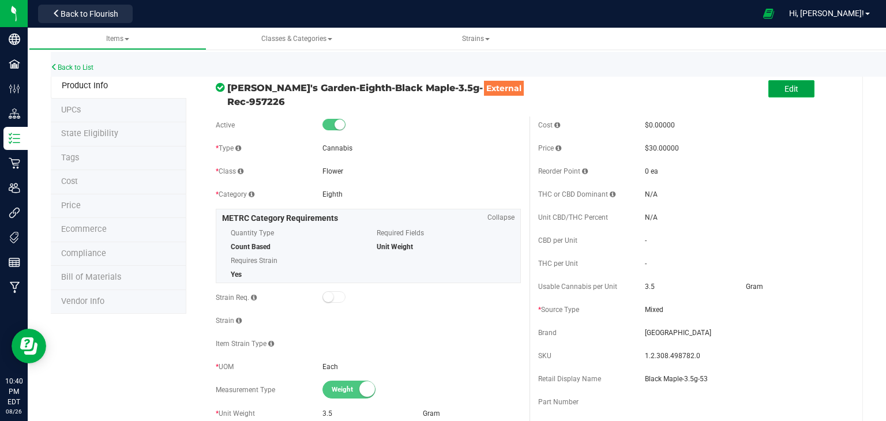
click at [797, 81] on button "Edit" at bounding box center [792, 88] width 46 height 17
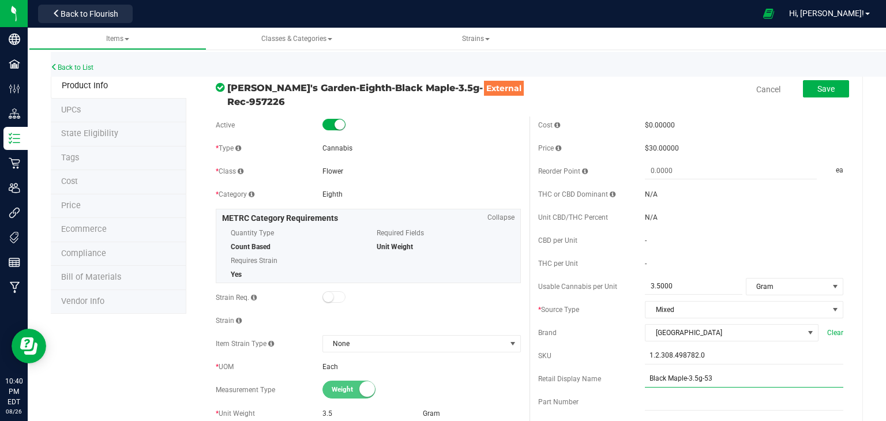
click at [682, 379] on input "Black Maple-3.5g-53" at bounding box center [744, 378] width 199 height 17
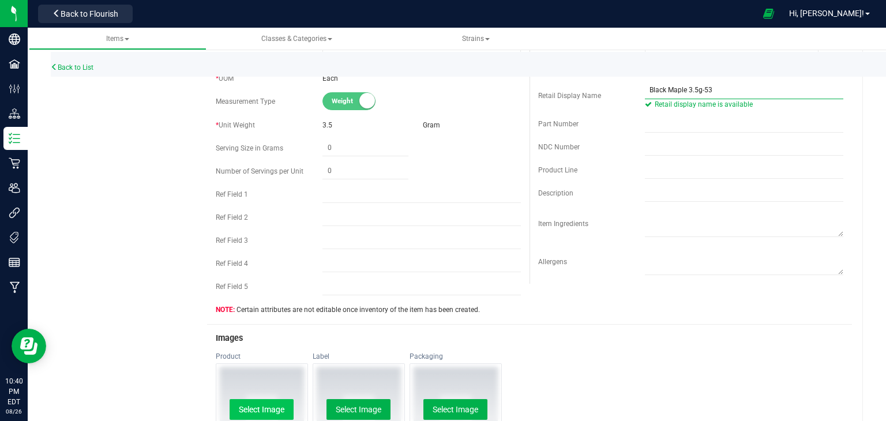
type input "Black Maple 3.5g-53"
click at [258, 406] on button "Select Image" at bounding box center [262, 409] width 64 height 21
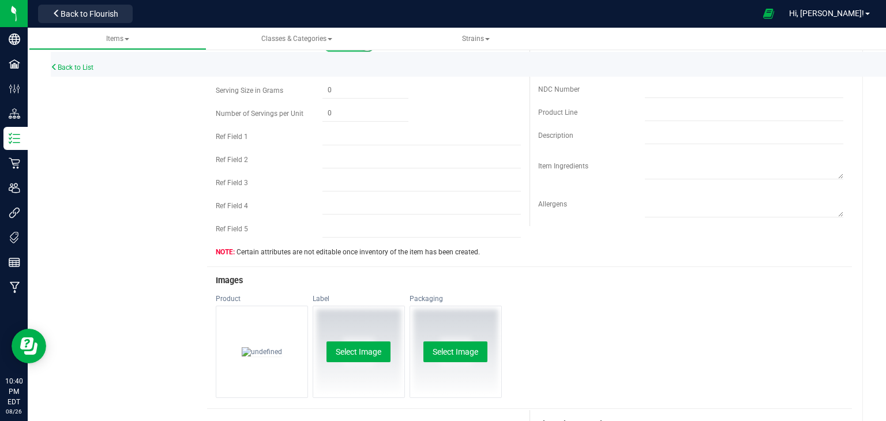
scroll to position [0, 0]
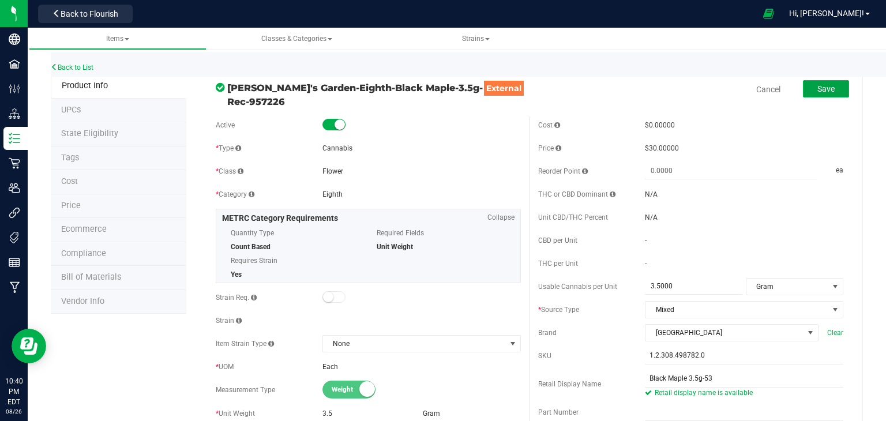
click at [822, 86] on span "Save" at bounding box center [826, 88] width 17 height 9
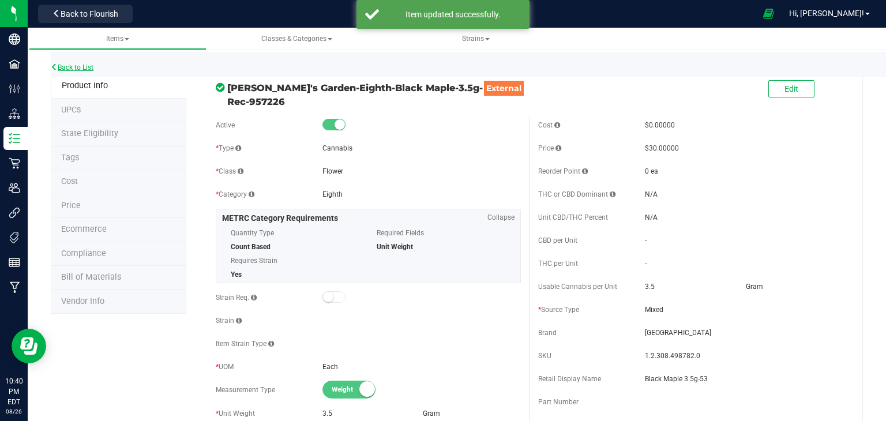
click at [93, 70] on link "Back to List" at bounding box center [72, 67] width 43 height 8
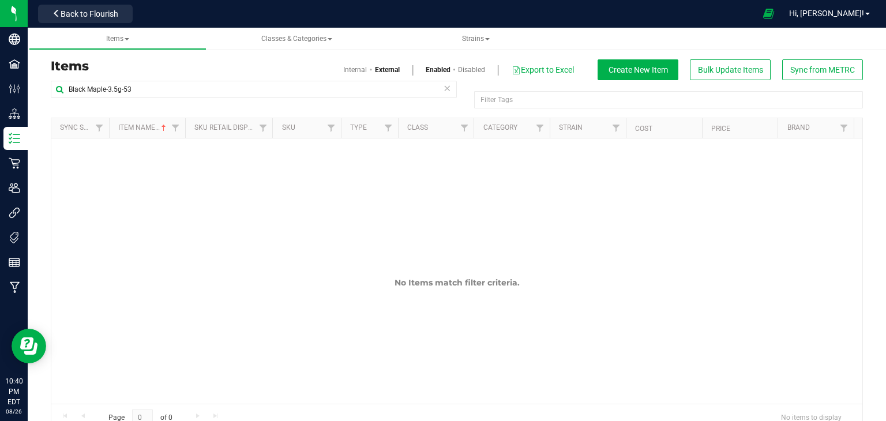
click at [196, 98] on div "Black Maple-3.5g-53" at bounding box center [254, 94] width 406 height 27
click at [194, 91] on input "Black Maple-3.5g-53" at bounding box center [254, 89] width 406 height 17
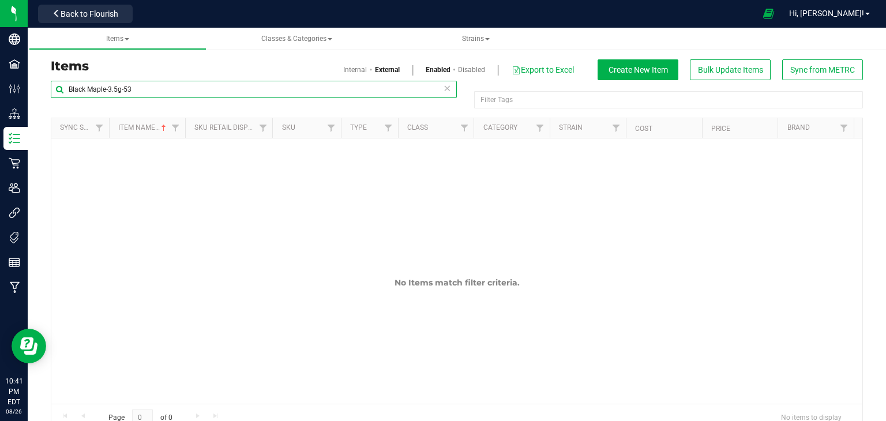
click at [194, 91] on input "Black Maple-3.5g-53" at bounding box center [254, 89] width 406 height 17
paste input "Candy Gelato 3.5g-77"
click at [194, 91] on input "Black Maple-3.5g-Candy Gelato 3.5g-77" at bounding box center [254, 89] width 406 height 17
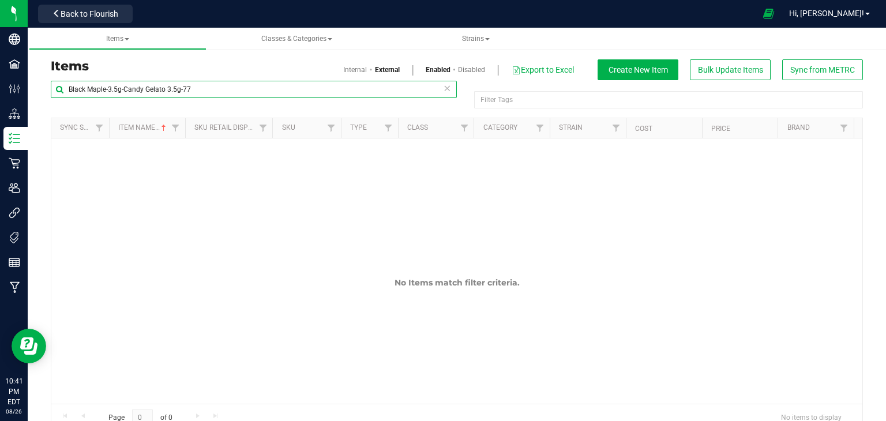
paste input "text"
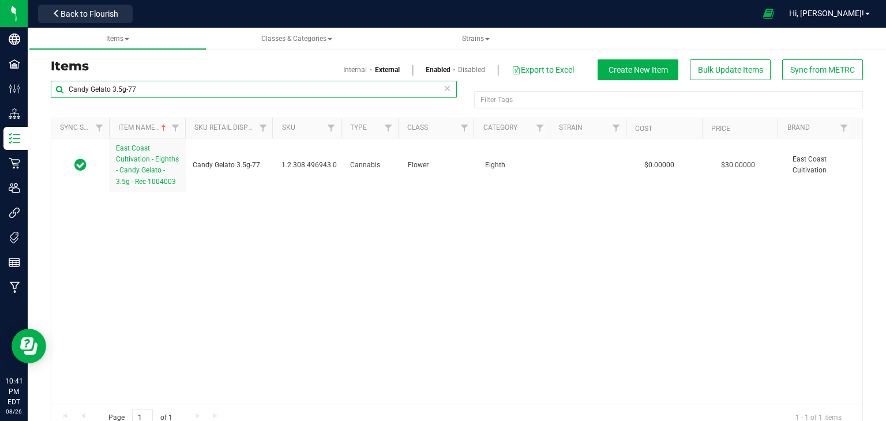
type input "Candy Gelato 3.5g-77"
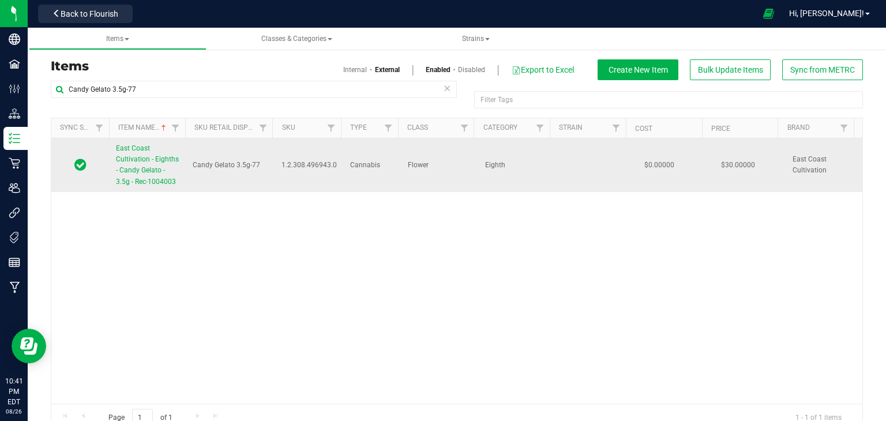
drag, startPoint x: 160, startPoint y: 169, endPoint x: 139, endPoint y: 160, distance: 23.8
click at [139, 160] on span "East Coast Cultivation - Eighths - Candy Gelato - 3.5g - Rec-1004003" at bounding box center [147, 165] width 63 height 42
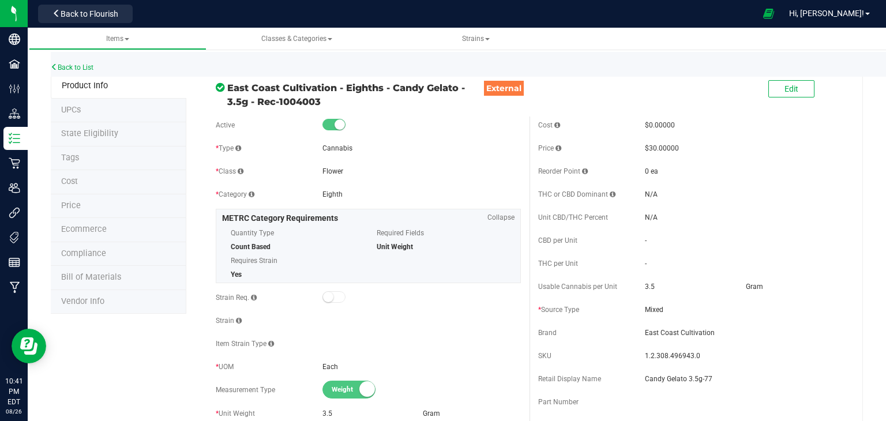
click at [787, 98] on div "Edit" at bounding box center [792, 90] width 46 height 24
click at [785, 92] on span "Edit" at bounding box center [792, 88] width 14 height 9
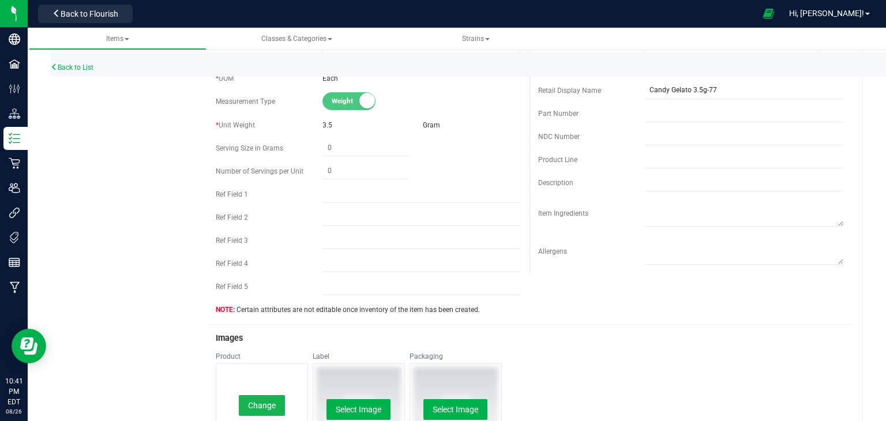
click at [256, 398] on button "Change" at bounding box center [262, 405] width 46 height 21
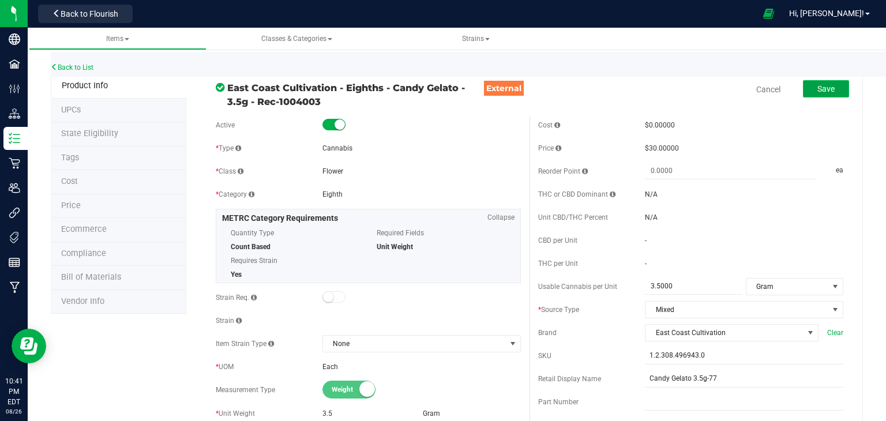
click at [832, 88] on button "Save" at bounding box center [826, 88] width 46 height 17
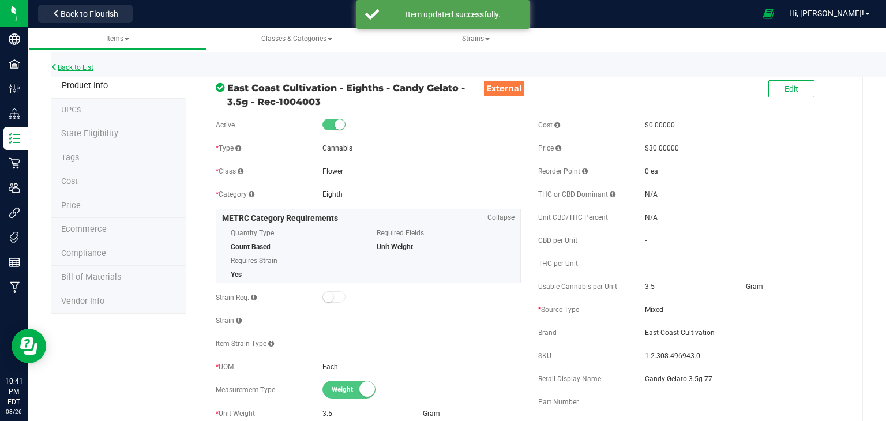
click at [92, 68] on link "Back to List" at bounding box center [72, 67] width 43 height 8
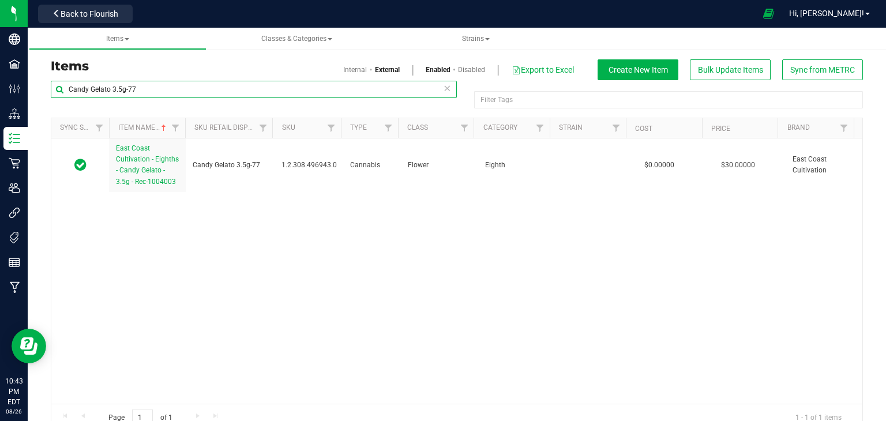
click at [124, 91] on input "Candy Gelato 3.5g-77" at bounding box center [254, 89] width 406 height 17
paste input "BD Tutti Fruiti Drops 10mg 5-pack-308"
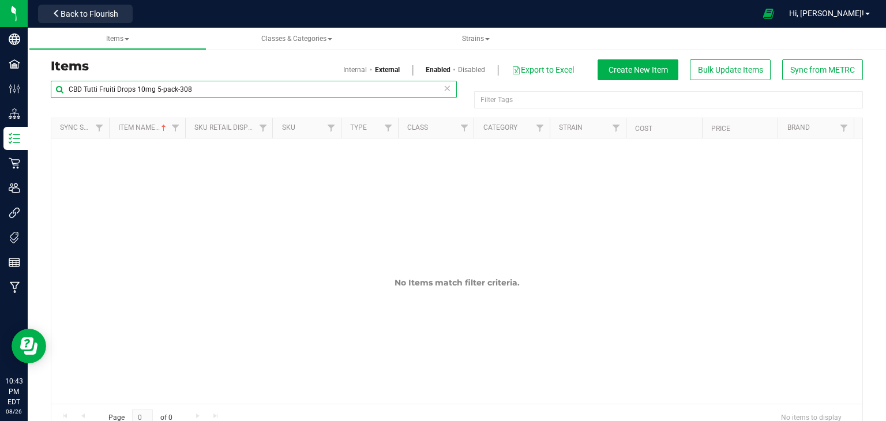
type input "CBD Tutti Fruiti Drops 10mg 5-pack-308"
click at [343, 73] on link "Internal" at bounding box center [355, 70] width 24 height 10
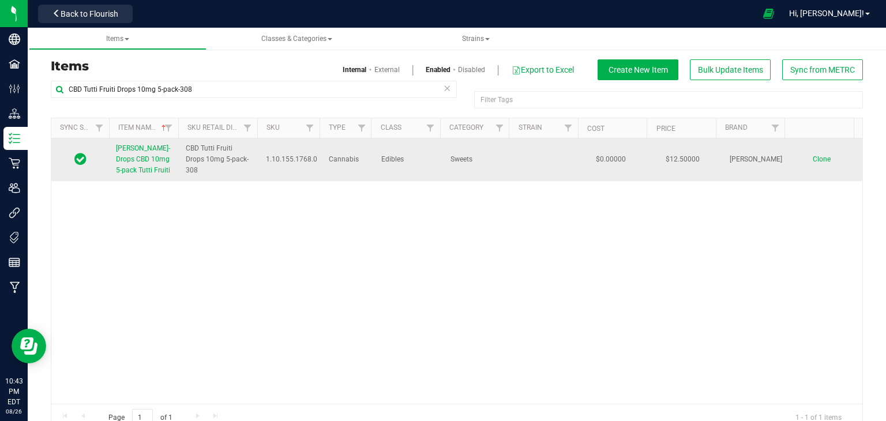
click at [152, 156] on span "Slater-Drops CBD 10mg 5-pack Tutti Fruiti" at bounding box center [143, 159] width 54 height 30
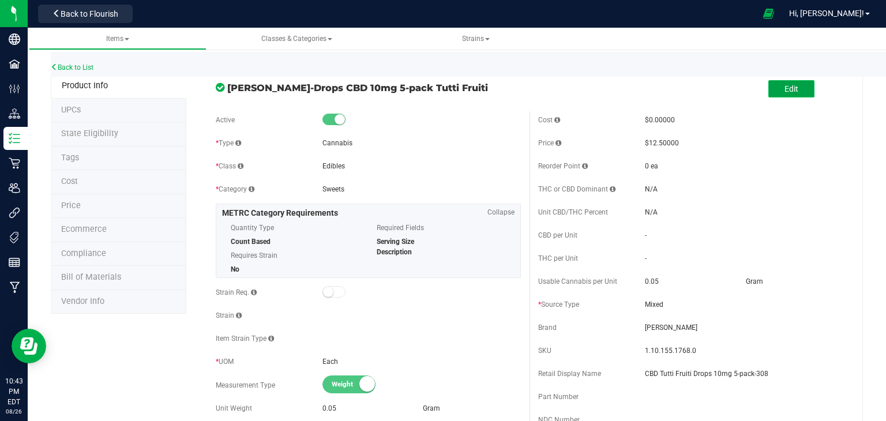
click at [785, 89] on span "Edit" at bounding box center [792, 88] width 14 height 9
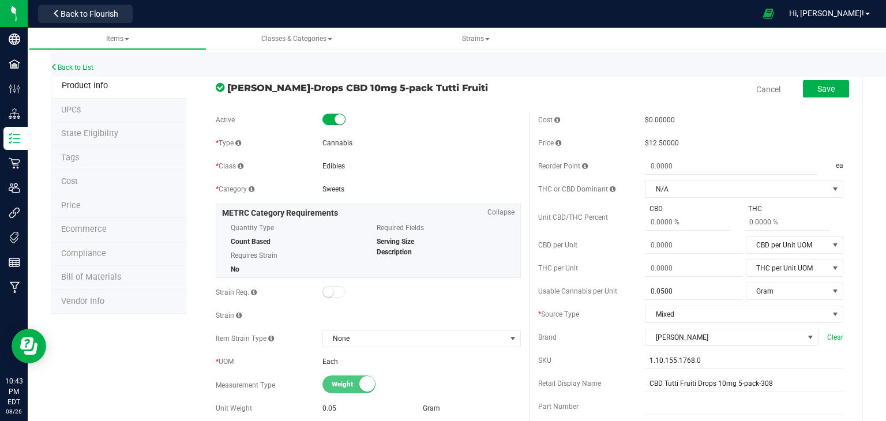
scroll to position [289, 0]
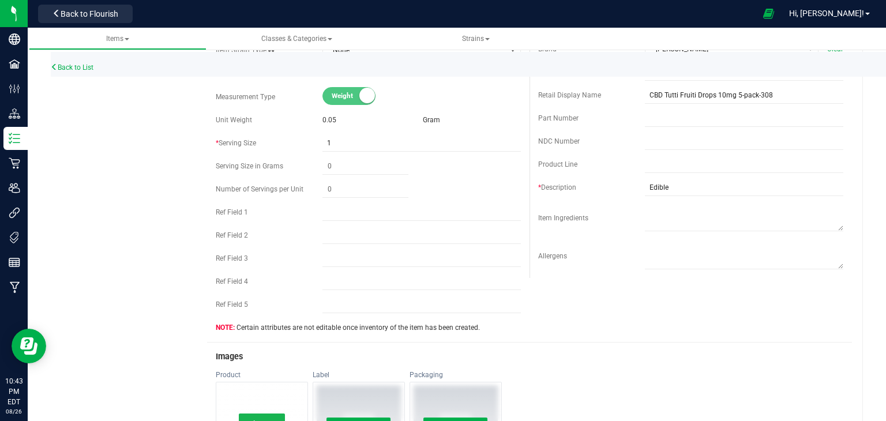
click at [254, 417] on button "Change" at bounding box center [262, 424] width 46 height 21
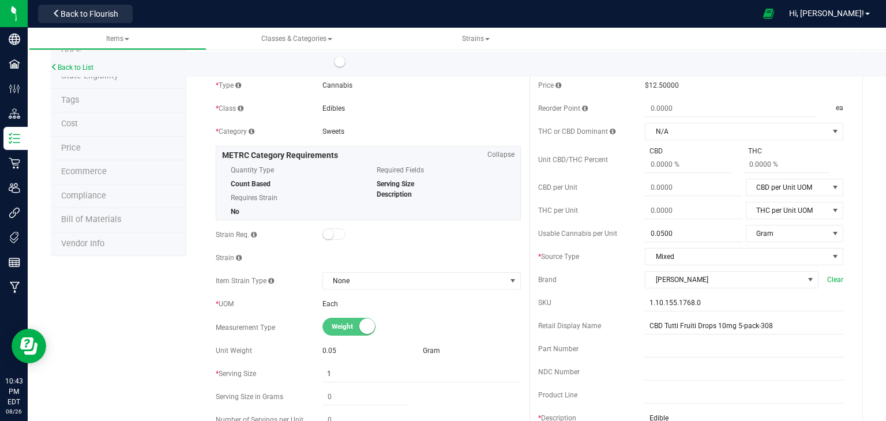
scroll to position [0, 0]
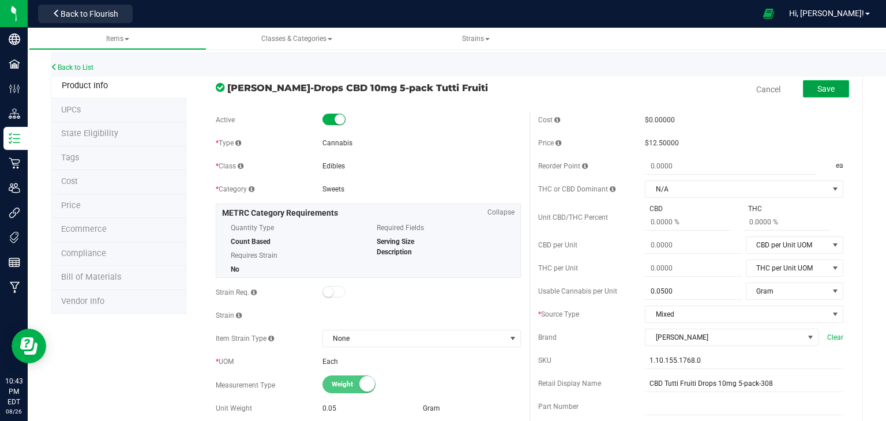
click at [818, 91] on span "Save" at bounding box center [826, 88] width 17 height 9
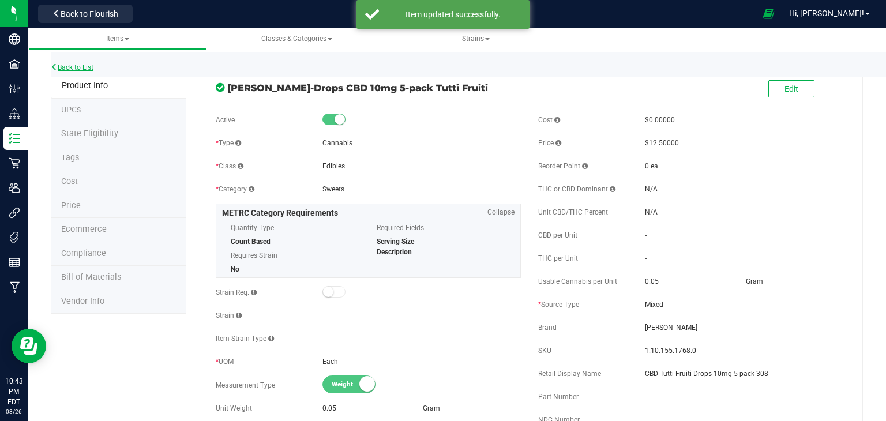
click at [91, 65] on link "Back to List" at bounding box center [72, 67] width 43 height 8
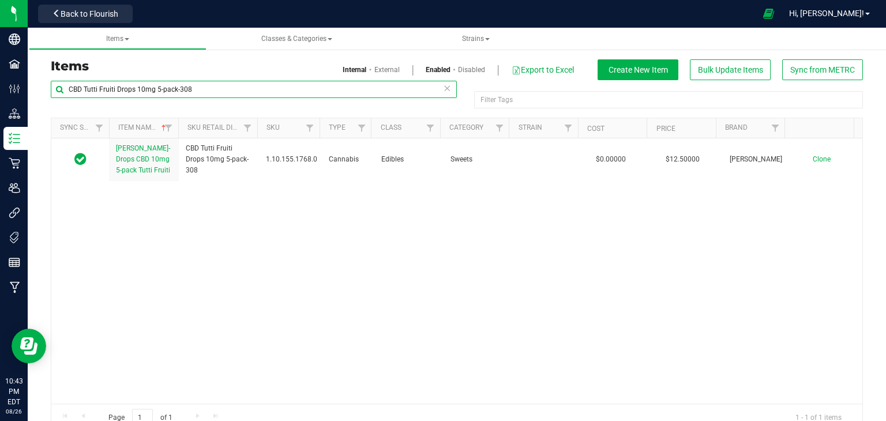
click at [162, 91] on input "CBD Tutti Fruiti Drops 10mg 5-pack-308" at bounding box center [254, 89] width 406 height 17
paste input "Drops 1-1 THC-CBD 10mg 5-pack Banana-319"
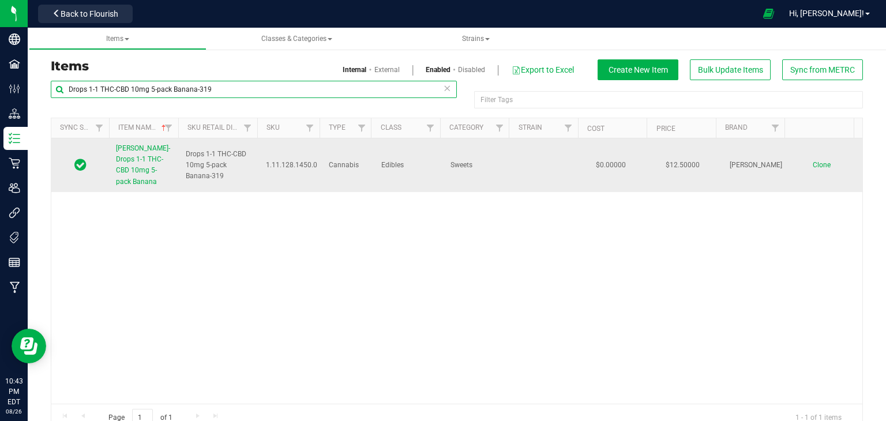
type input "Drops 1-1 THC-CBD 10mg 5-pack Banana-319"
click at [139, 164] on link "Slater-Drops 1-1 THC-CBD 10mg 5-pack Banana" at bounding box center [144, 165] width 56 height 44
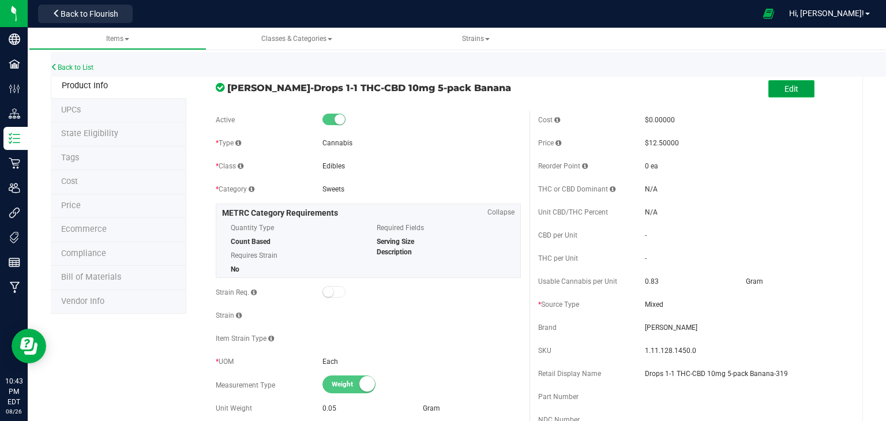
click at [787, 86] on span "Edit" at bounding box center [792, 88] width 14 height 9
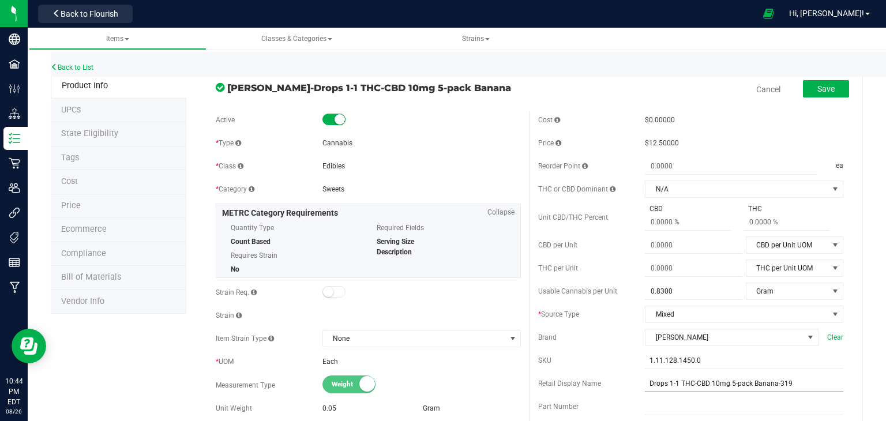
click at [659, 383] on input "Drops 1-1 THC-CBD 10mg 5-pack Banana-319" at bounding box center [744, 383] width 199 height 17
click at [818, 388] on input "1:1 THC/CBD Banana Drops10mg 5-pack" at bounding box center [744, 383] width 199 height 17
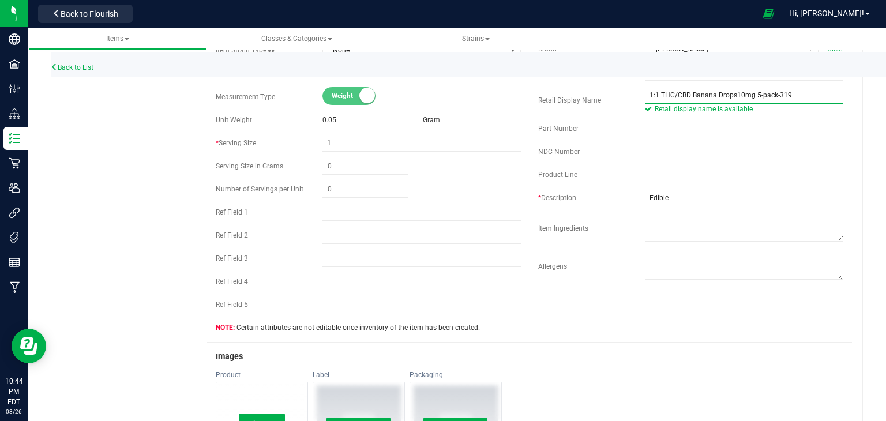
scroll to position [404, 0]
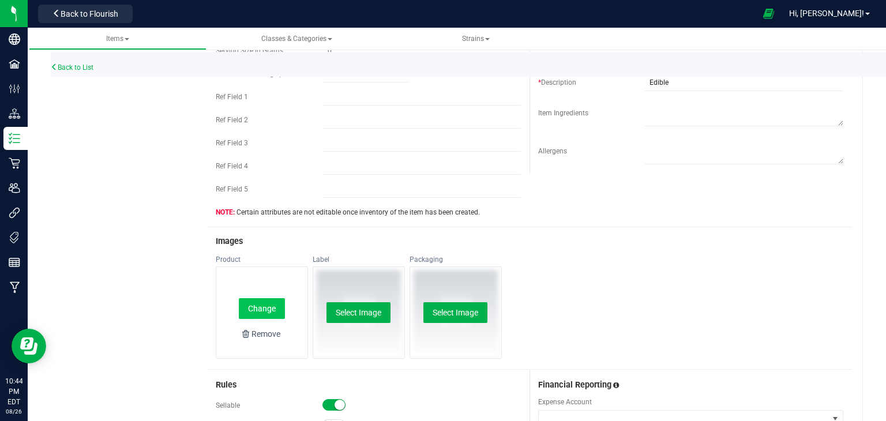
type input "1:1 THC/CBD Banana Drops10mg 5-pack-319"
click at [259, 305] on button "Change" at bounding box center [262, 308] width 46 height 21
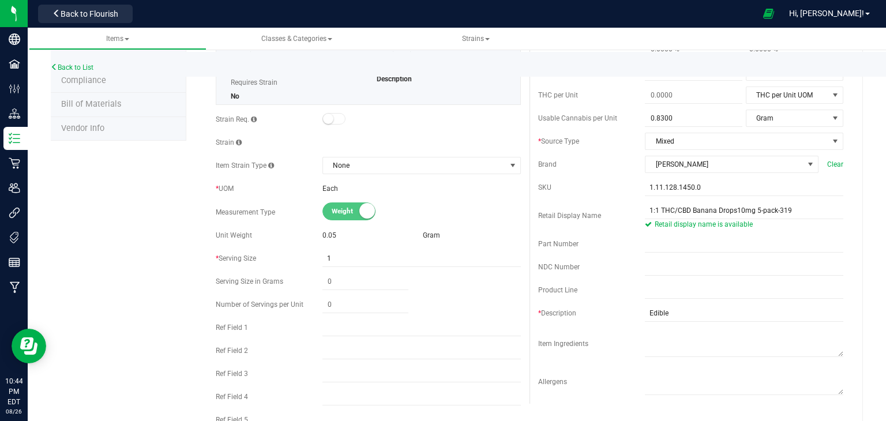
scroll to position [0, 0]
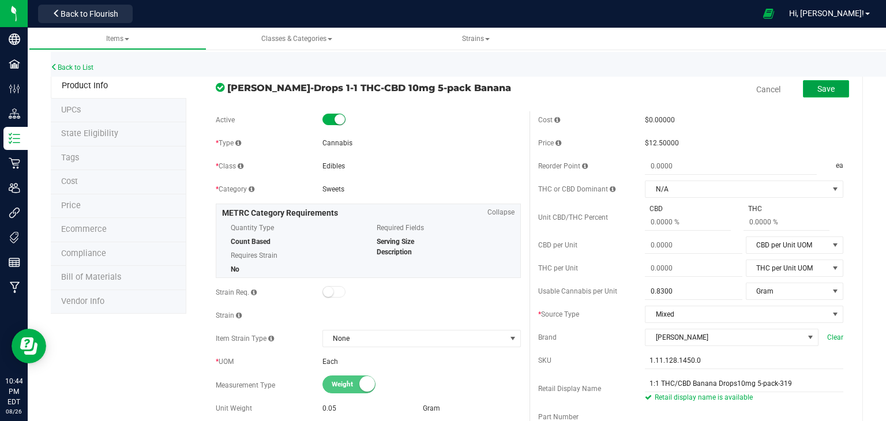
click at [837, 91] on button "Save" at bounding box center [826, 88] width 46 height 17
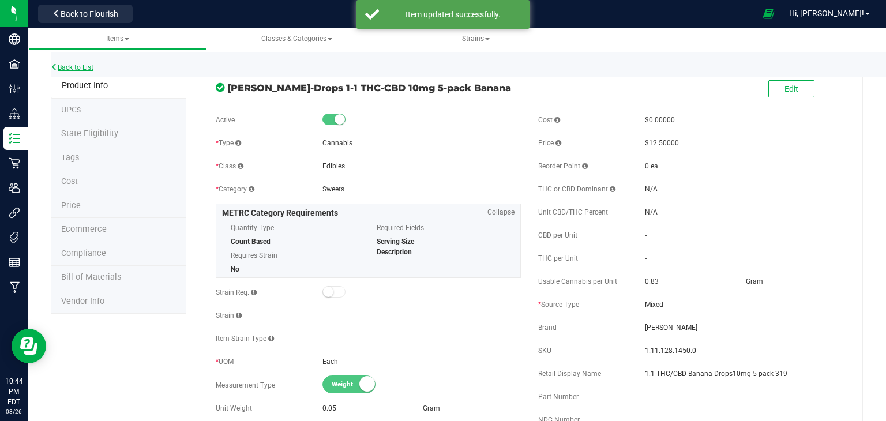
click at [78, 68] on link "Back to List" at bounding box center [72, 67] width 43 height 8
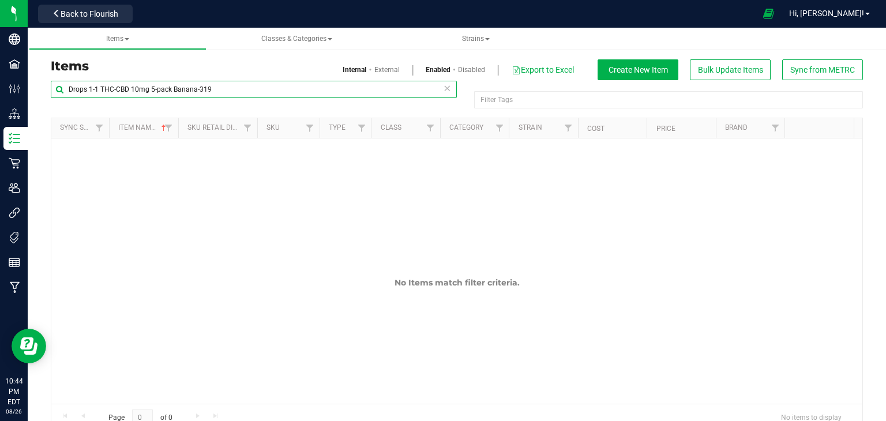
click at [148, 93] on input "Drops 1-1 THC-CBD 10mg 5-pack Banana-319" at bounding box center [254, 89] width 406 height 17
paste input "CBD 10mg 5-pack Cotton Candy-30"
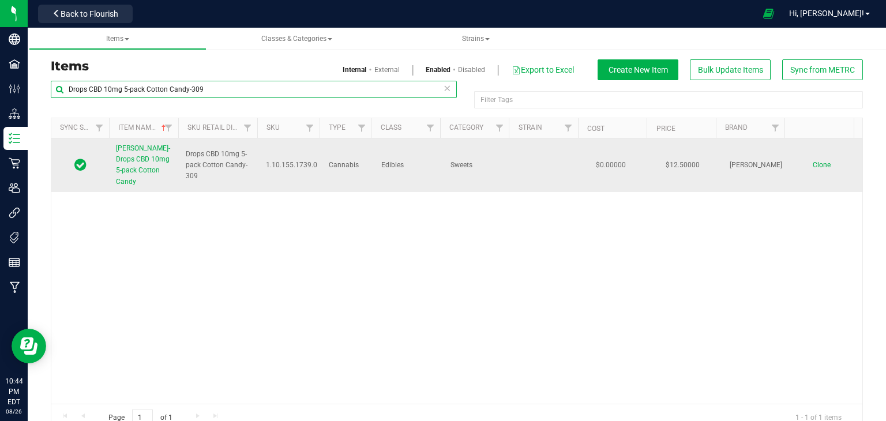
type input "Drops CBD 10mg 5-pack Cotton Candy-309"
click at [152, 165] on link "Slater-Drops CBD 10mg 5-pack Cotton Candy" at bounding box center [144, 165] width 56 height 44
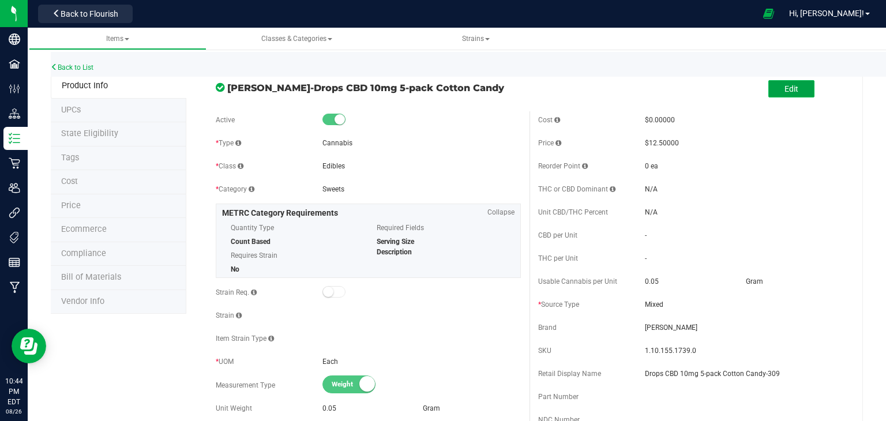
click at [798, 85] on button "Edit" at bounding box center [792, 88] width 46 height 17
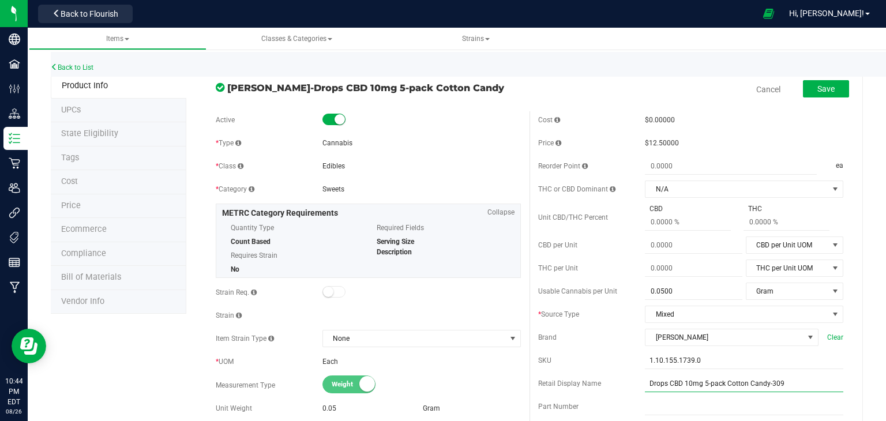
click at [675, 381] on input "Drops CBD 10mg 5-pack Cotton Candy-309" at bounding box center [744, 383] width 199 height 17
type input "CBD Cotton Candy Drops 10mg 5-pack-309"
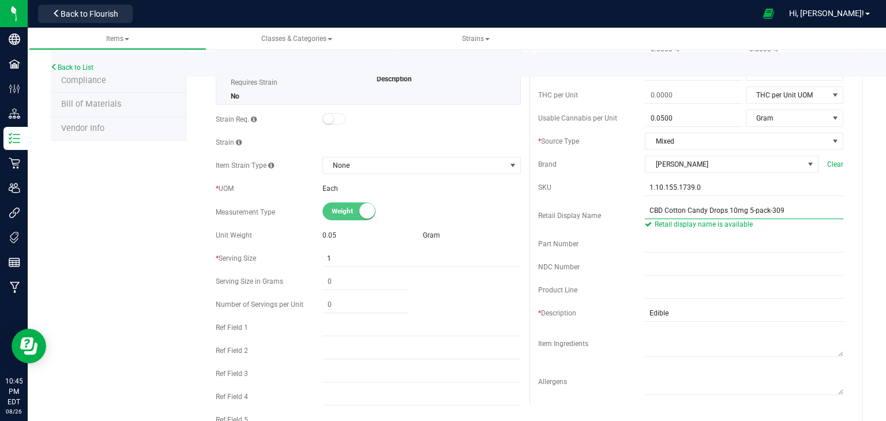
scroll to position [346, 0]
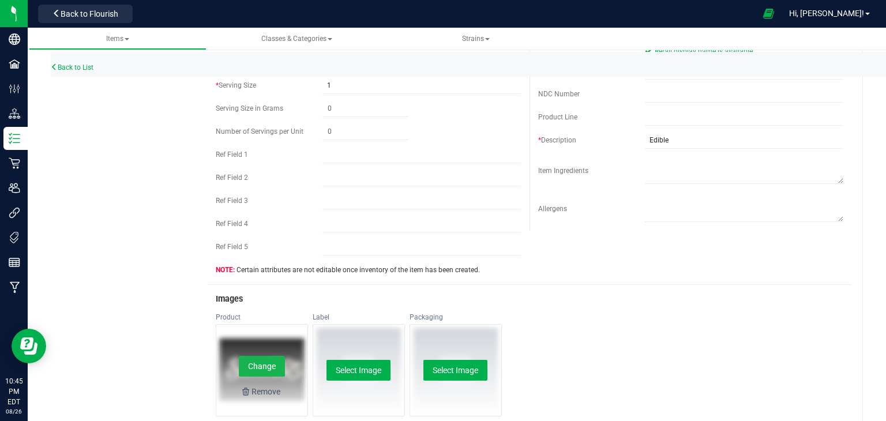
click at [253, 375] on button "Change" at bounding box center [262, 366] width 46 height 21
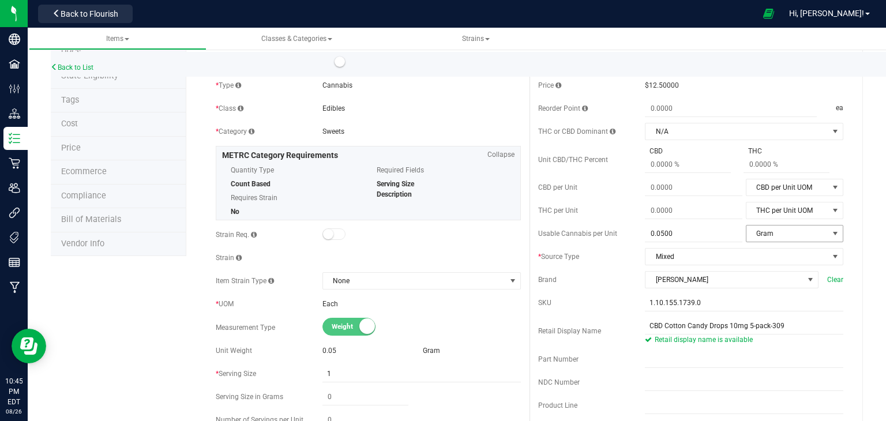
scroll to position [0, 0]
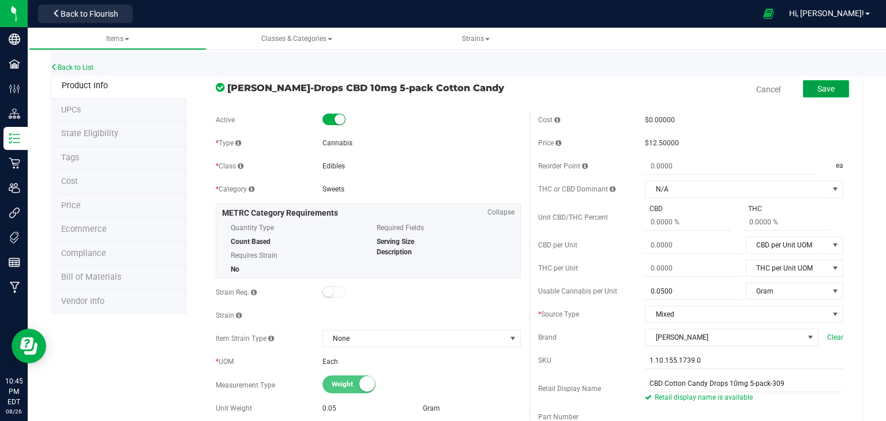
click at [838, 84] on button "Save" at bounding box center [826, 88] width 46 height 17
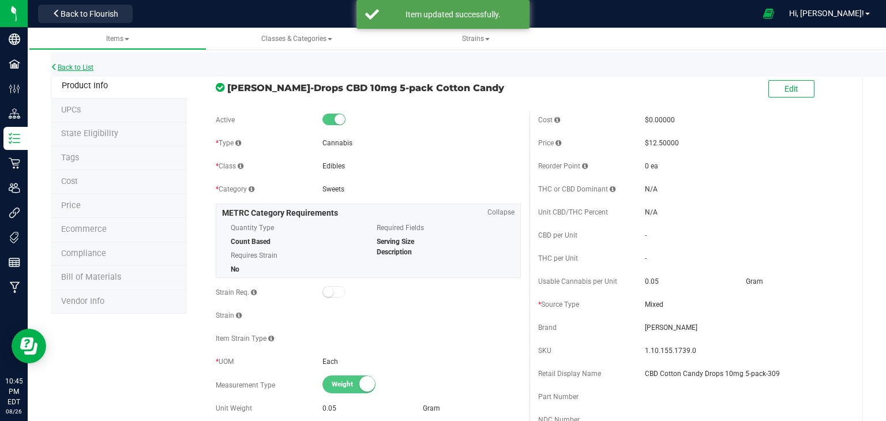
click at [93, 69] on link "Back to List" at bounding box center [72, 67] width 43 height 8
